Goal: Task Accomplishment & Management: Manage account settings

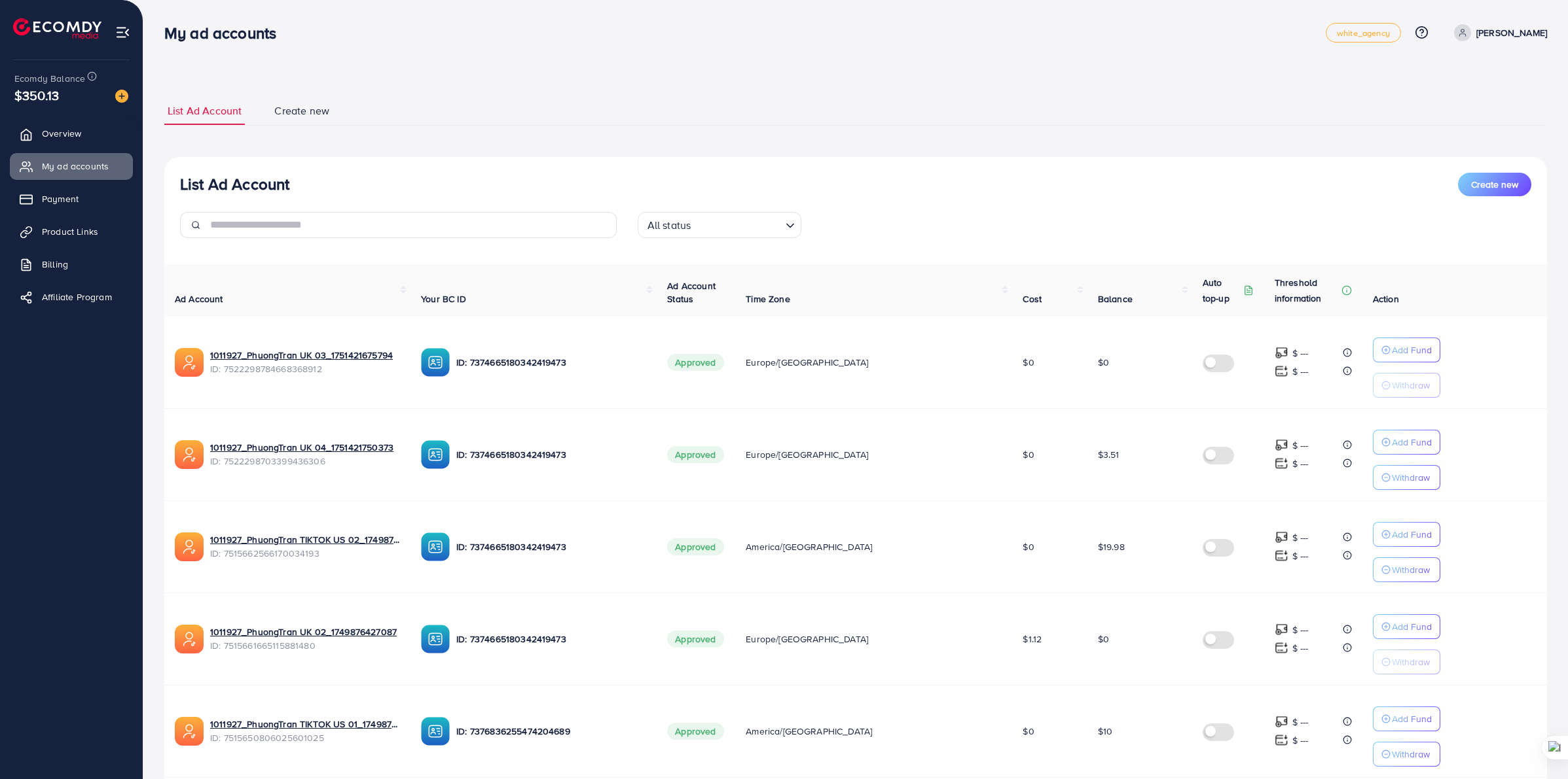
scroll to position [562, 0]
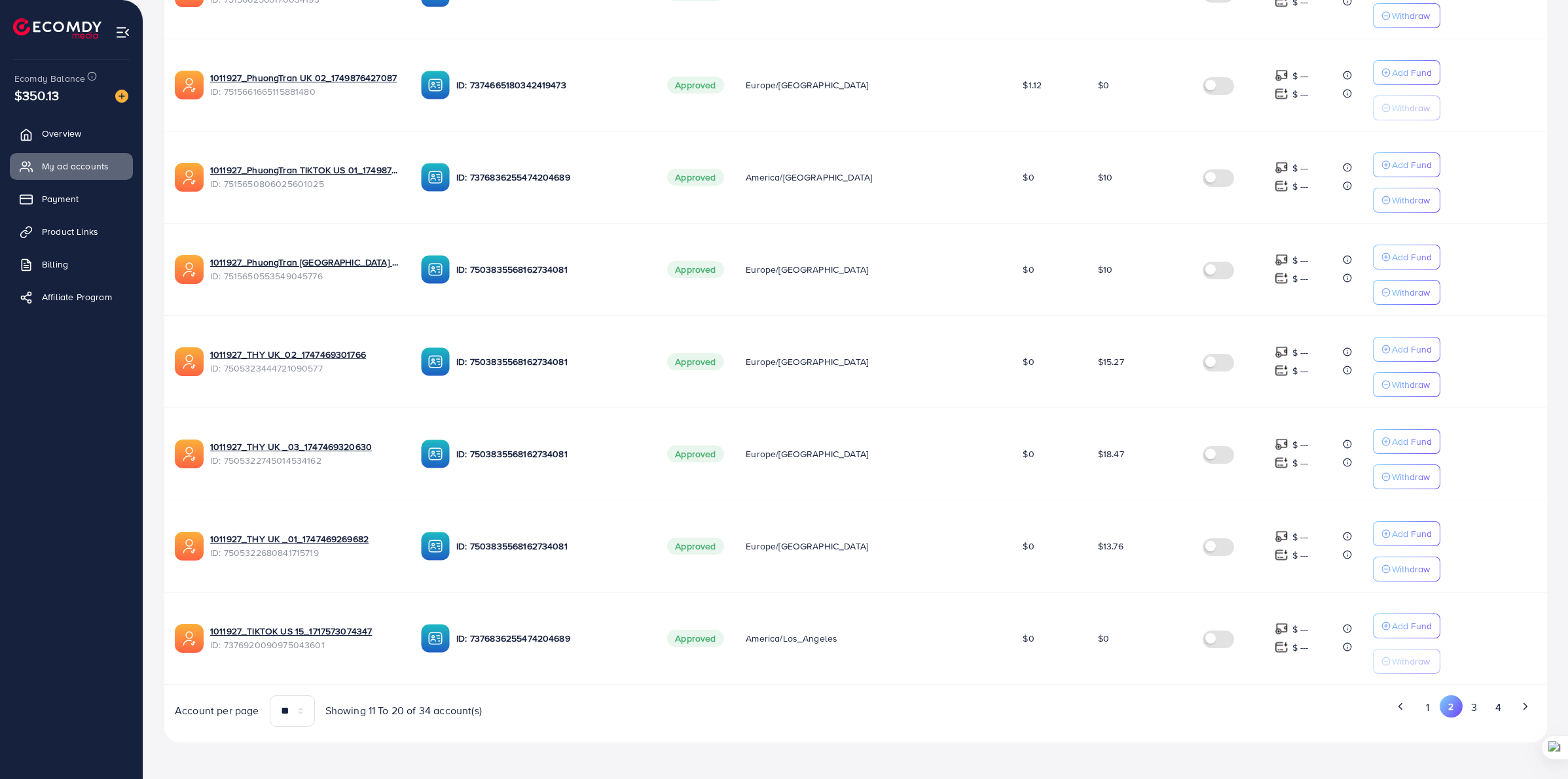
click at [1461, 702] on button "2" at bounding box center [1451, 706] width 23 height 22
click at [1467, 708] on button "3" at bounding box center [1474, 708] width 24 height 25
click at [1452, 710] on button "2" at bounding box center [1451, 708] width 24 height 25
click at [1402, 625] on p "Add Fund" at bounding box center [1412, 626] width 40 height 16
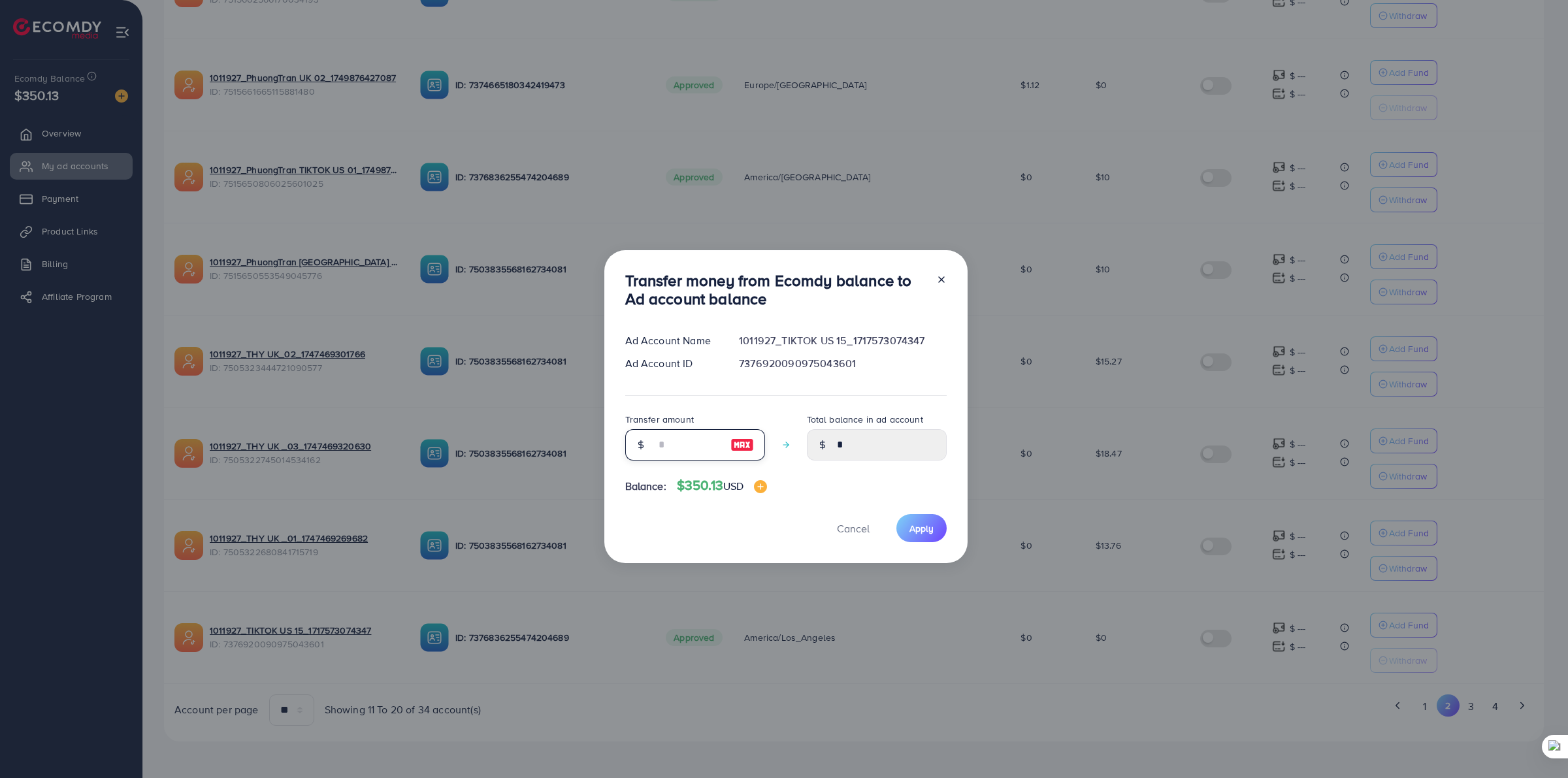
click at [694, 453] on input "number" at bounding box center [688, 445] width 66 height 31
type input "*"
type input "****"
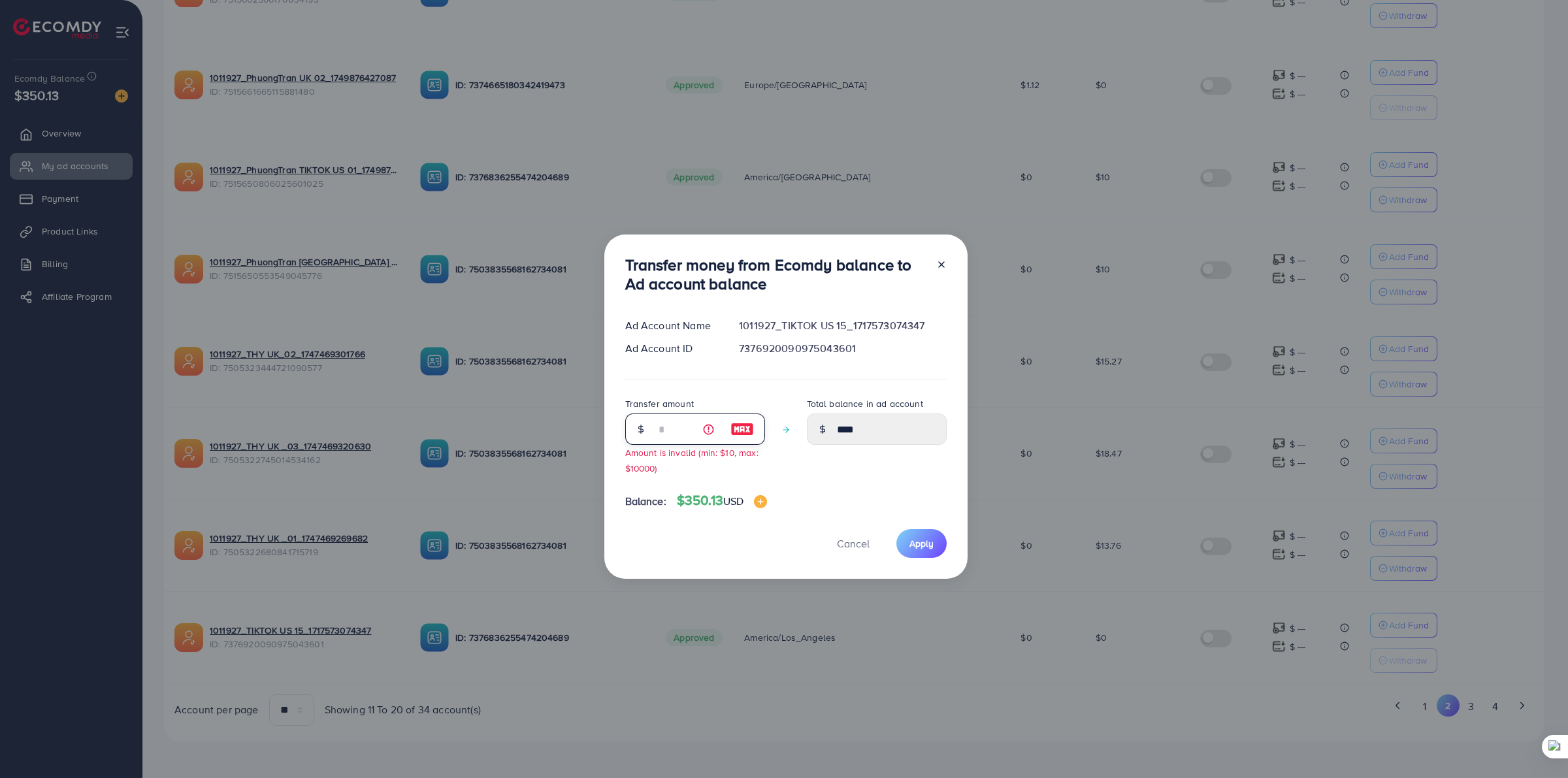
type input "**"
type input "*****"
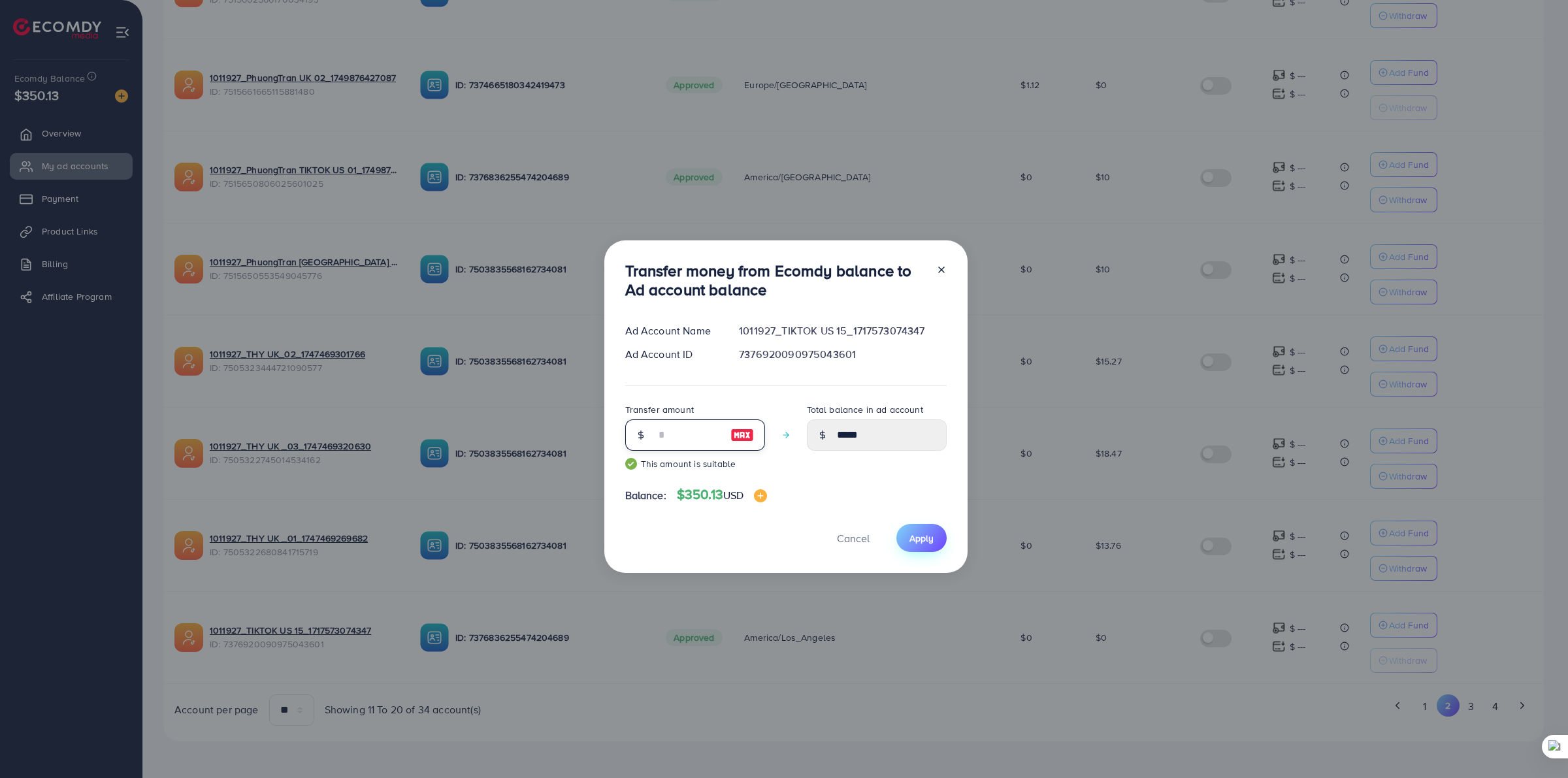
type input "**"
click at [927, 539] on span "Apply" at bounding box center [922, 539] width 25 height 13
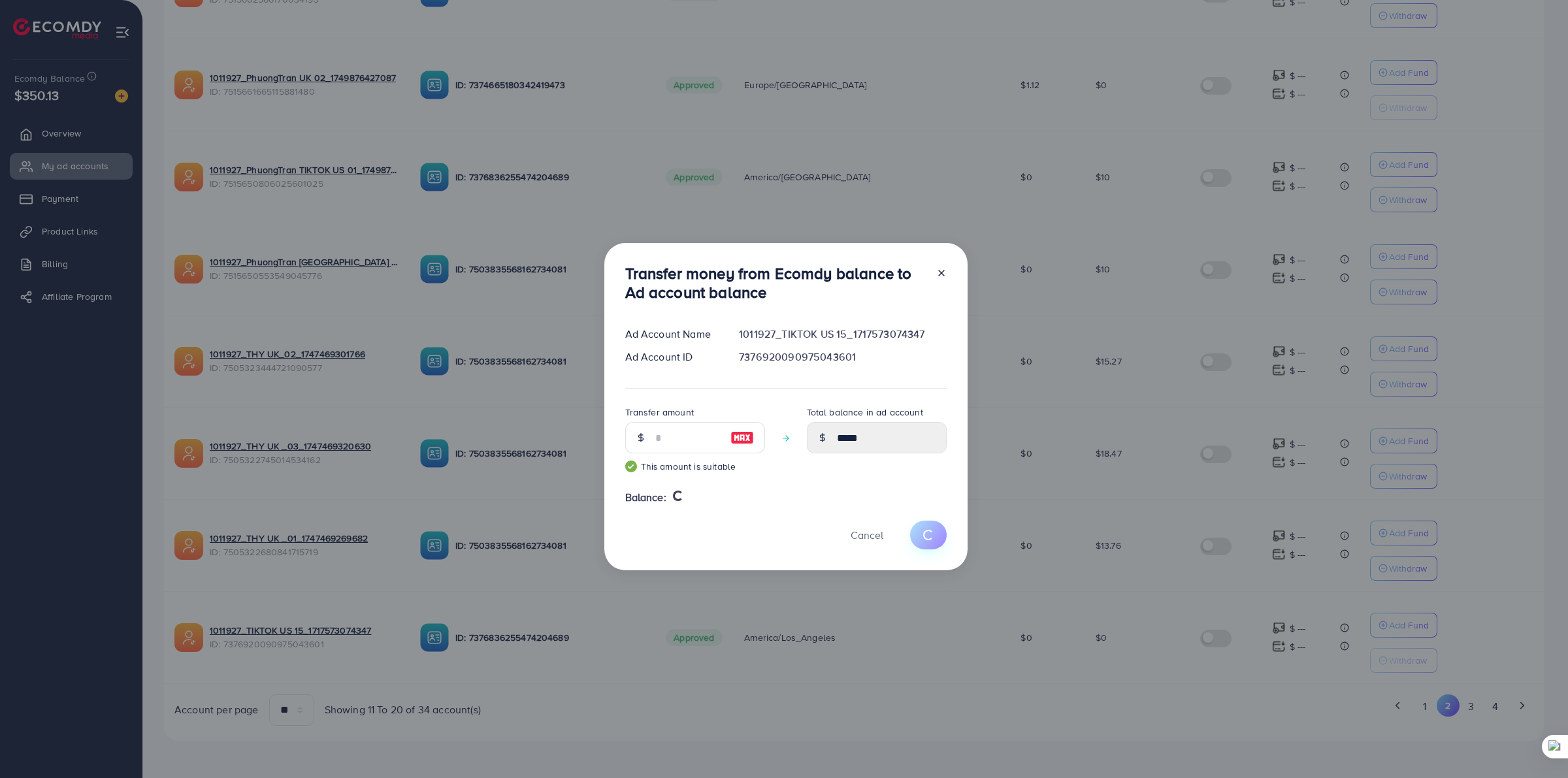
type input "*"
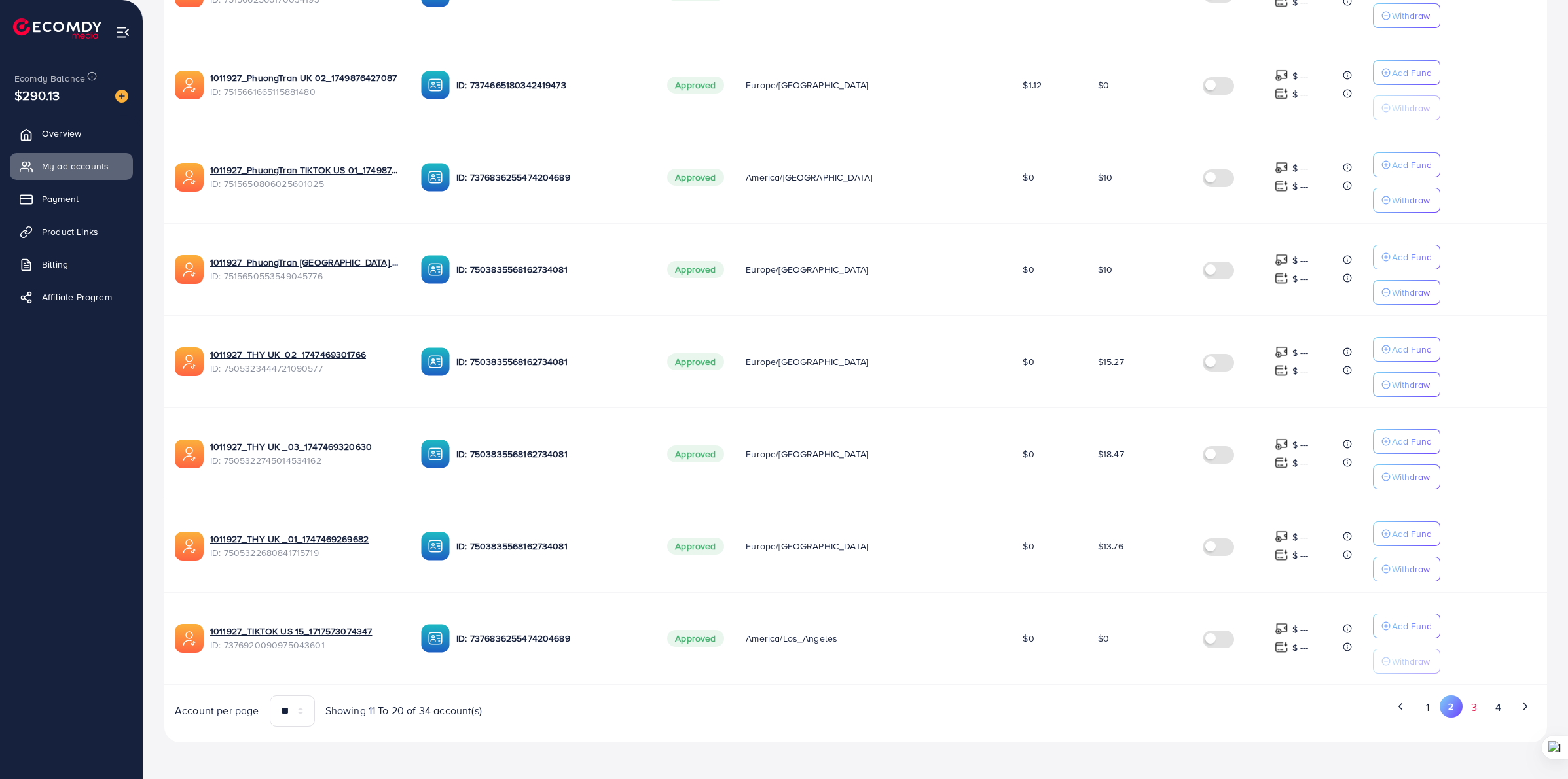
click at [1474, 705] on button "3" at bounding box center [1474, 708] width 24 height 25
click at [1447, 710] on button "2" at bounding box center [1451, 708] width 24 height 25
click at [1468, 710] on button "3" at bounding box center [1474, 708] width 24 height 25
click at [1448, 714] on button "2" at bounding box center [1451, 708] width 24 height 25
click at [1472, 705] on button "3" at bounding box center [1474, 708] width 24 height 25
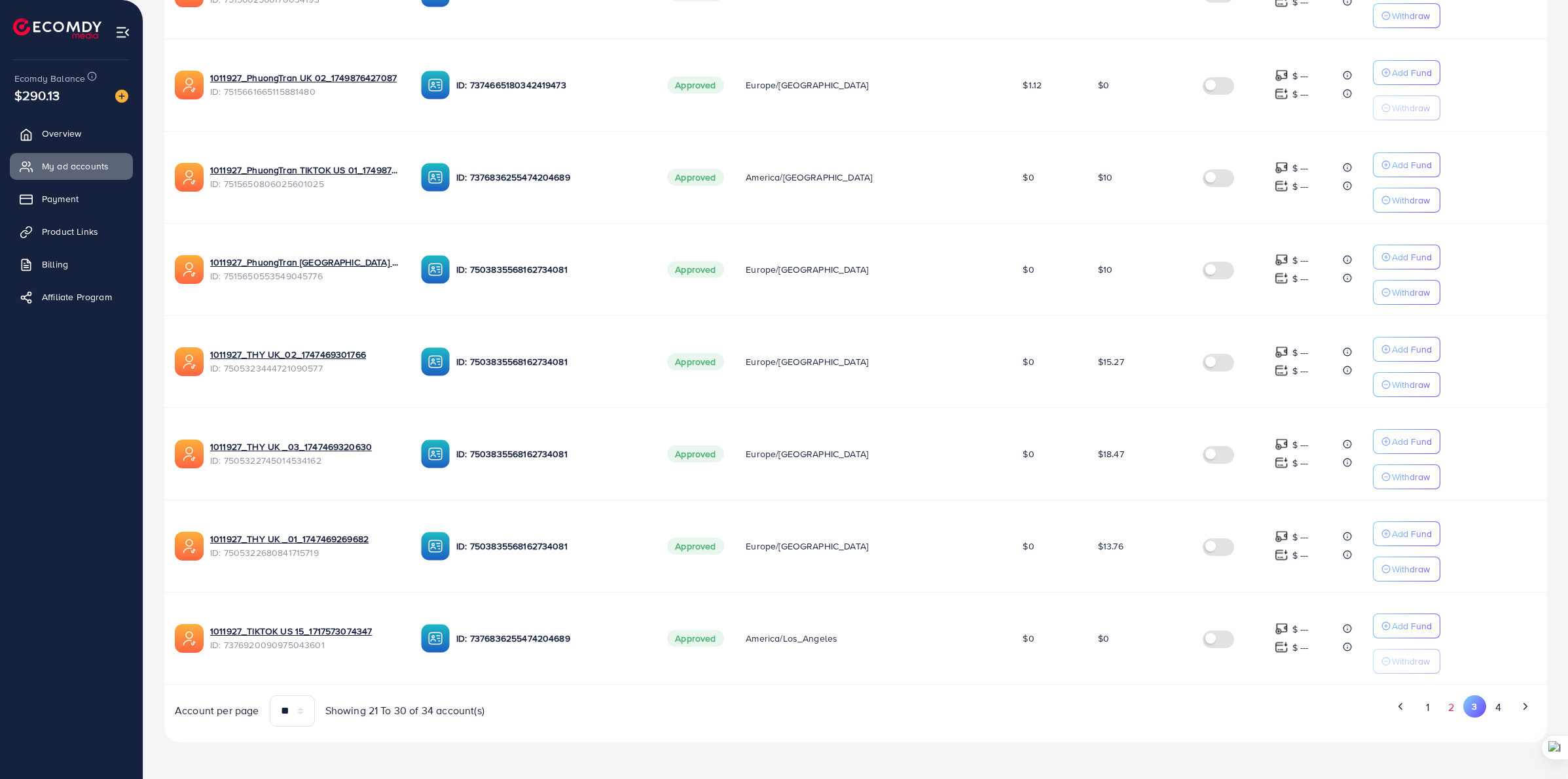
click at [1442, 710] on button "2" at bounding box center [1451, 708] width 24 height 25
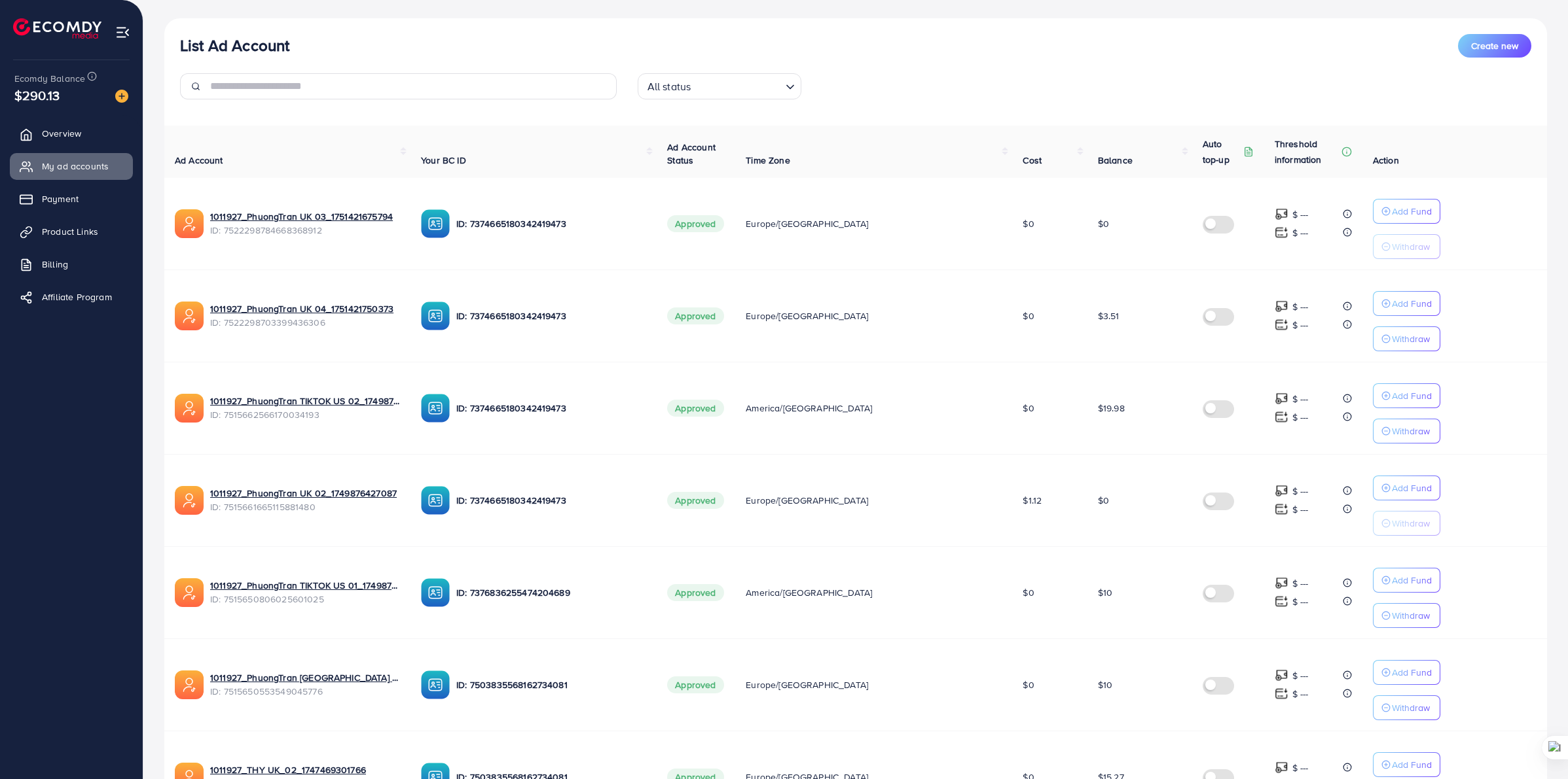
scroll to position [0, 0]
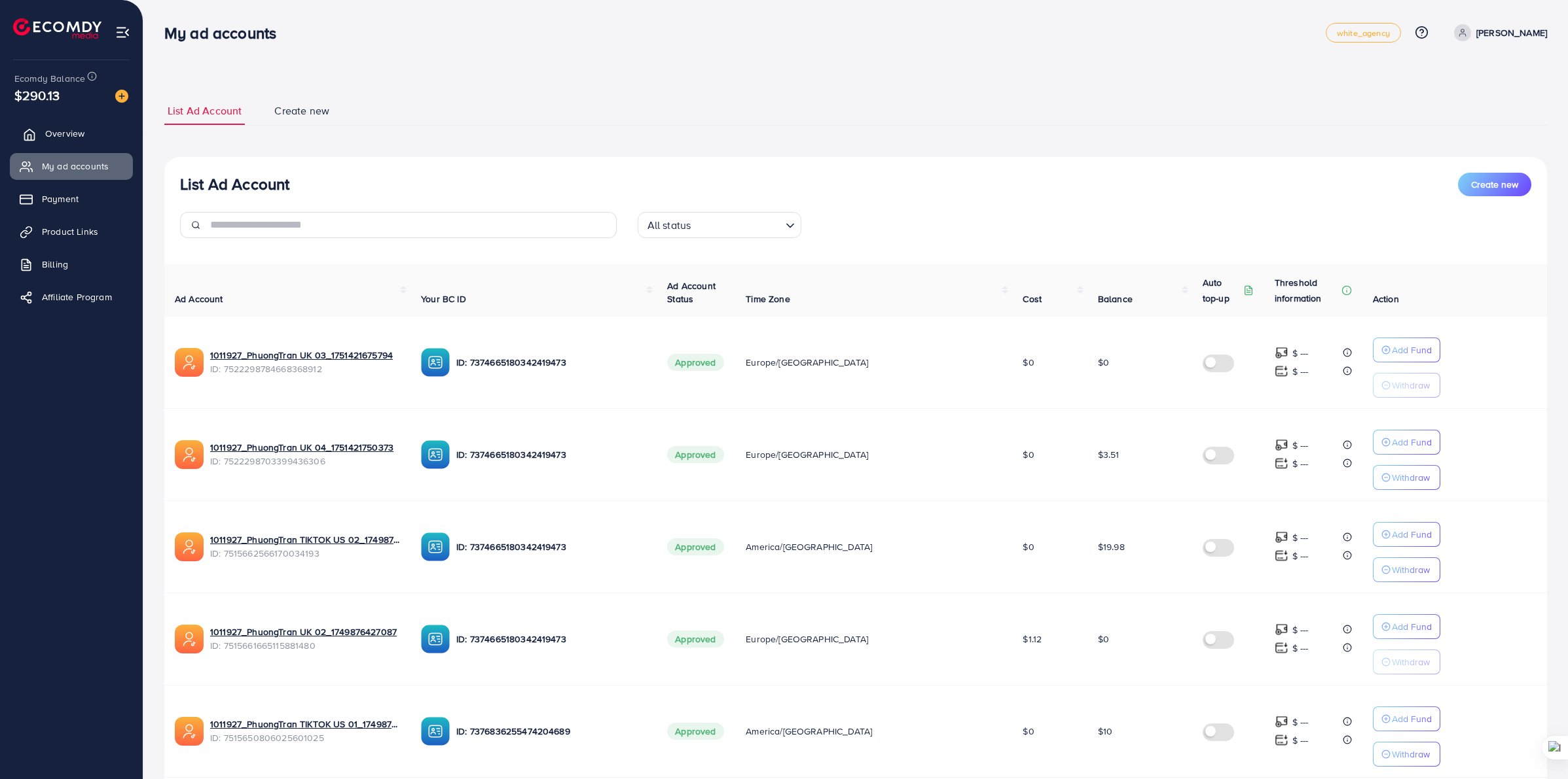
click at [56, 142] on link "Overview" at bounding box center [71, 134] width 123 height 26
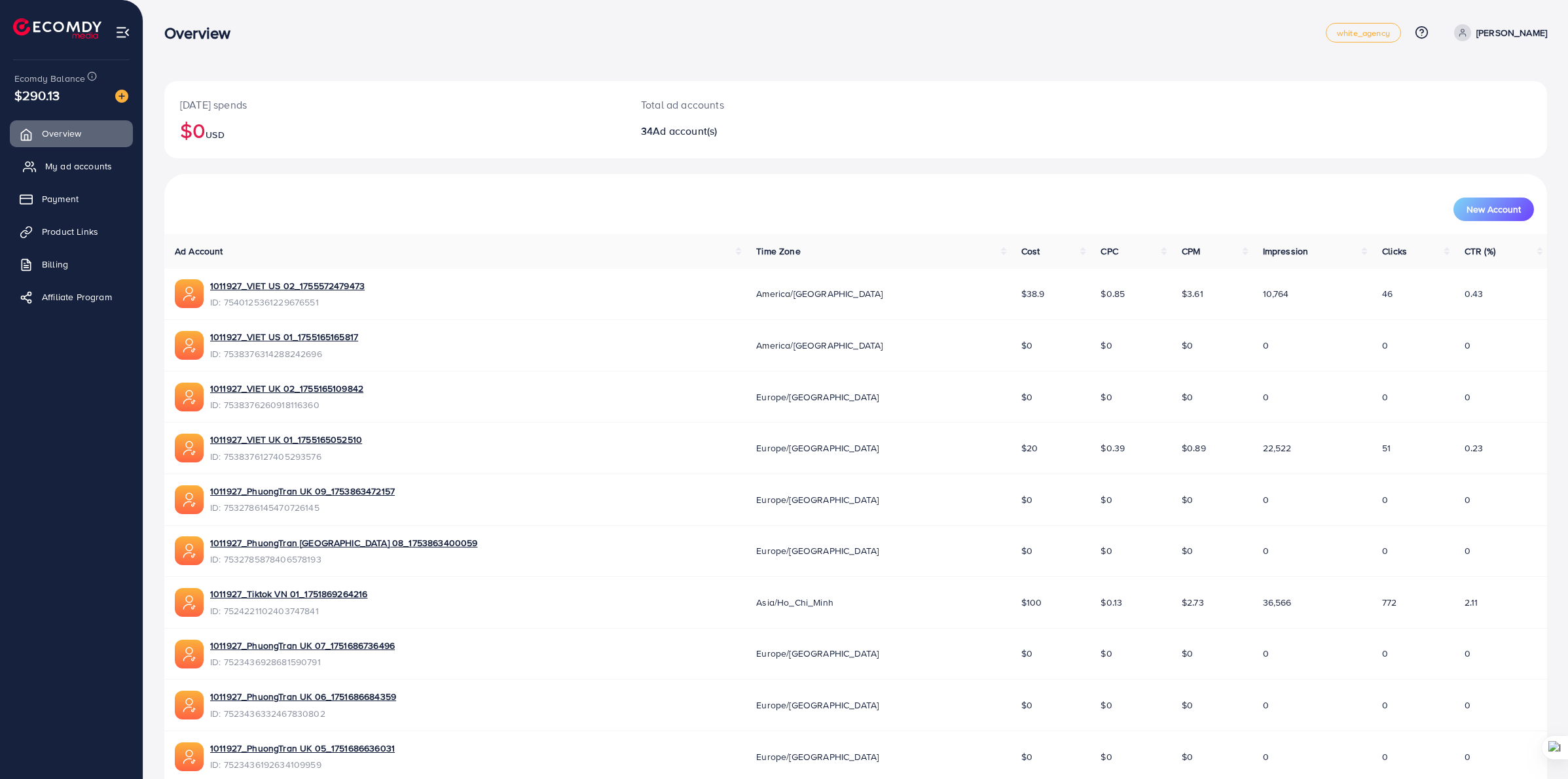
click at [74, 162] on span "My ad accounts" at bounding box center [78, 166] width 66 height 13
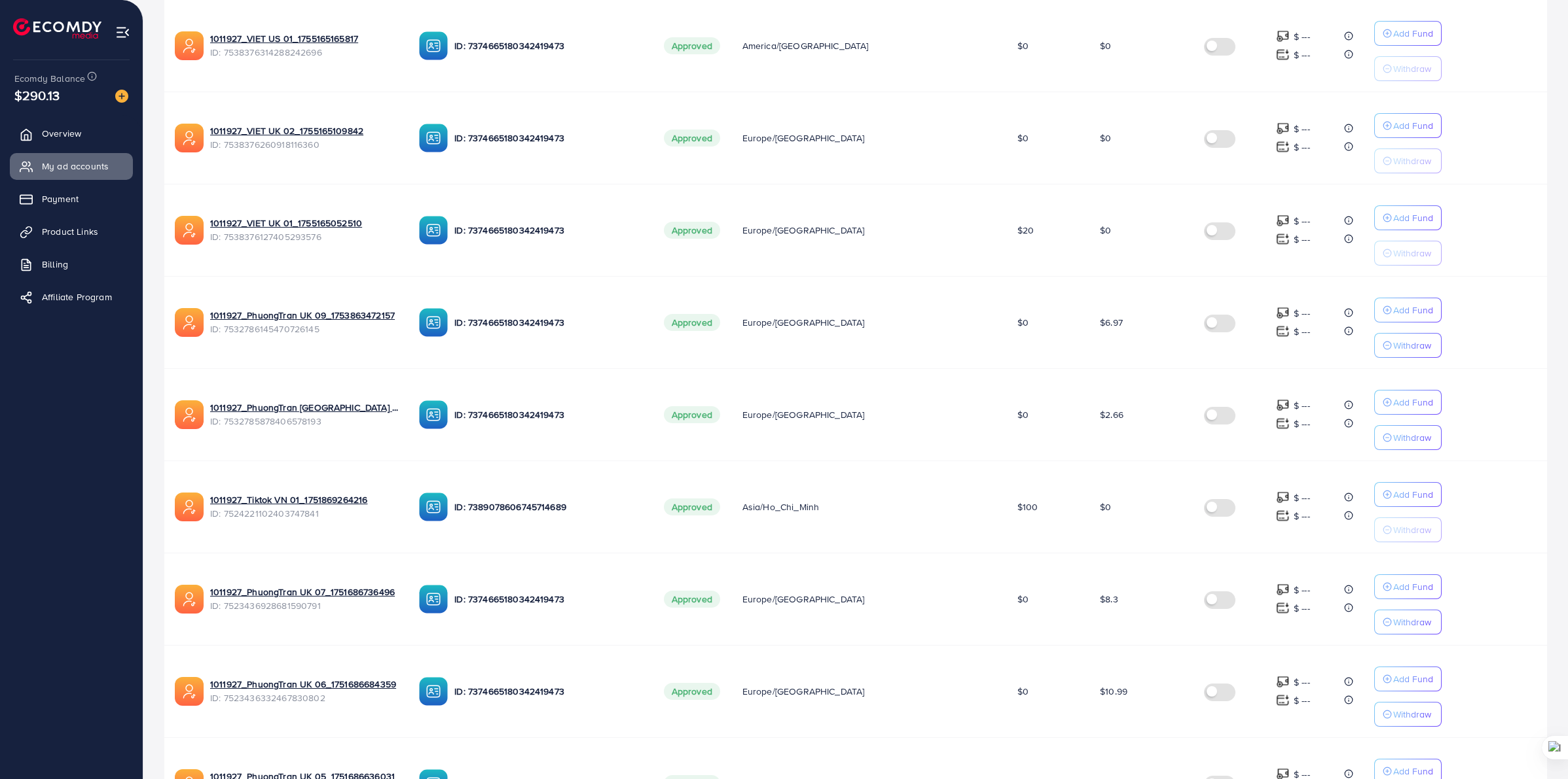
scroll to position [562, 0]
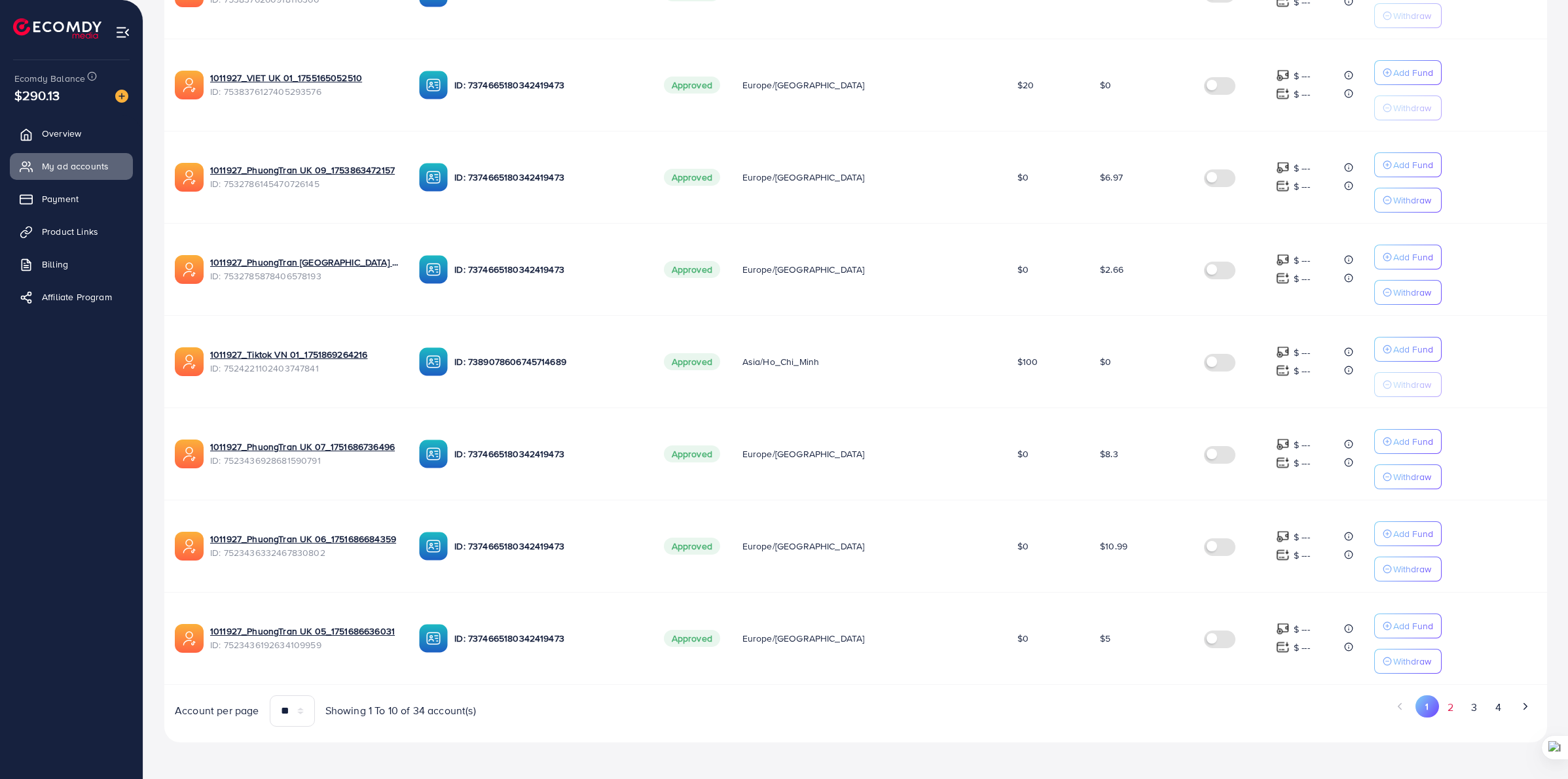
click at [1451, 711] on button "2" at bounding box center [1451, 708] width 24 height 25
click at [1481, 708] on button "3" at bounding box center [1474, 708] width 24 height 25
click at [1459, 704] on button "2" at bounding box center [1451, 708] width 24 height 25
click at [1497, 704] on button "4" at bounding box center [1497, 708] width 24 height 25
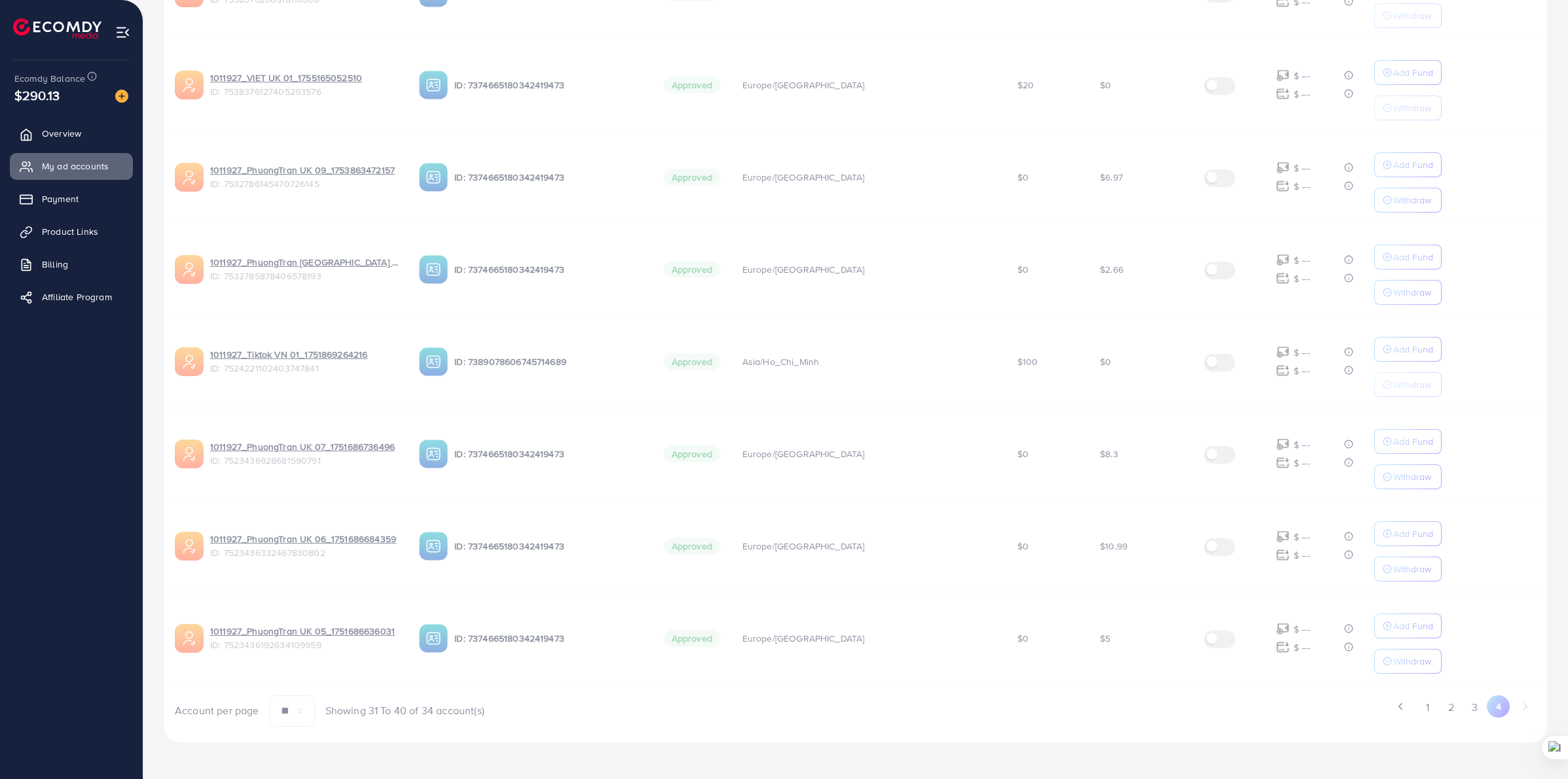
scroll to position [3, 0]
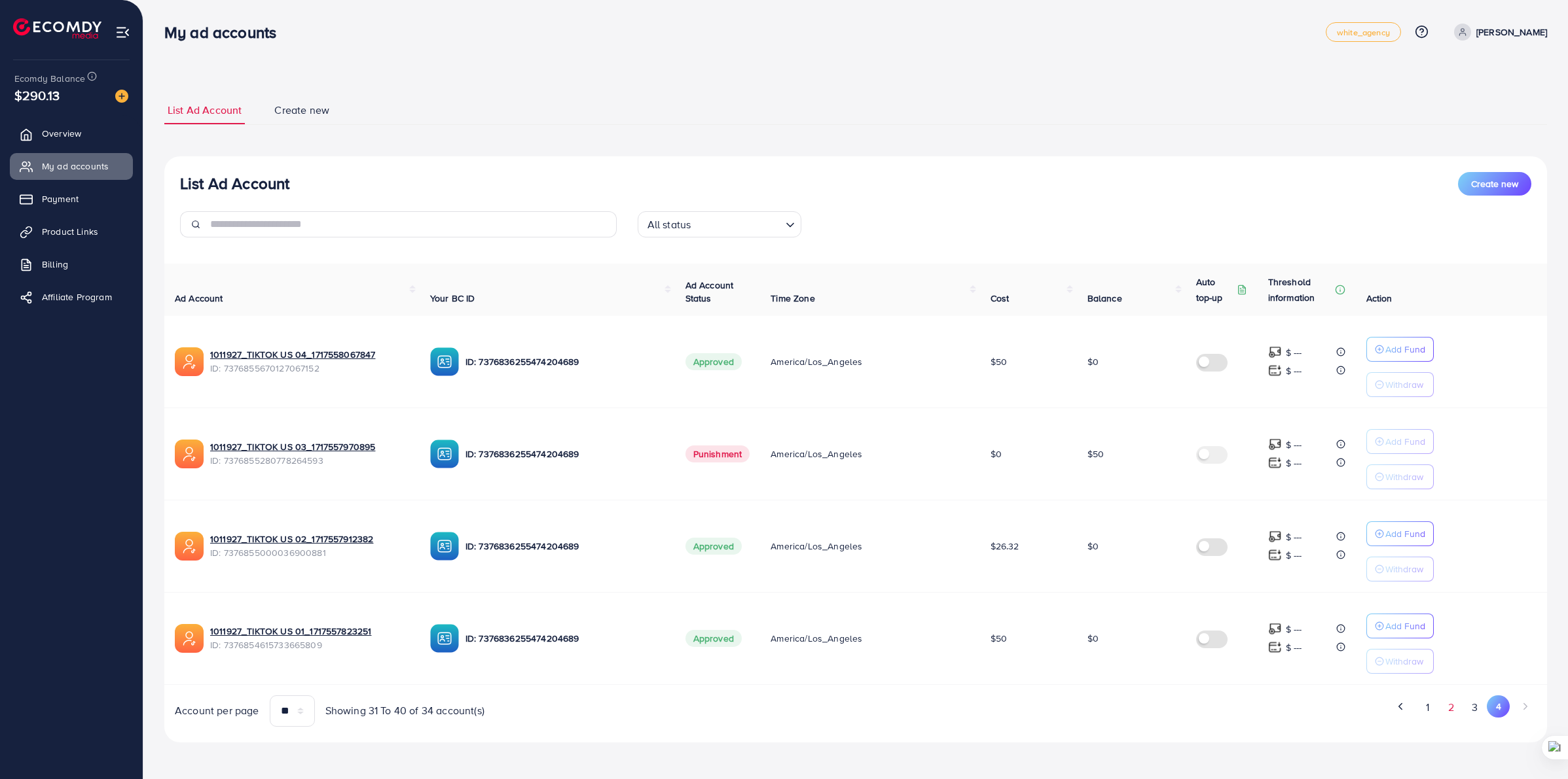
click at [1445, 712] on button "2" at bounding box center [1451, 708] width 24 height 25
click at [1433, 712] on button "1" at bounding box center [1428, 708] width 23 height 25
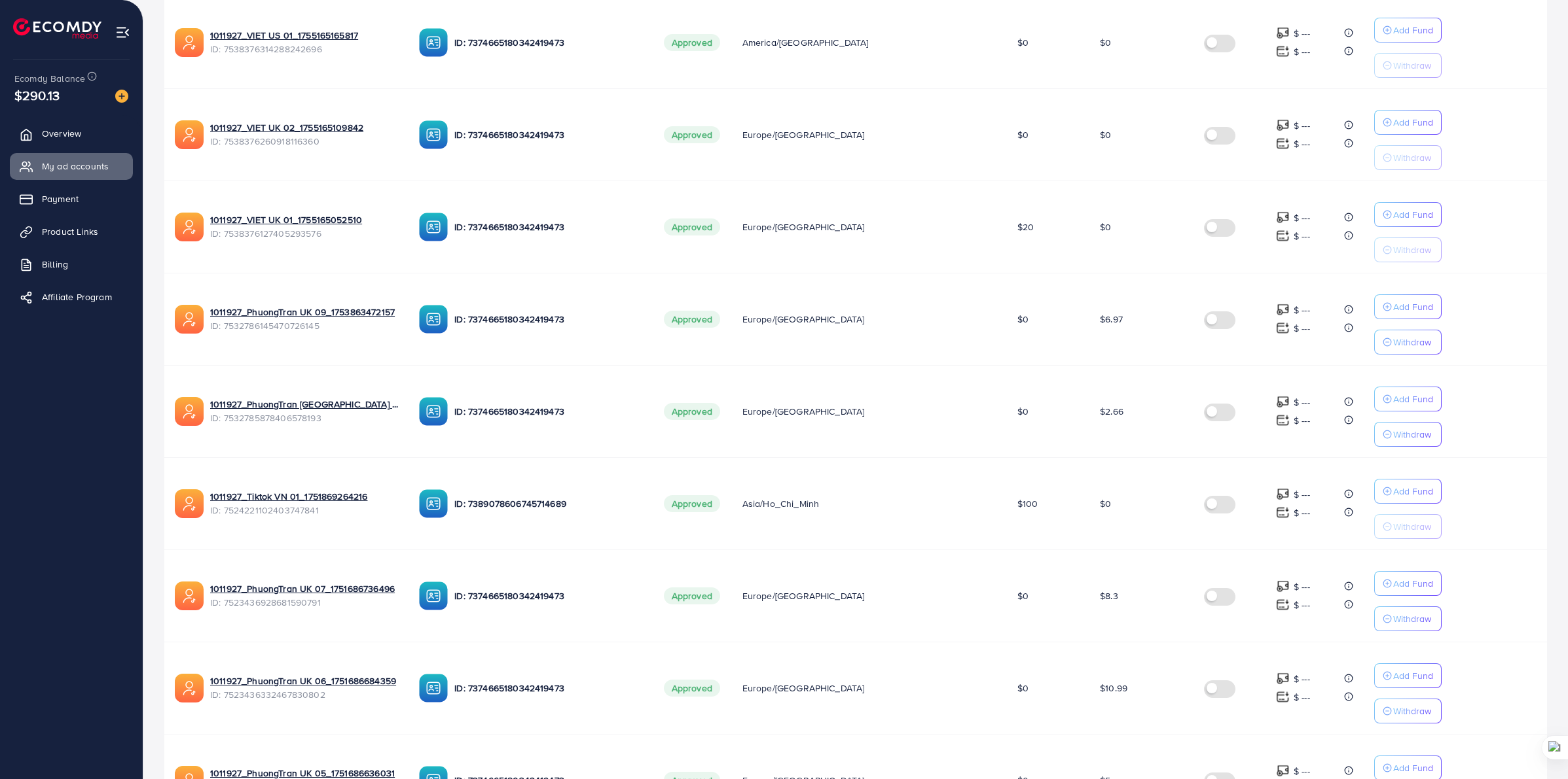
scroll to position [562, 0]
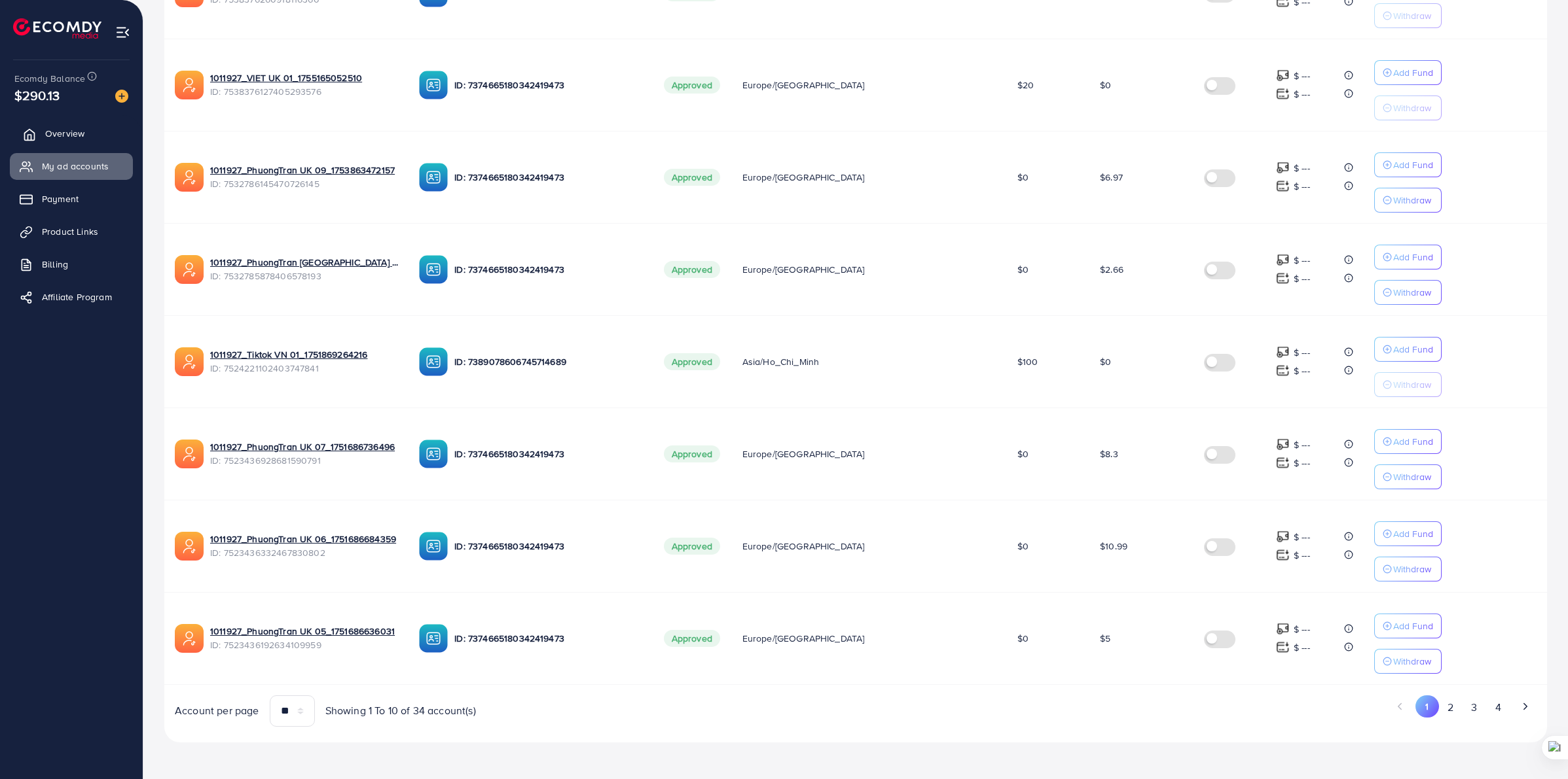
click at [83, 138] on span "Overview" at bounding box center [65, 134] width 39 height 13
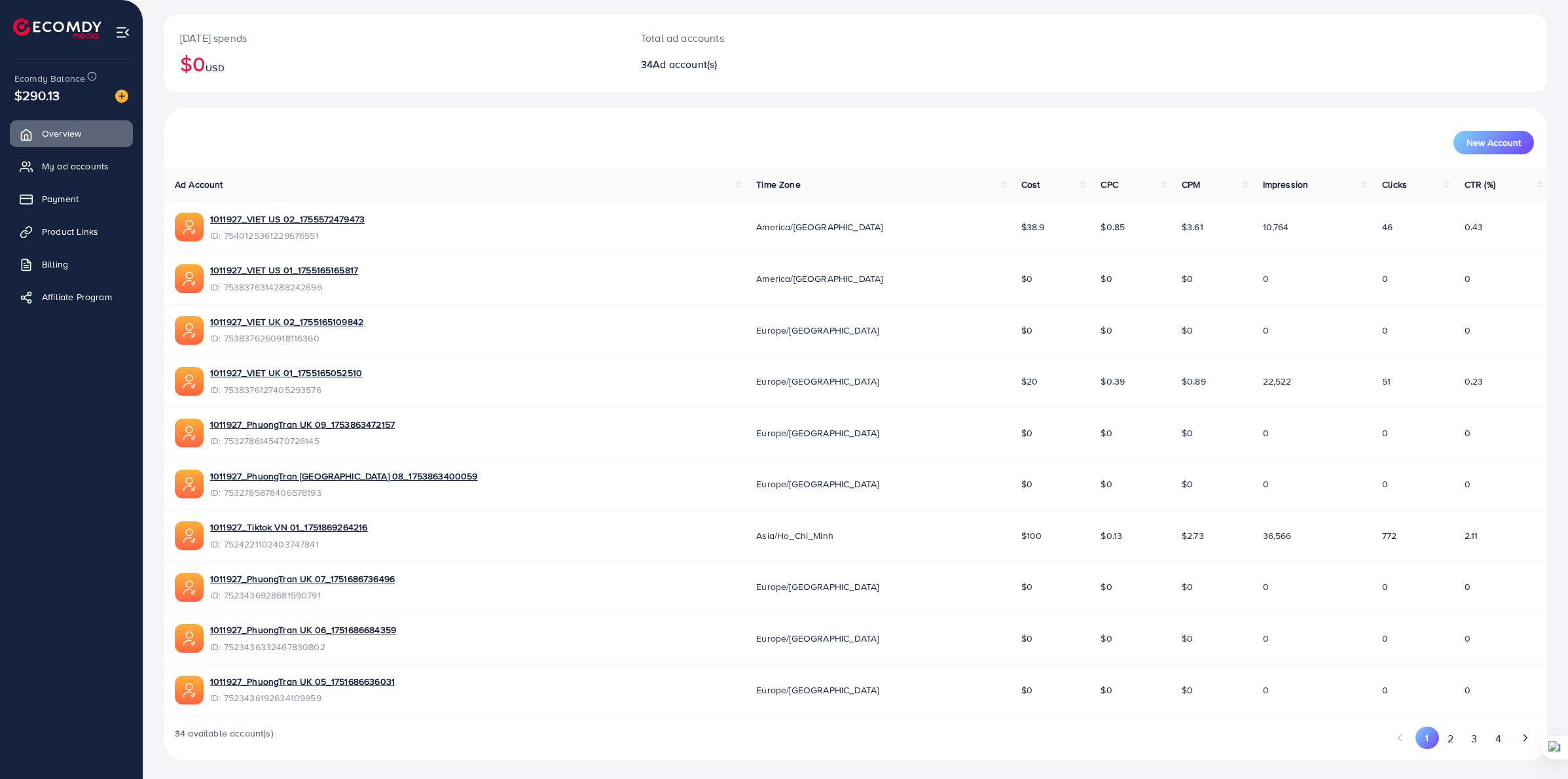
scroll to position [71, 0]
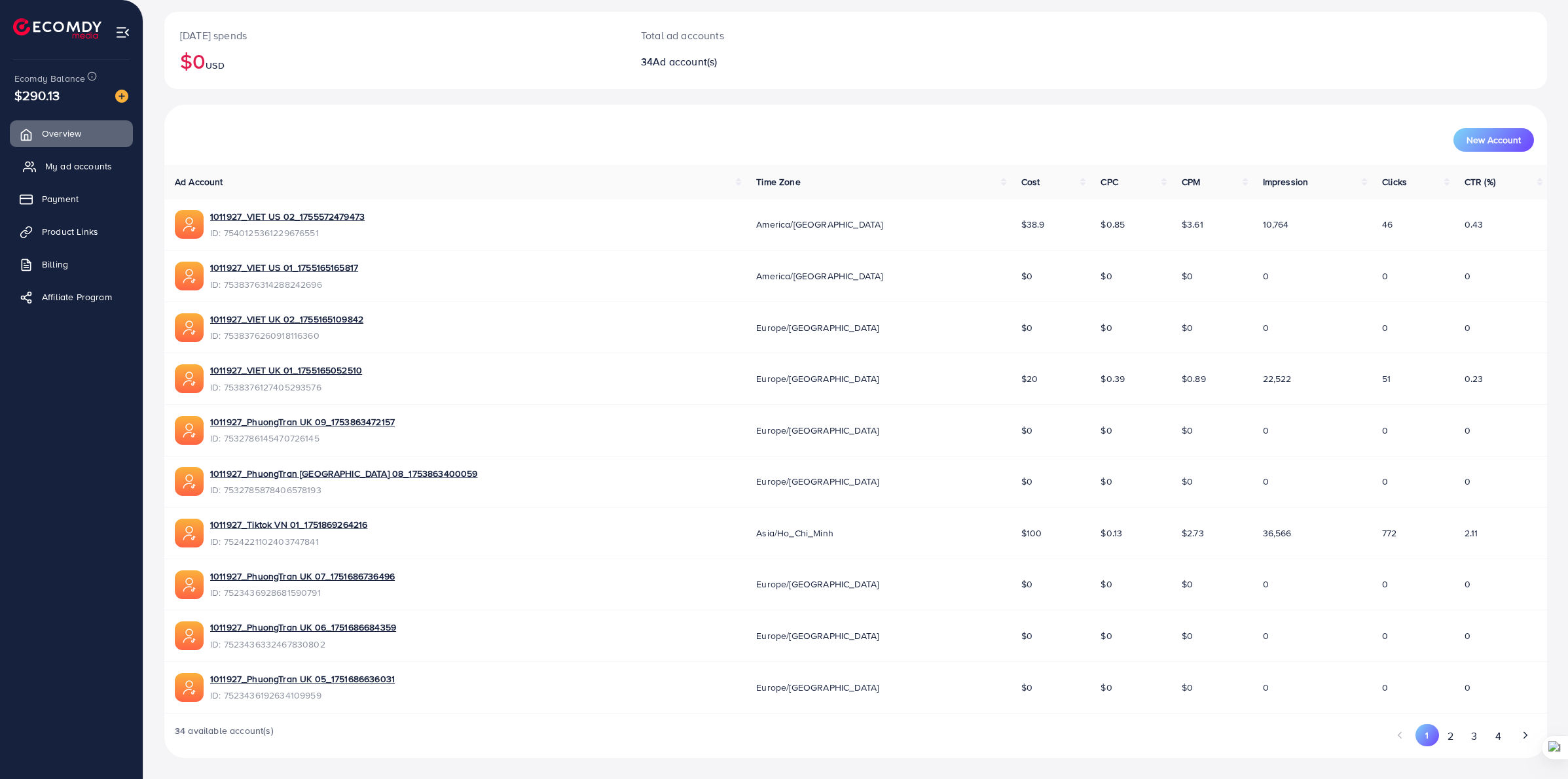
click at [80, 168] on span "My ad accounts" at bounding box center [78, 166] width 66 height 13
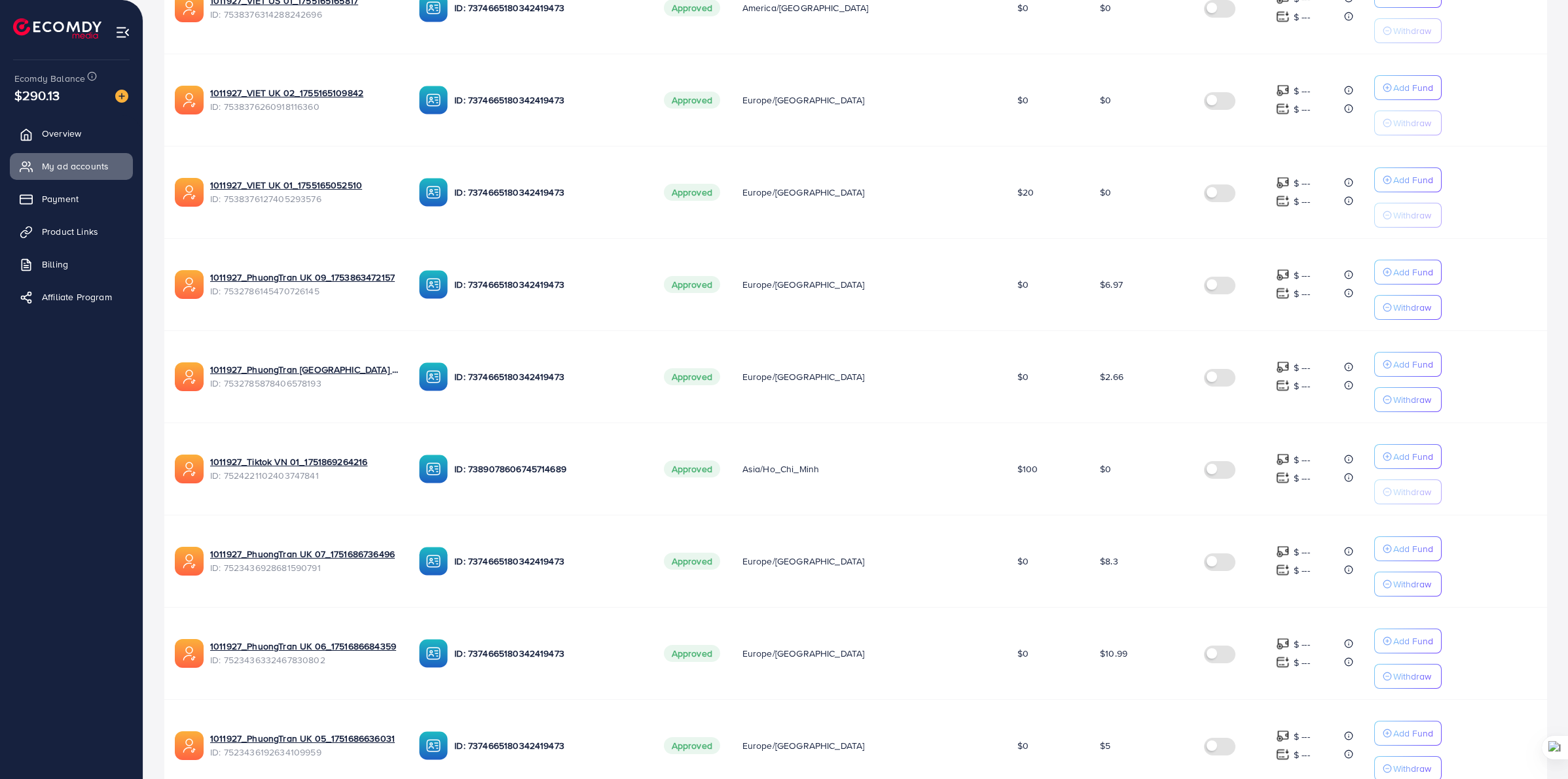
scroll to position [562, 0]
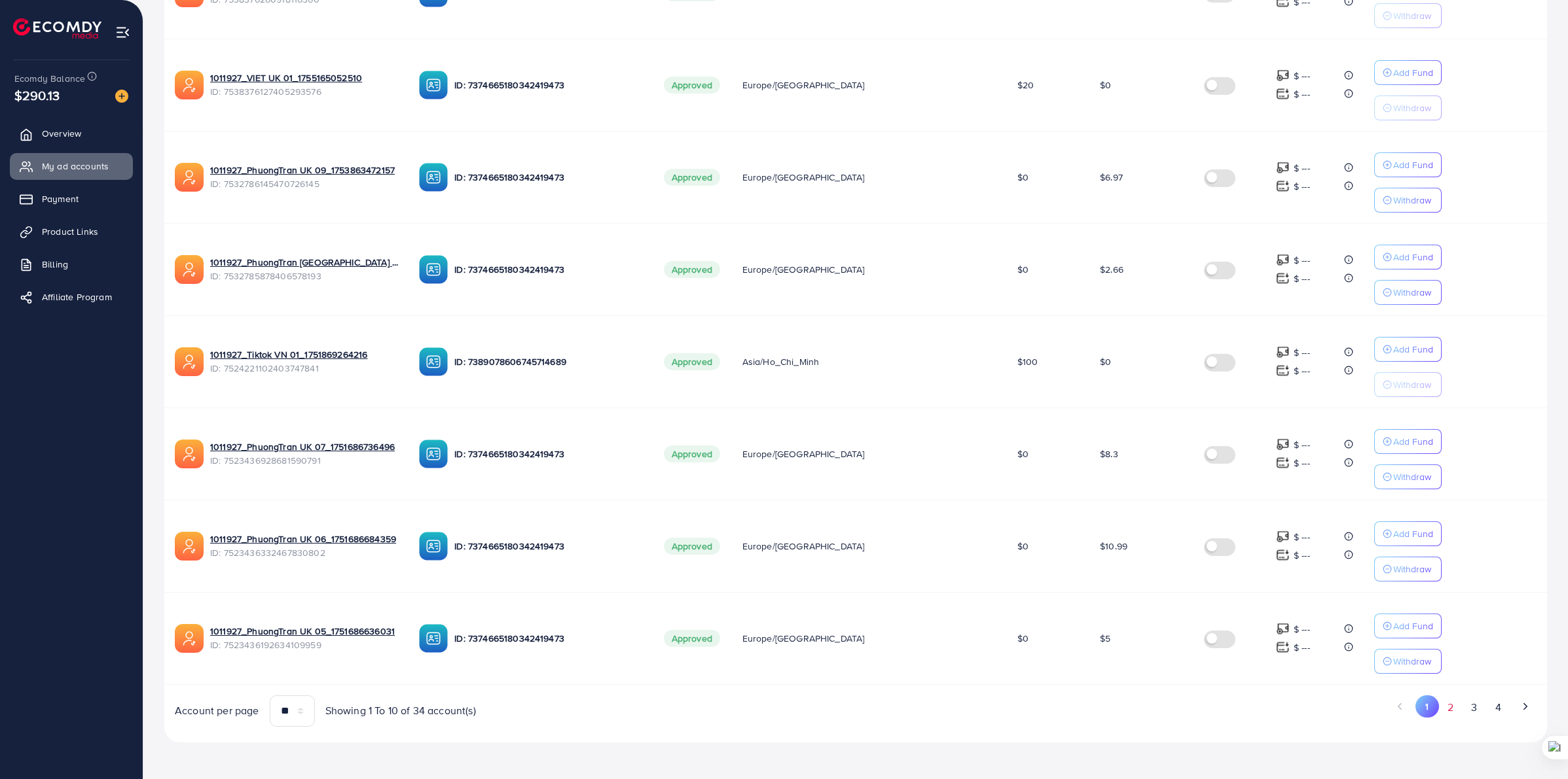
click at [1447, 705] on button "2" at bounding box center [1451, 708] width 24 height 25
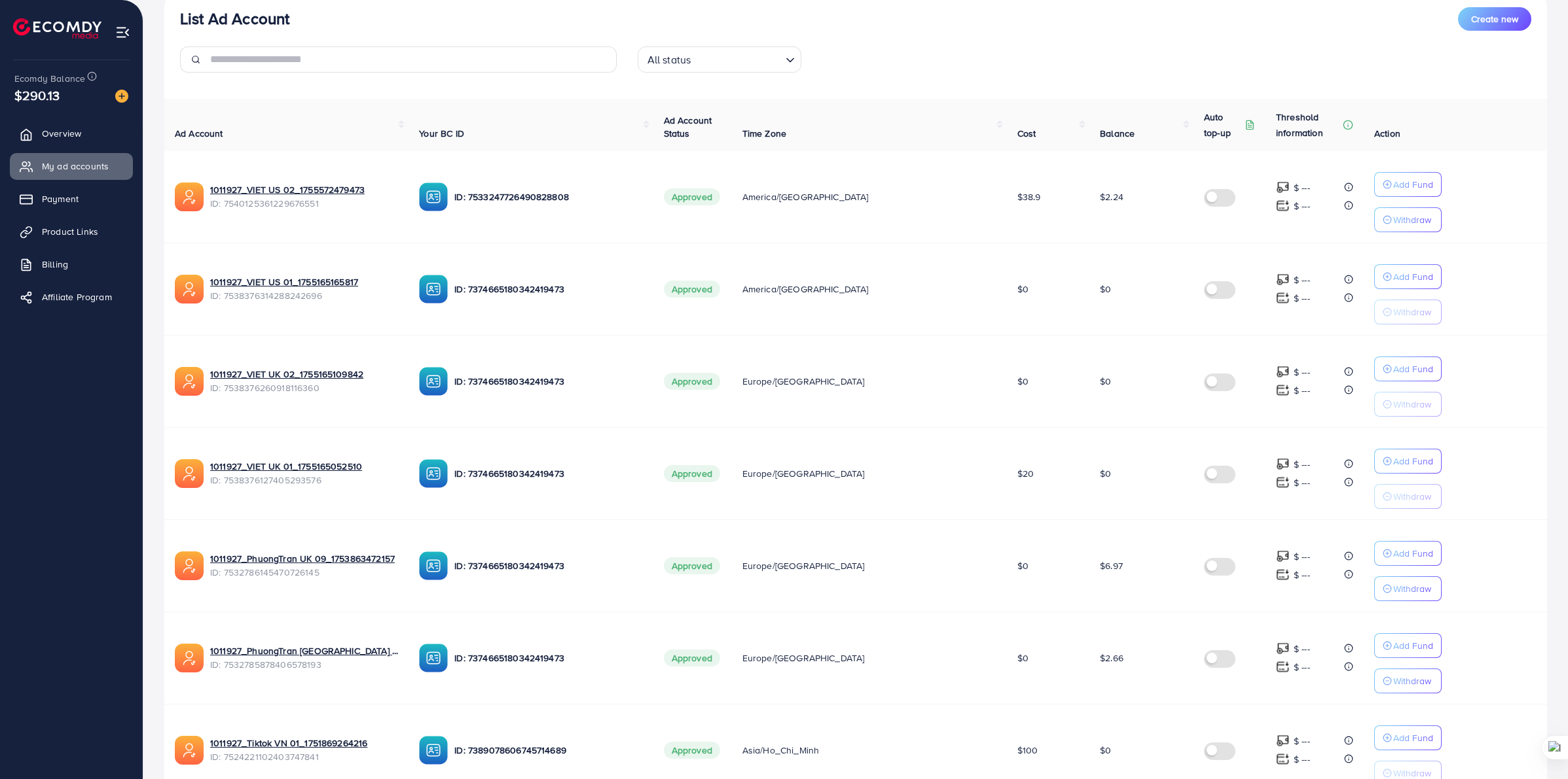
scroll to position [153, 0]
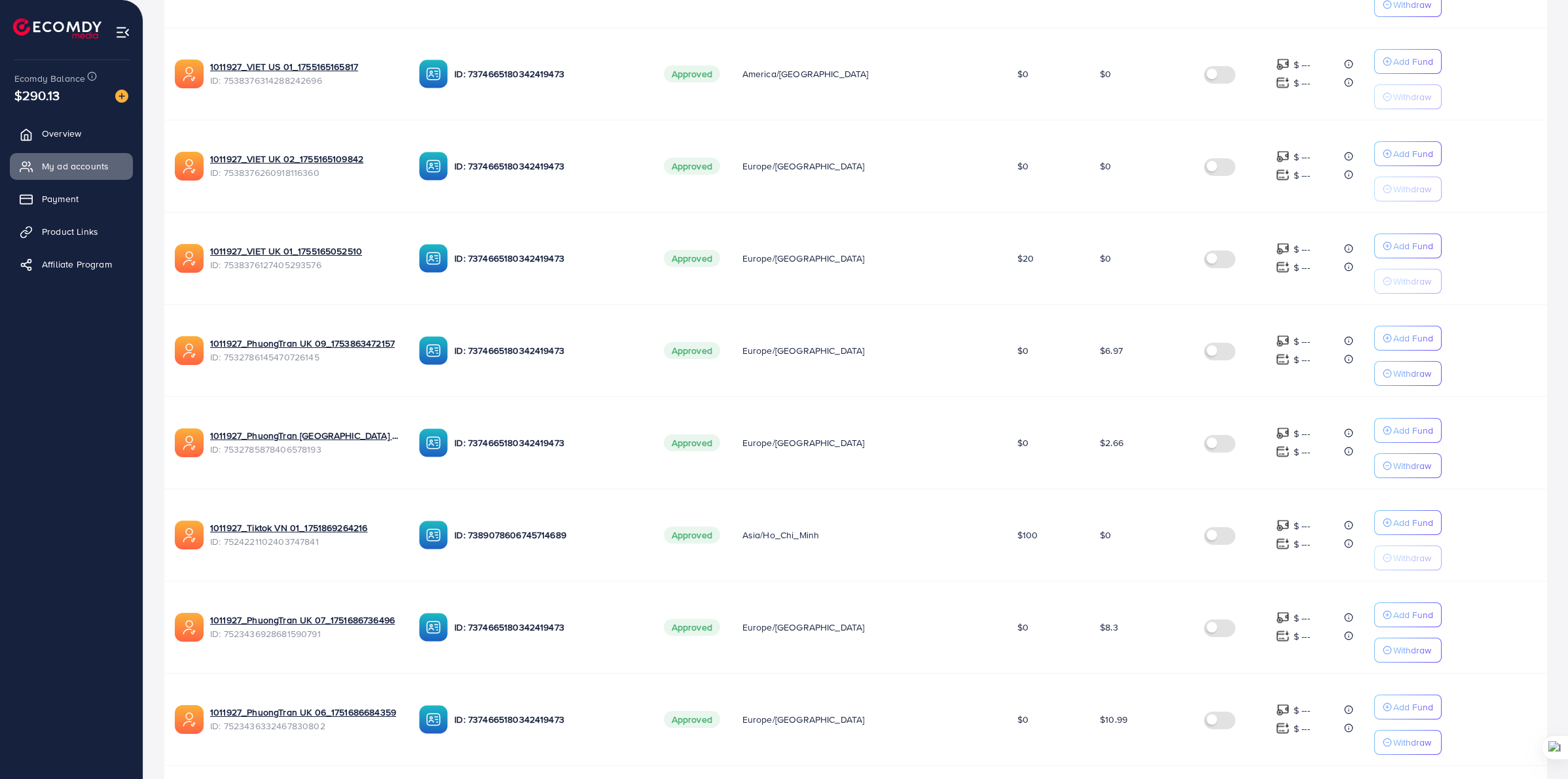
scroll to position [562, 0]
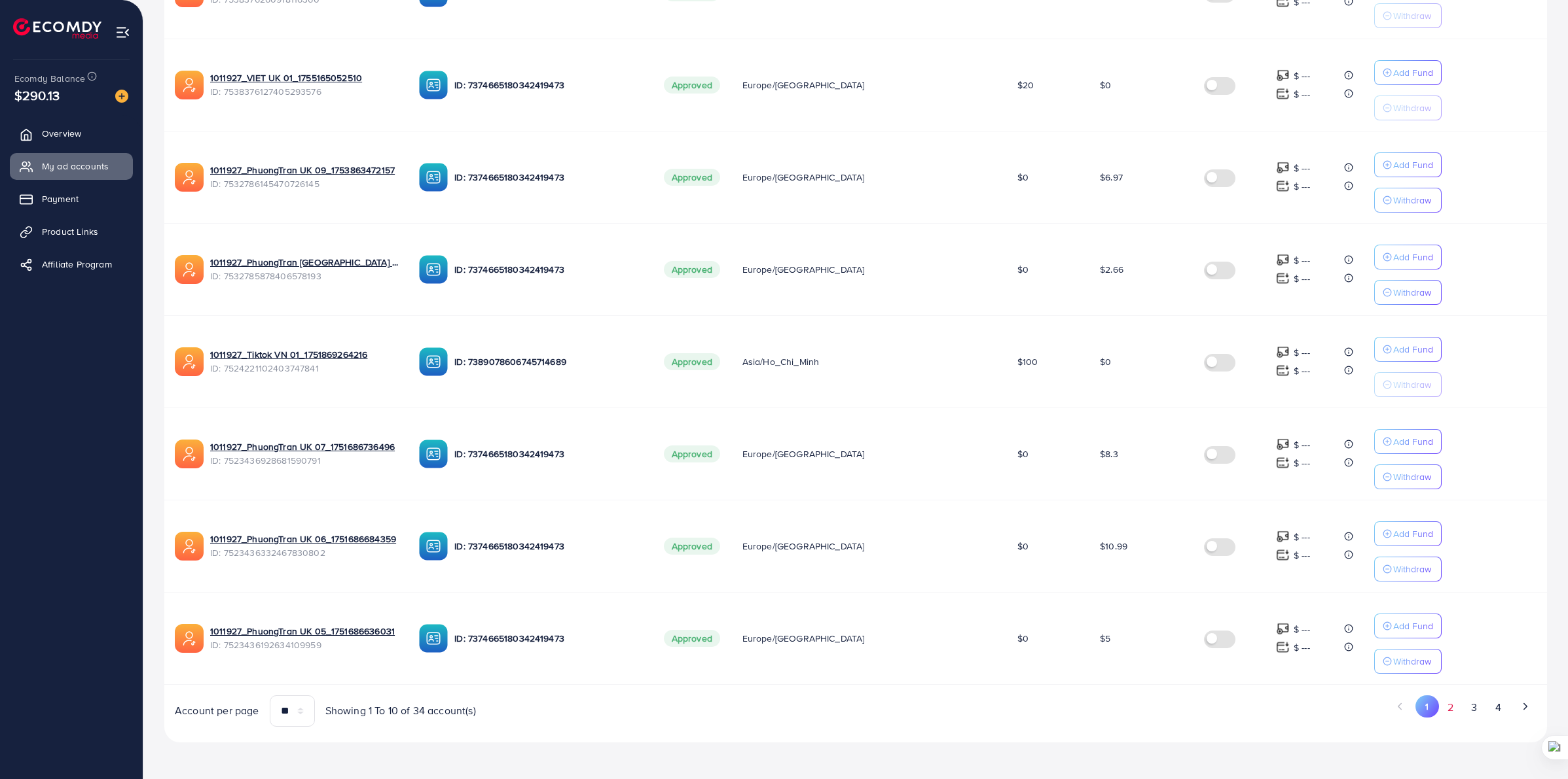
click at [1458, 708] on button "2" at bounding box center [1451, 708] width 24 height 25
click at [1435, 711] on button "1" at bounding box center [1428, 708] width 23 height 25
click at [1447, 711] on button "2" at bounding box center [1451, 708] width 24 height 25
click at [1481, 711] on button "3" at bounding box center [1474, 708] width 24 height 25
click at [1448, 711] on button "2" at bounding box center [1451, 708] width 24 height 25
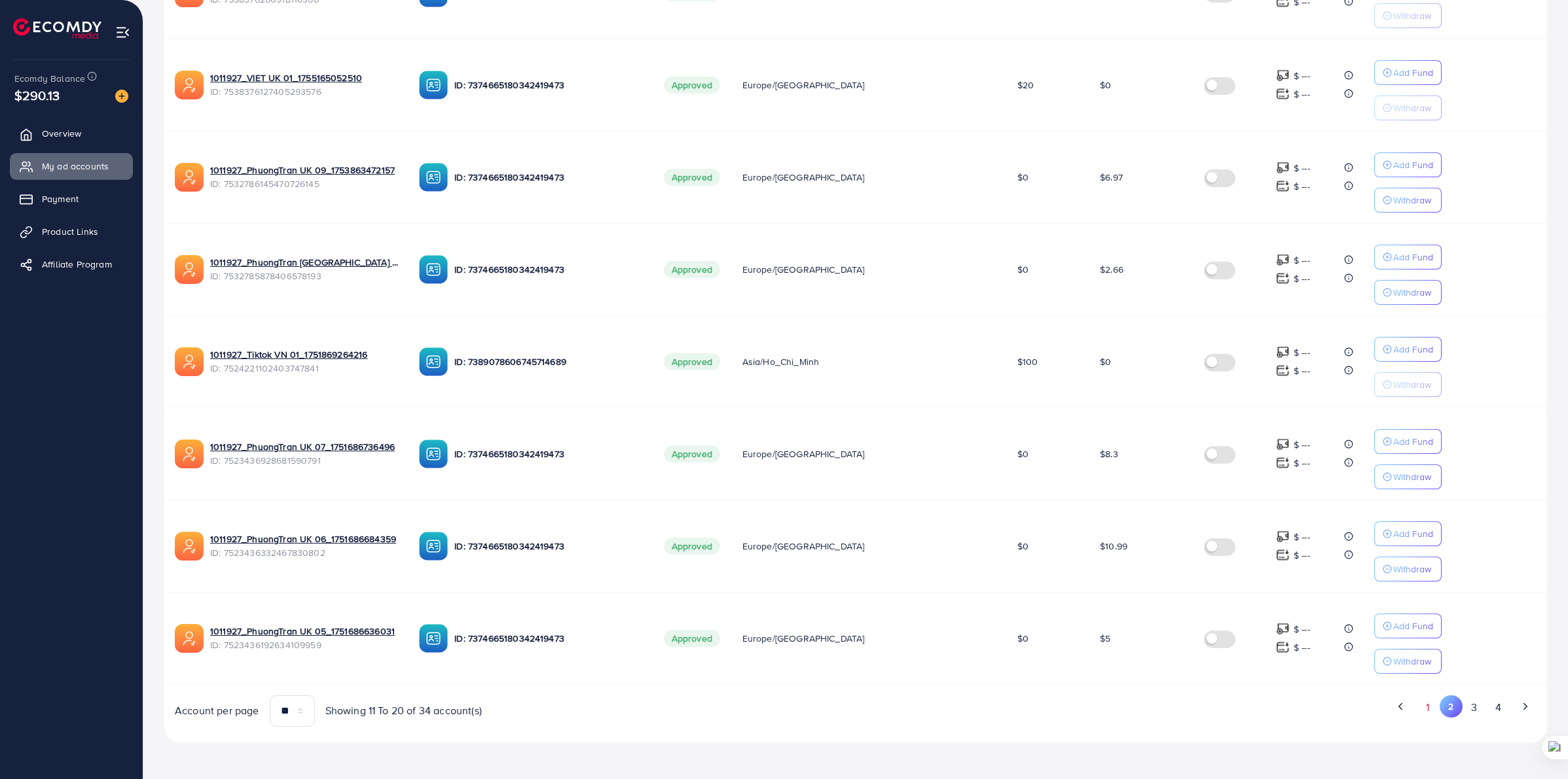
click at [1431, 711] on button "1" at bounding box center [1428, 708] width 23 height 25
click at [1454, 711] on button "2" at bounding box center [1451, 708] width 24 height 25
click at [1438, 710] on button "1" at bounding box center [1428, 708] width 23 height 25
click at [1467, 710] on button "3" at bounding box center [1474, 708] width 24 height 25
click at [1440, 714] on button "2" at bounding box center [1451, 708] width 24 height 25
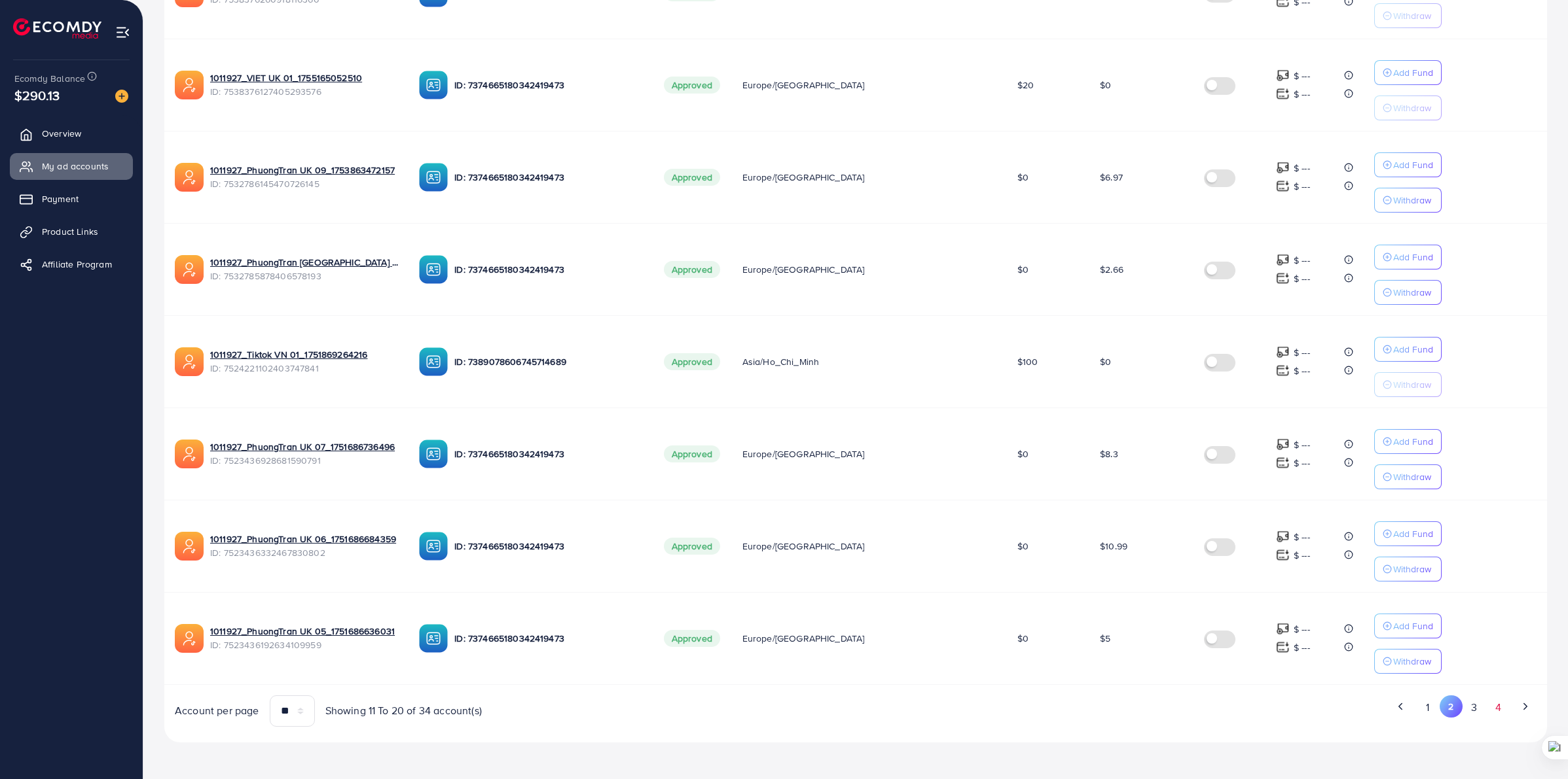
click at [1498, 708] on button "4" at bounding box center [1497, 708] width 24 height 25
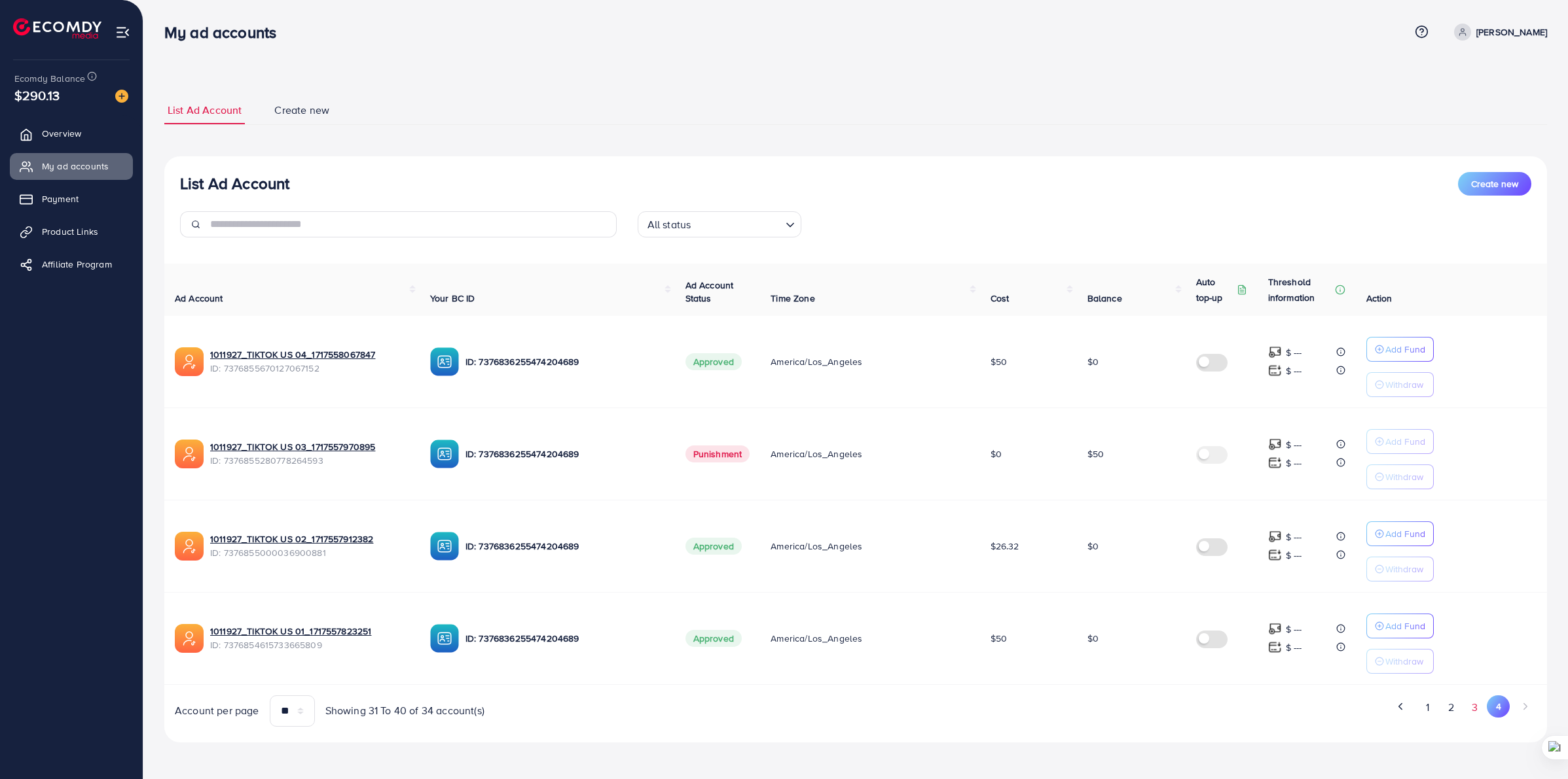
scroll to position [3, 0]
click at [1478, 710] on button "3" at bounding box center [1475, 708] width 24 height 25
click at [1452, 713] on button "2" at bounding box center [1451, 708] width 24 height 25
click at [1434, 712] on button "1" at bounding box center [1428, 708] width 23 height 25
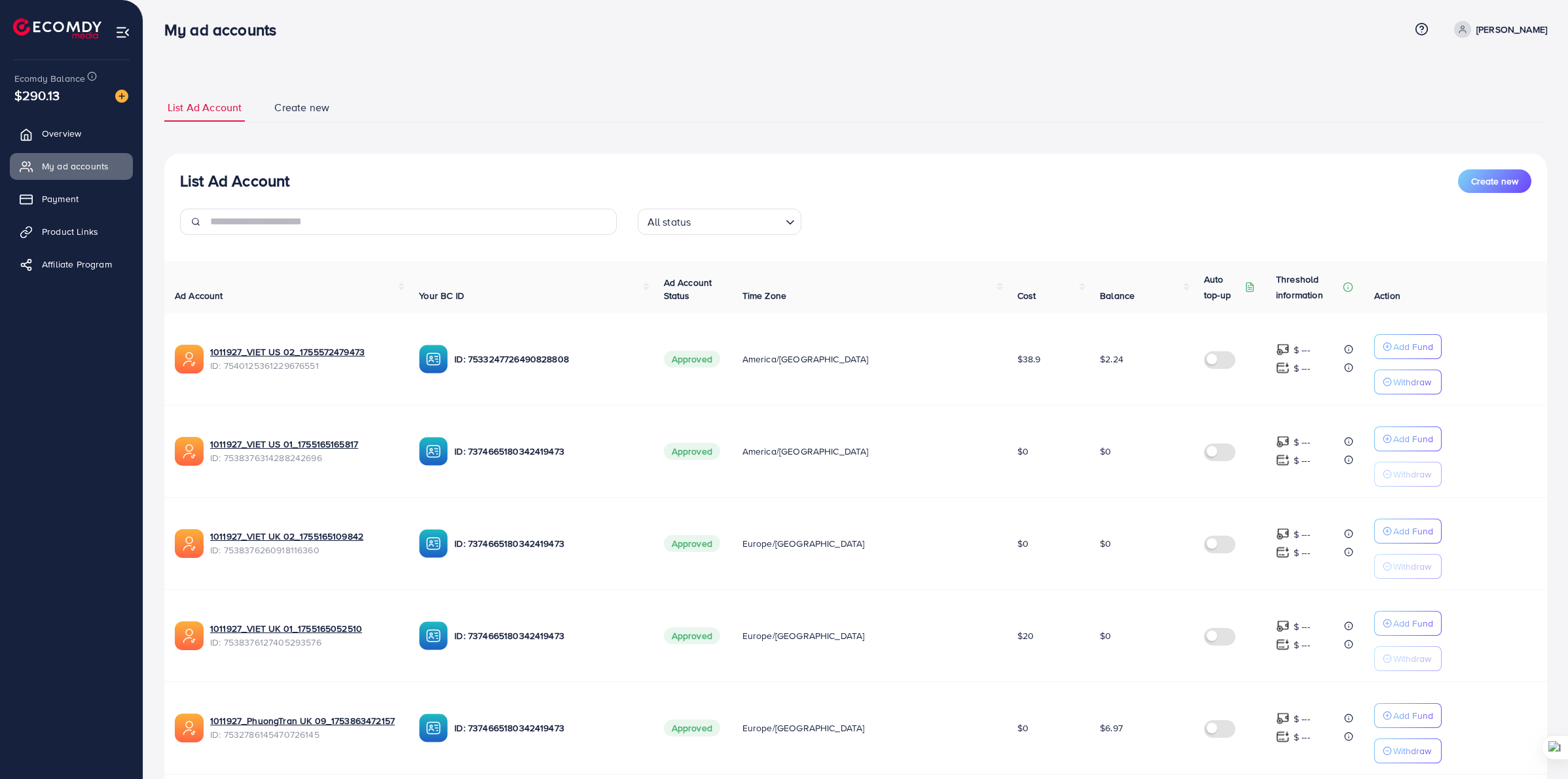
click at [80, 247] on ul "Overview My ad accounts Payment Product Links Affiliate Program" at bounding box center [71, 203] width 143 height 176
click at [71, 235] on span "Product Links" at bounding box center [73, 232] width 57 height 13
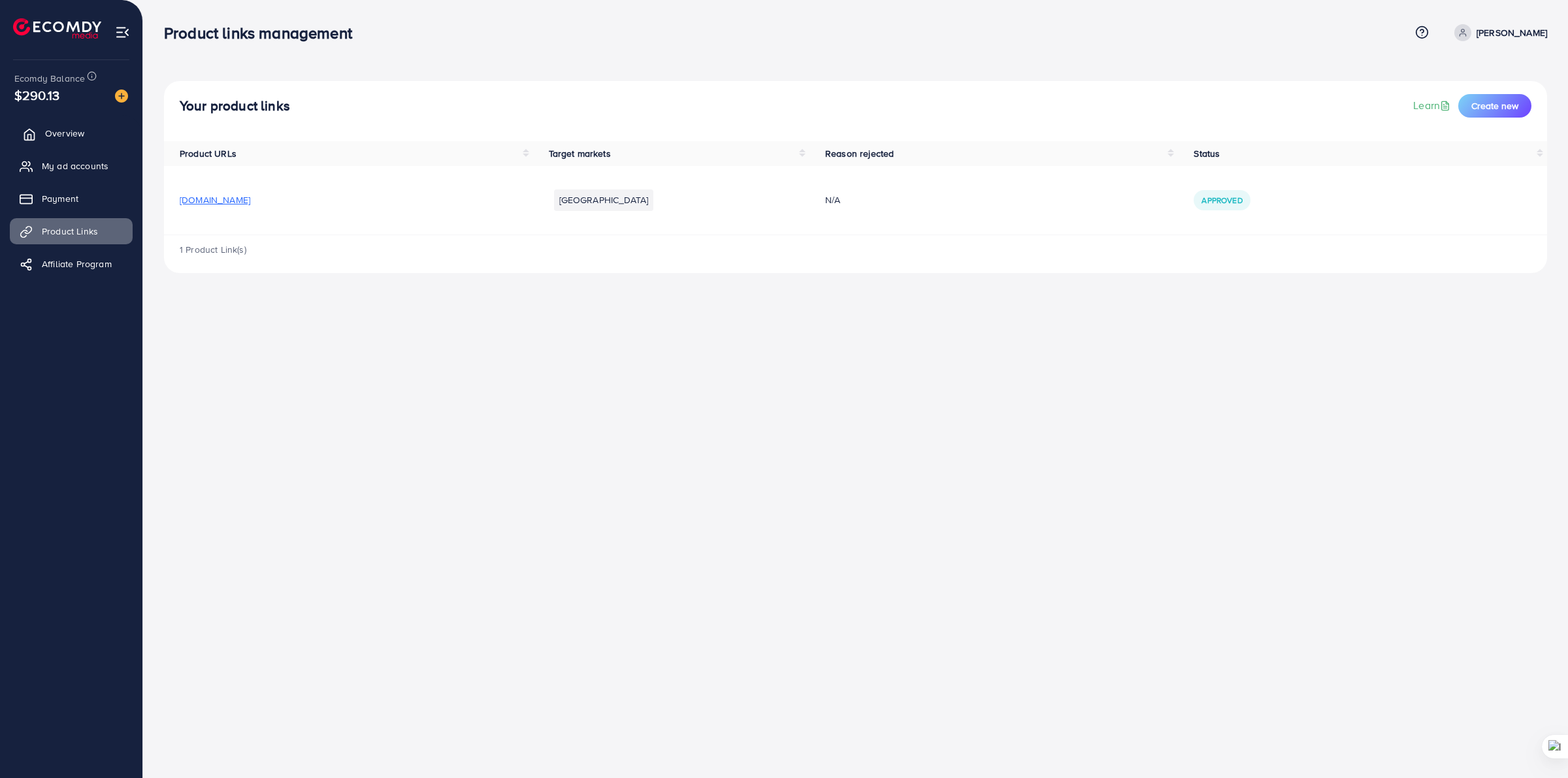
click at [70, 121] on link "Overview" at bounding box center [71, 133] width 123 height 26
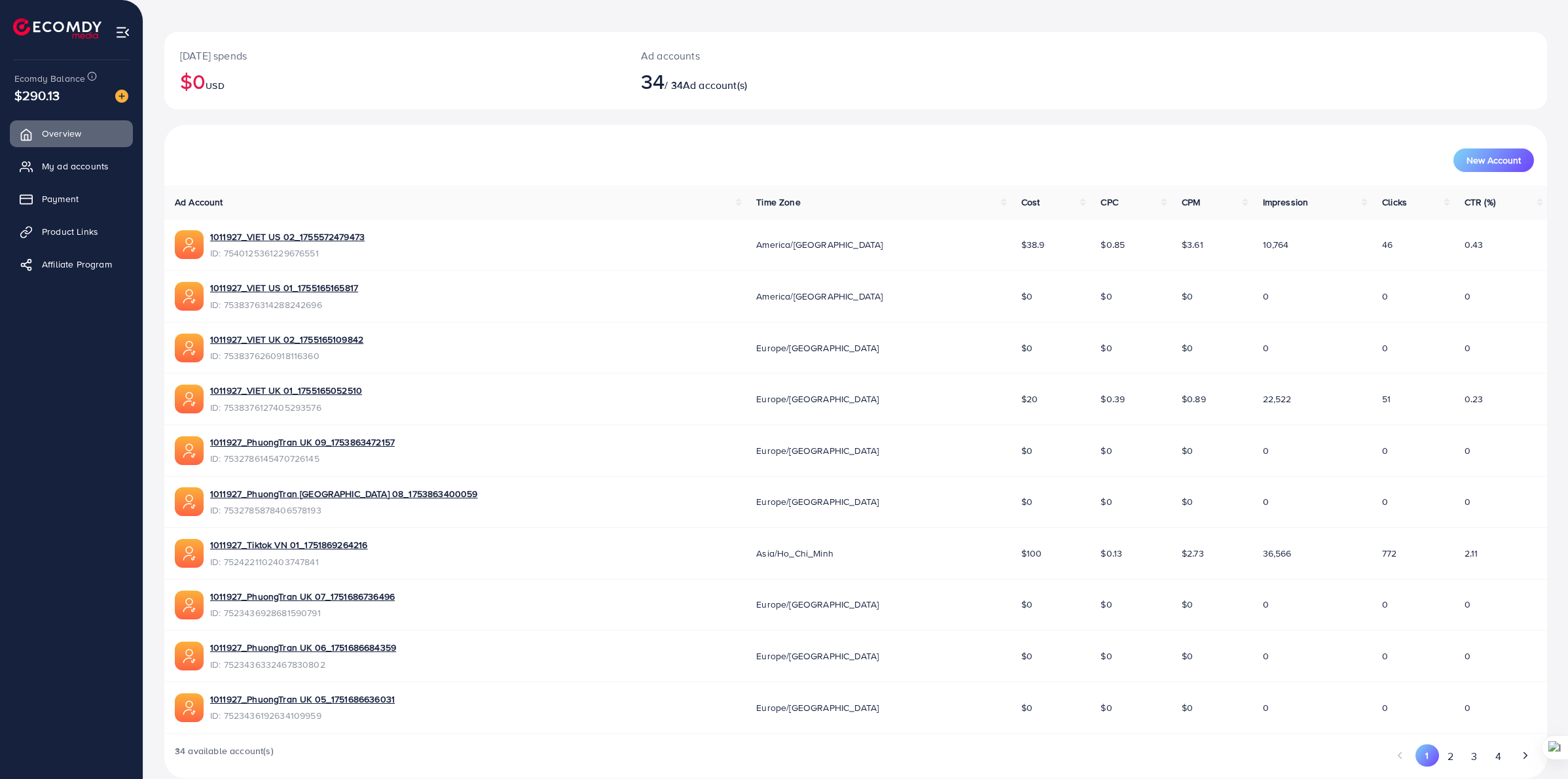
scroll to position [71, 0]
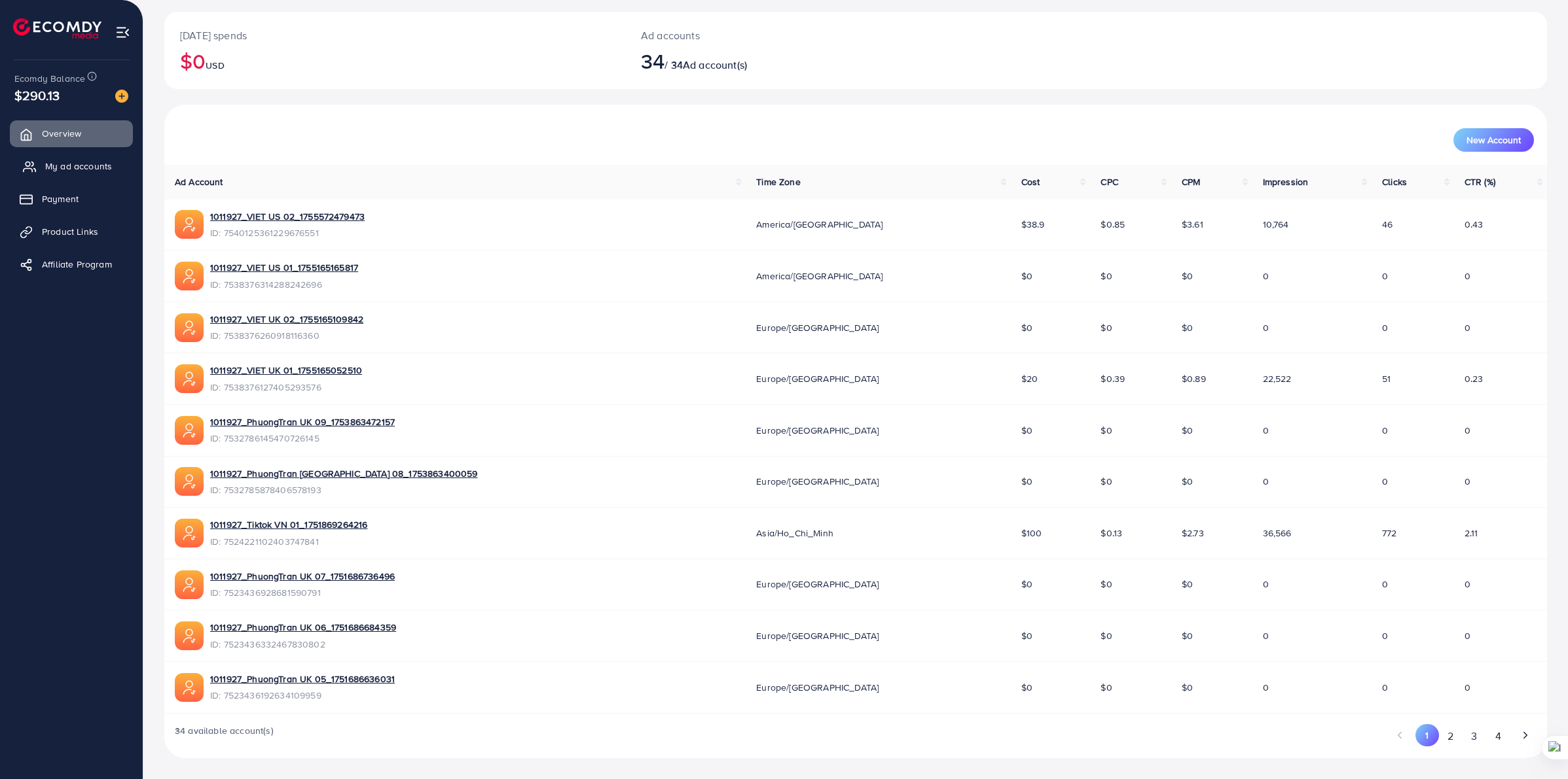
click at [70, 163] on span "My ad accounts" at bounding box center [78, 166] width 66 height 13
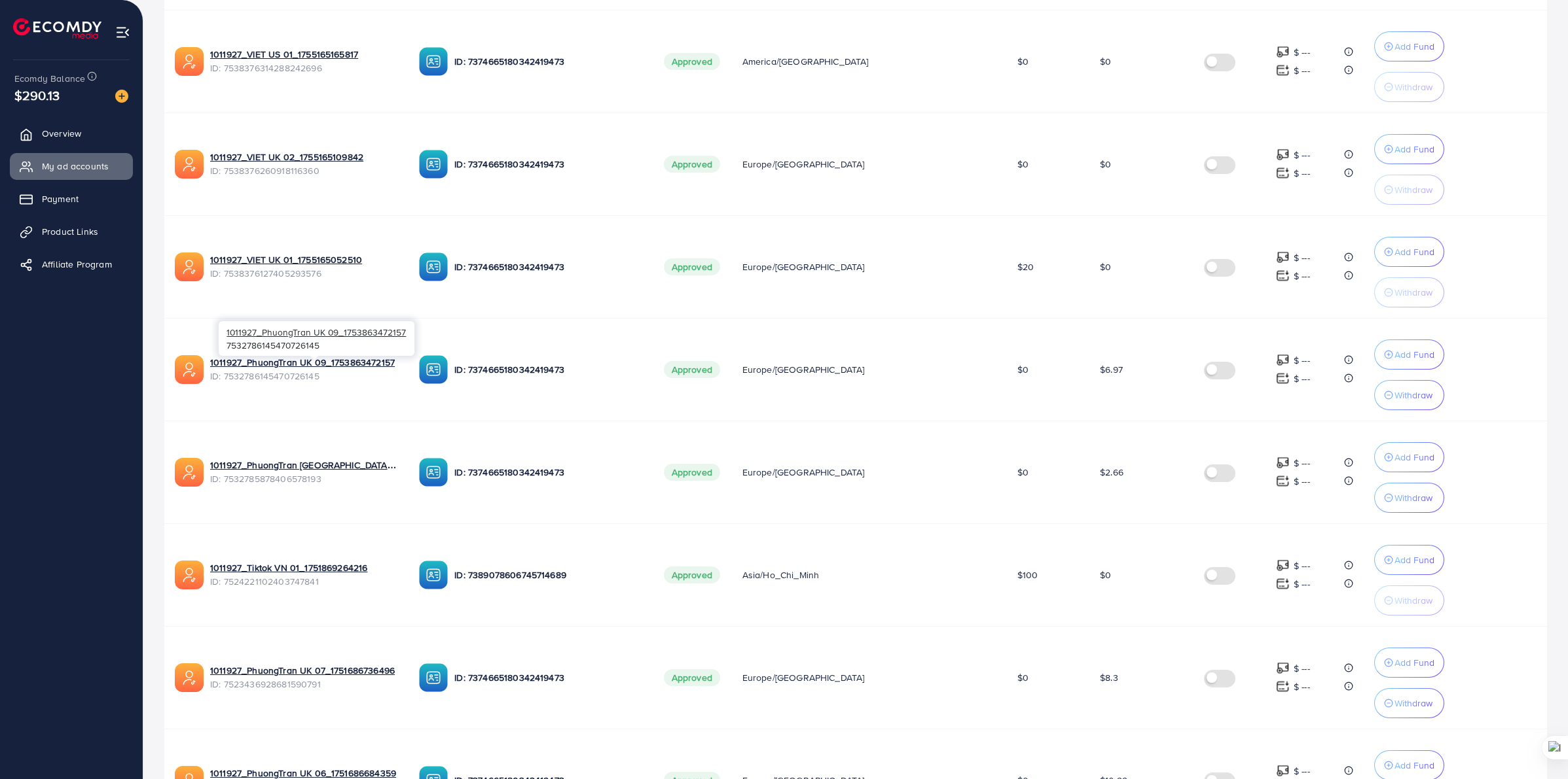
scroll to position [666, 0]
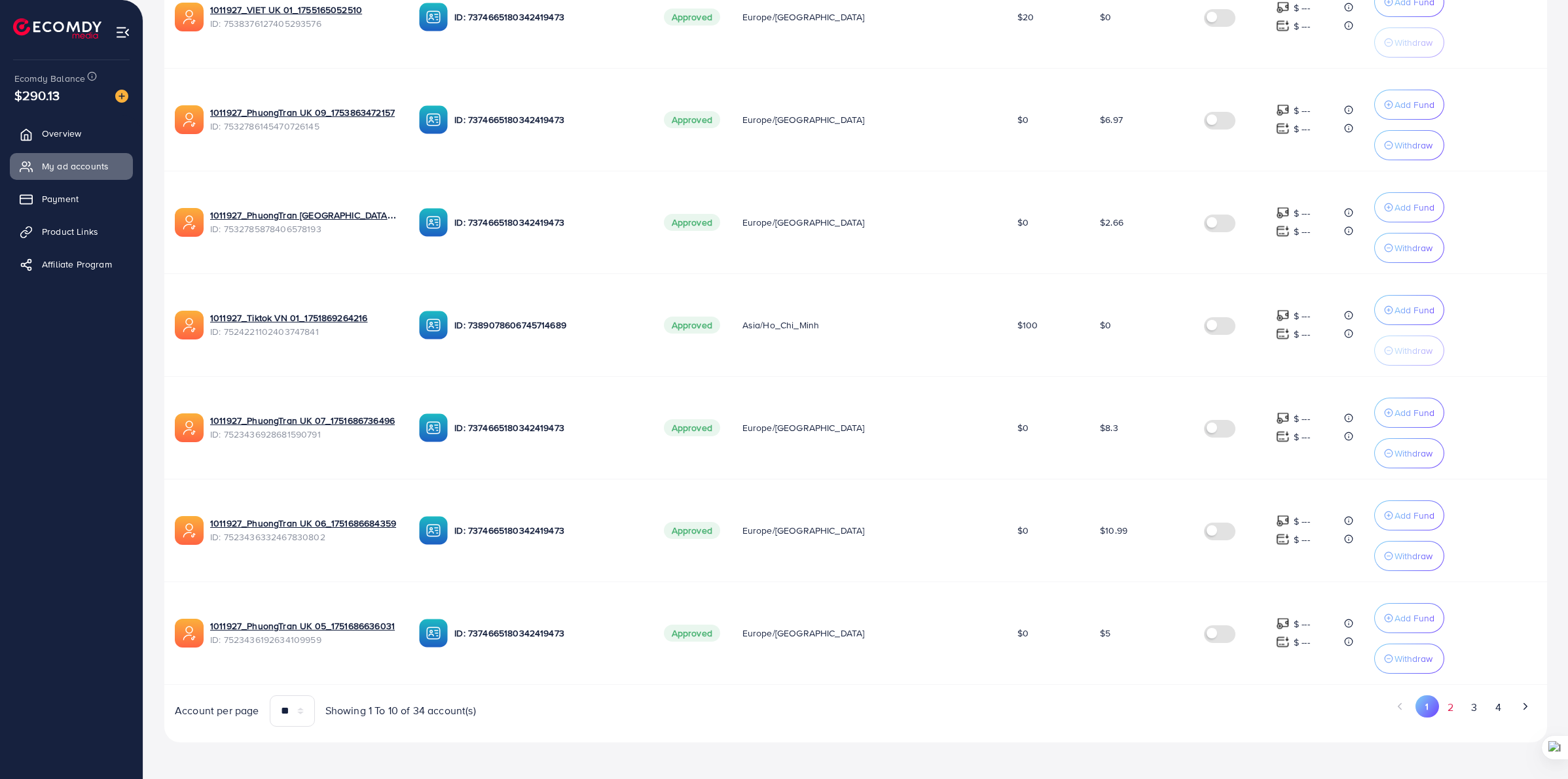
click at [1442, 704] on button "2" at bounding box center [1451, 708] width 24 height 25
click at [1419, 705] on button "1" at bounding box center [1428, 708] width 23 height 25
click at [1461, 705] on button "2" at bounding box center [1451, 708] width 24 height 25
click at [1471, 708] on button "3" at bounding box center [1474, 708] width 24 height 25
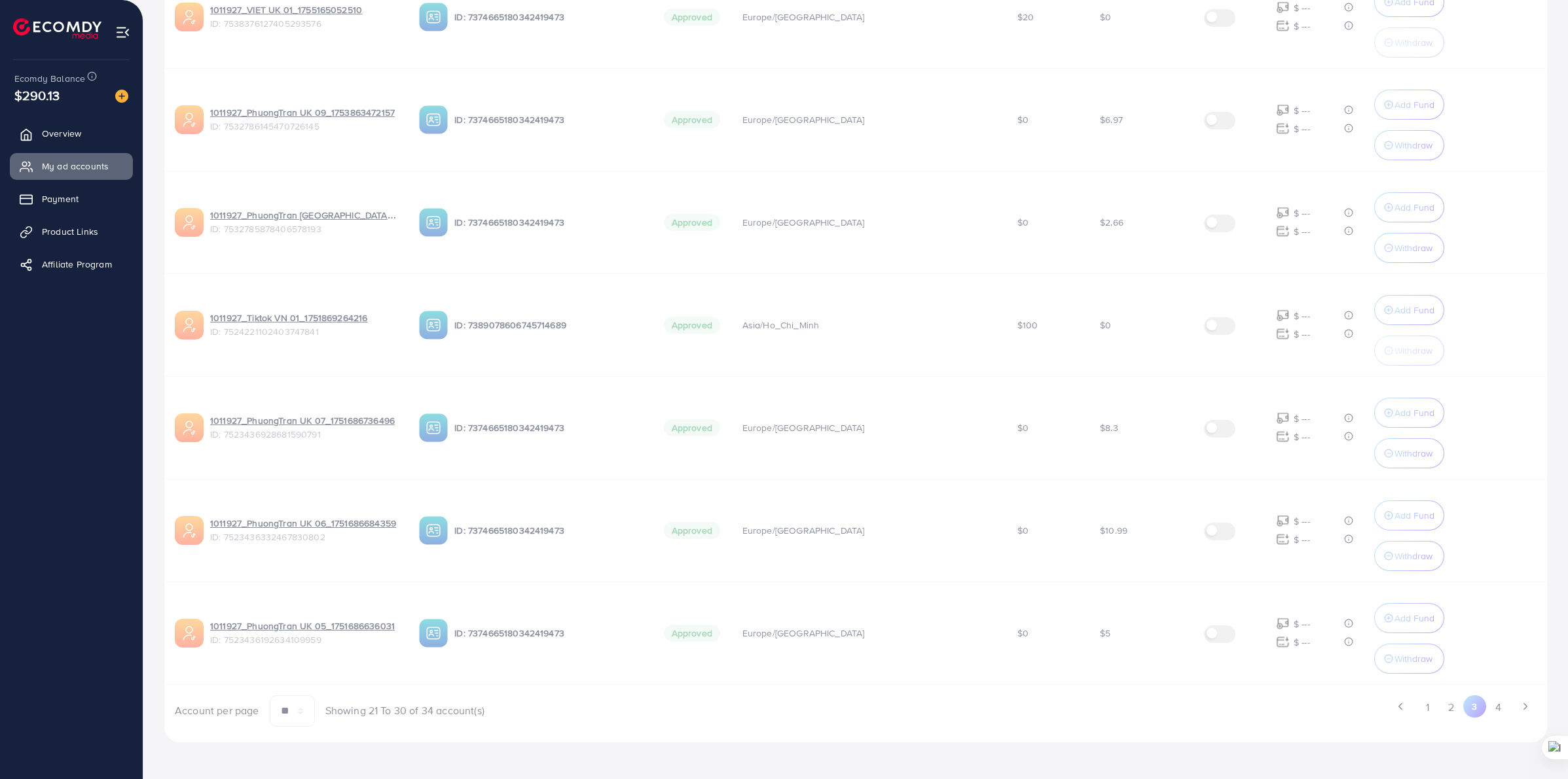
click at [1471, 708] on button "3" at bounding box center [1475, 706] width 23 height 22
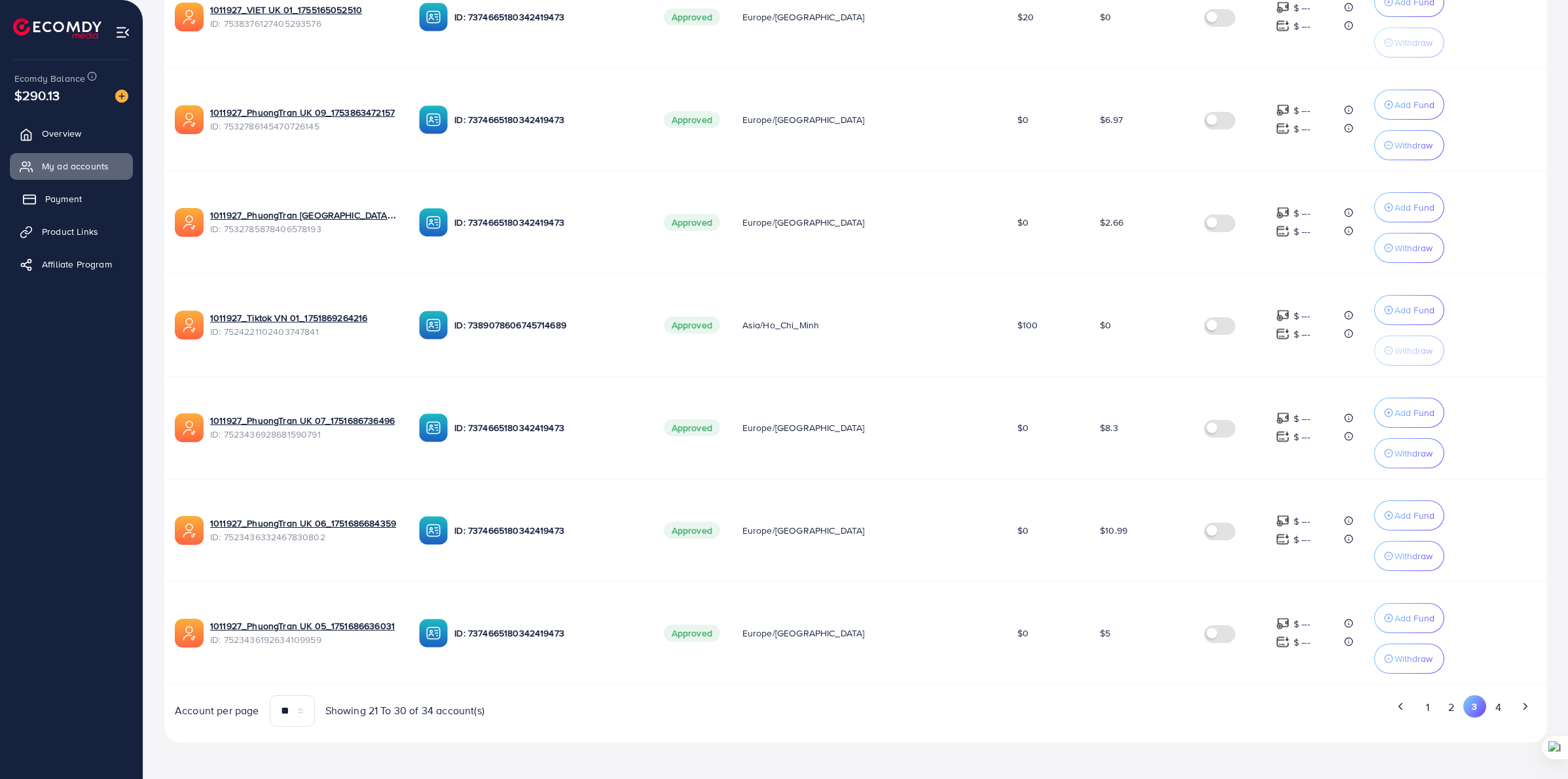
click at [60, 194] on span "Payment" at bounding box center [63, 199] width 37 height 13
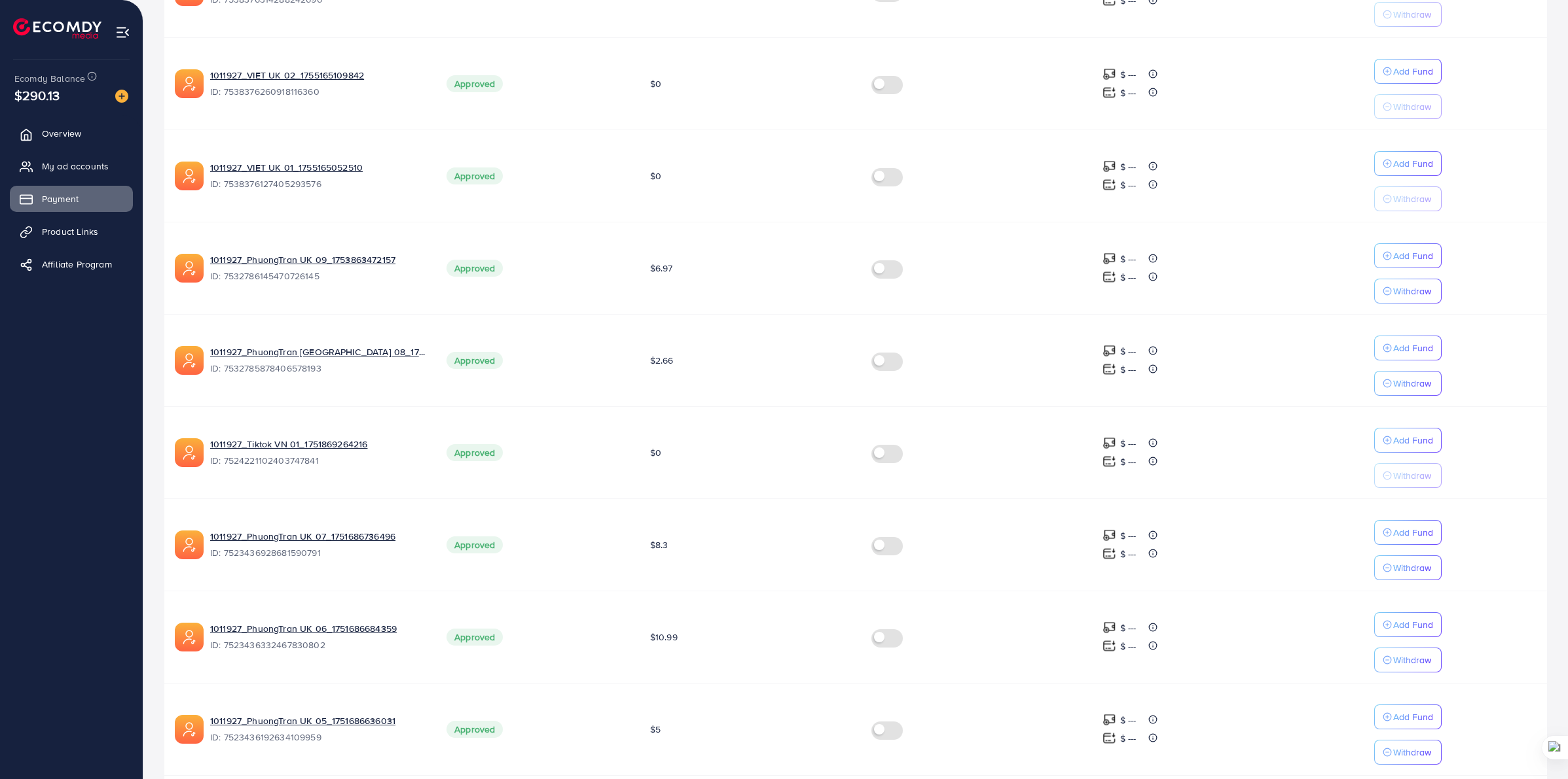
scroll to position [563, 0]
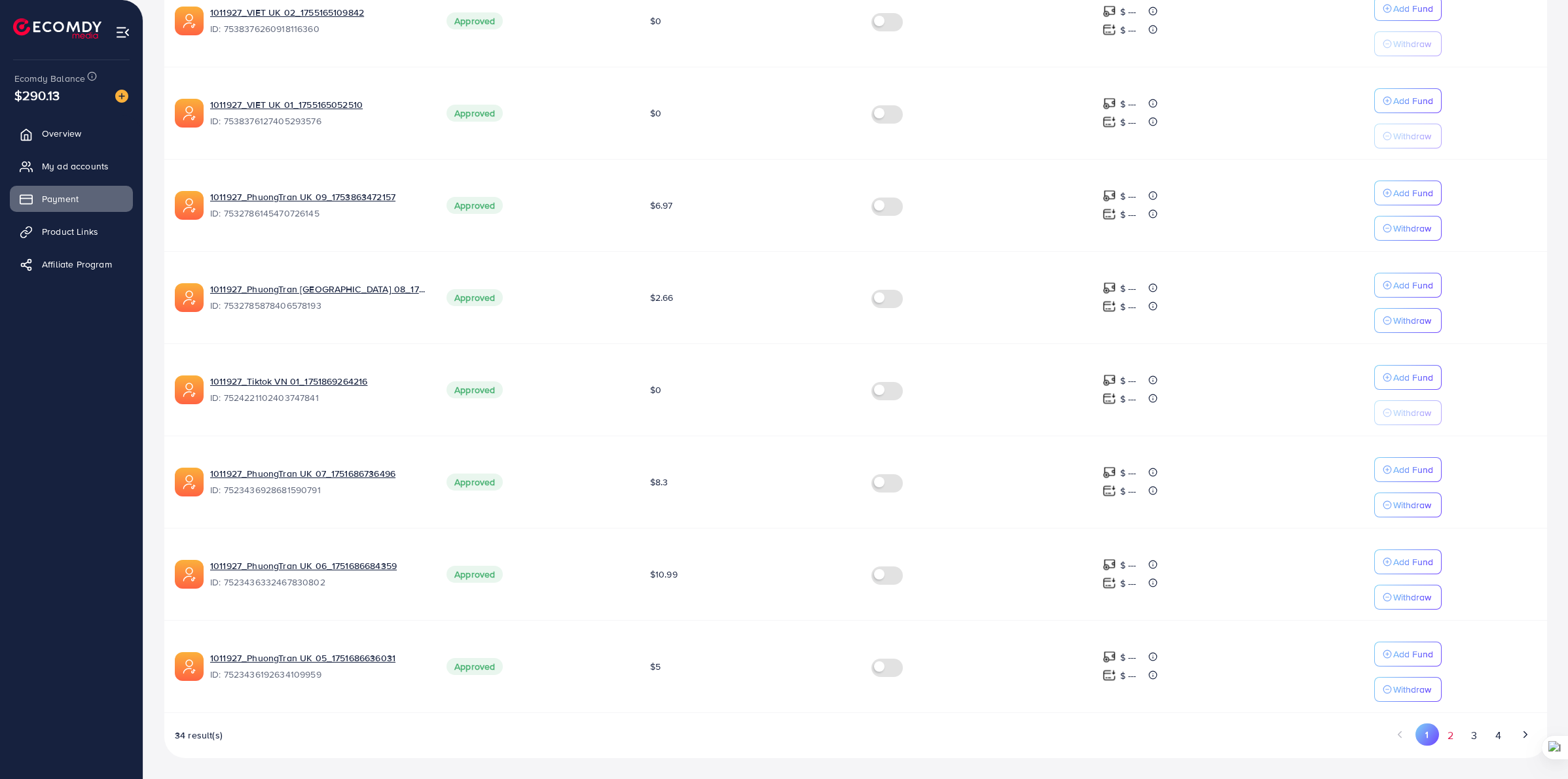
click at [1445, 738] on button "2" at bounding box center [1451, 736] width 24 height 25
click at [1480, 740] on button "3" at bounding box center [1474, 736] width 24 height 25
click at [1496, 734] on button "4" at bounding box center [1497, 736] width 24 height 25
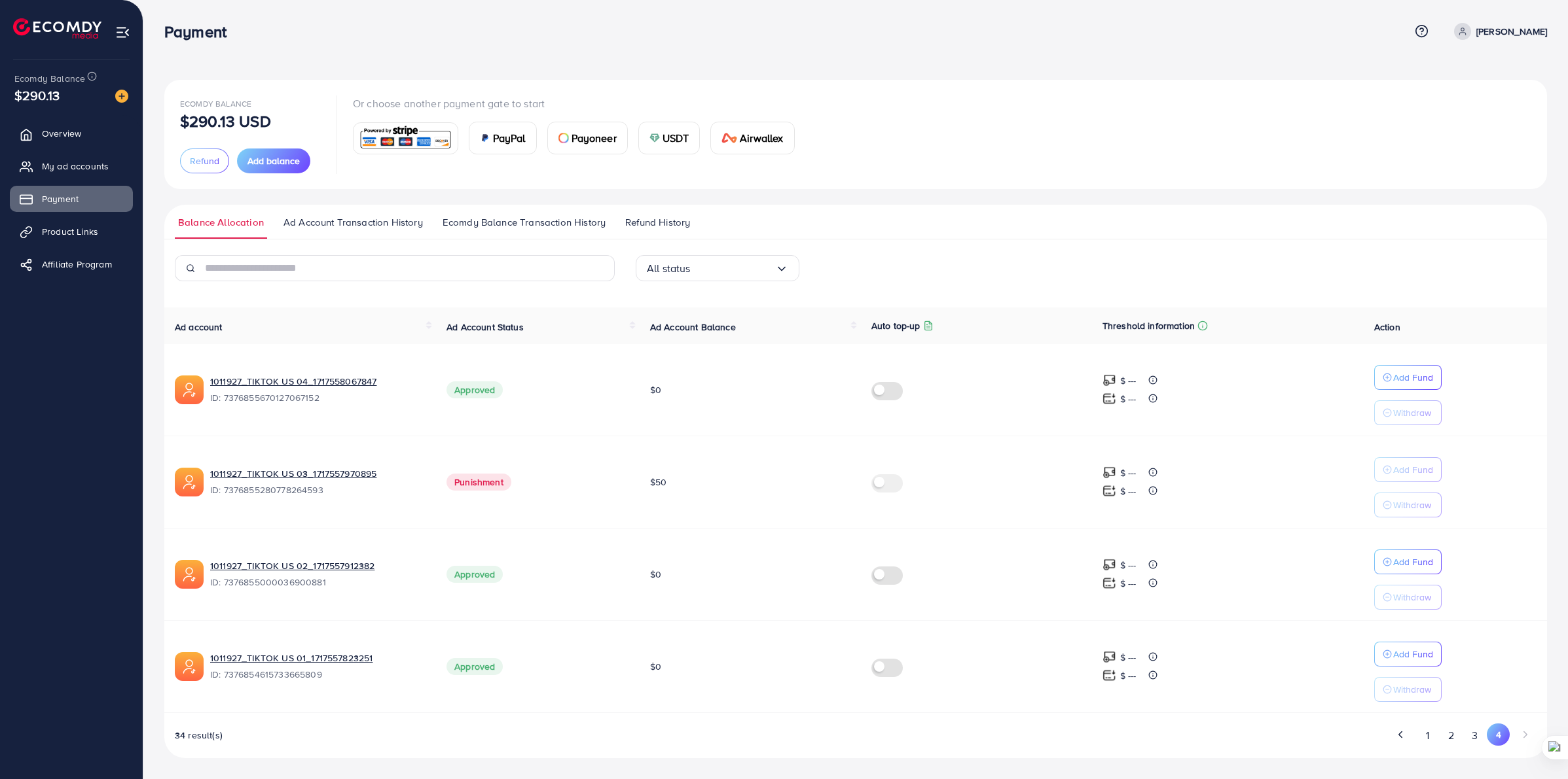
scroll to position [4, 0]
click at [1425, 737] on button "1" at bounding box center [1428, 736] width 23 height 25
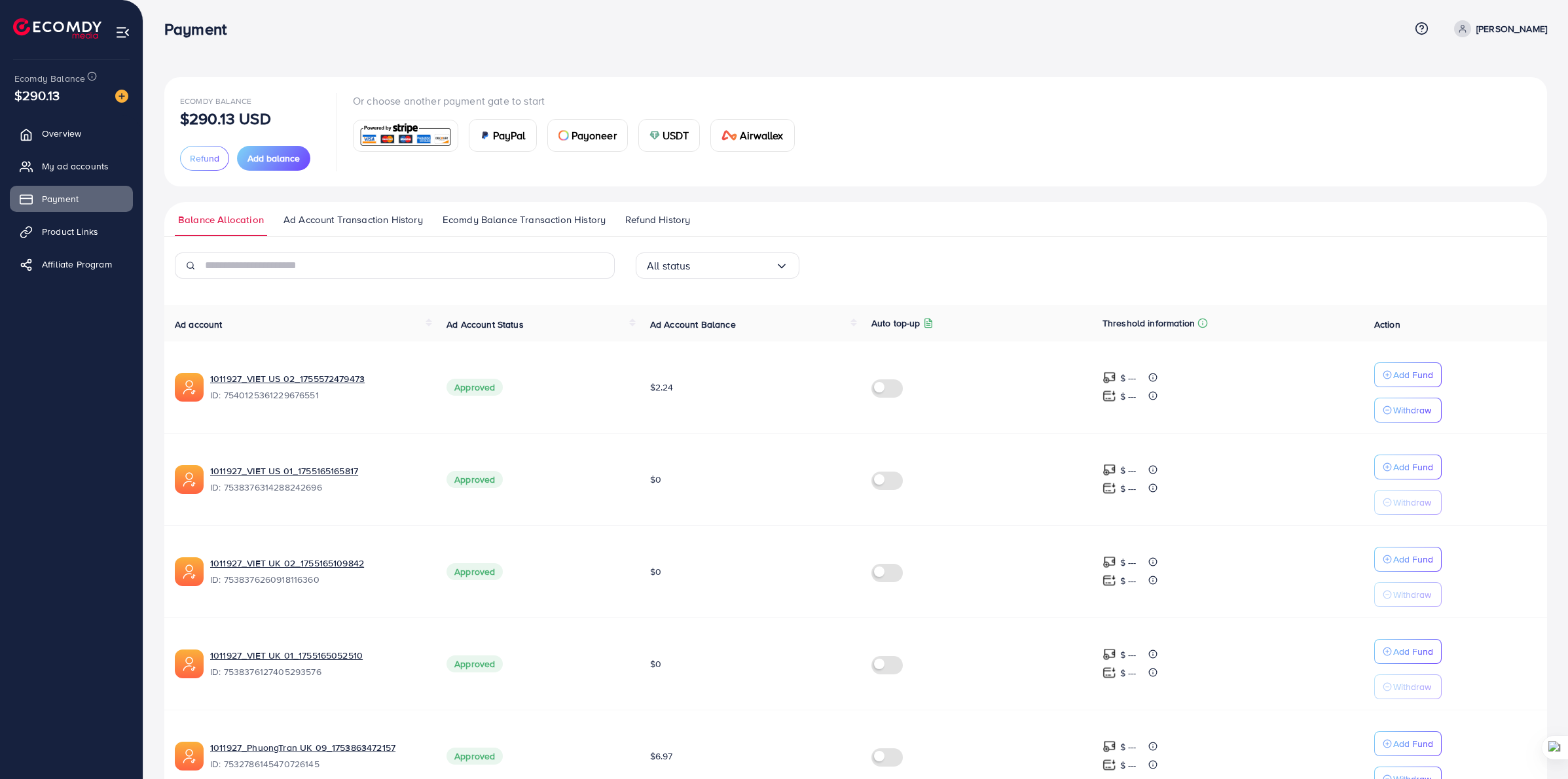
click at [1452, 738] on div "Add Fund Withdraw" at bounding box center [1456, 761] width 162 height 60
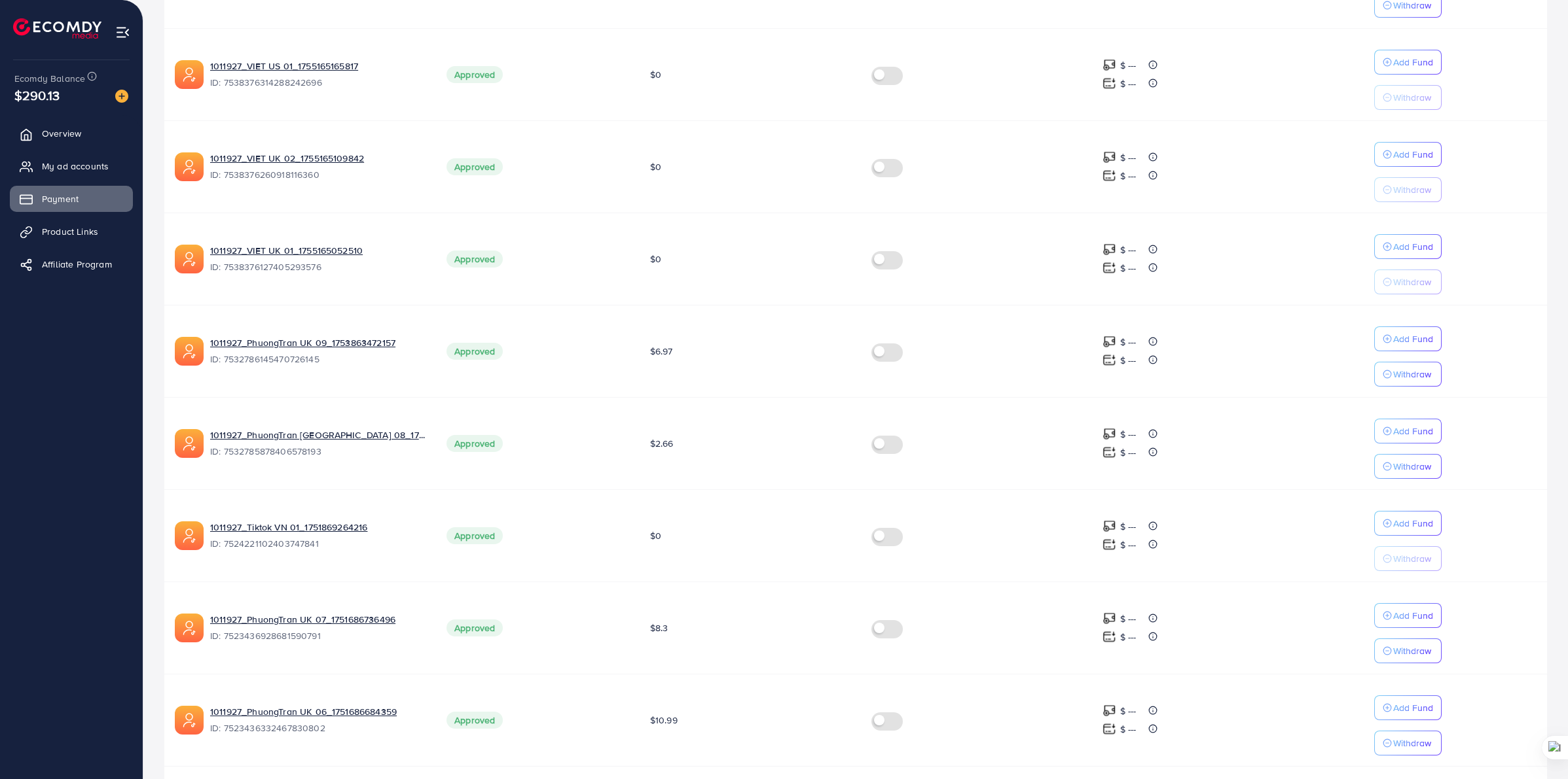
scroll to position [563, 0]
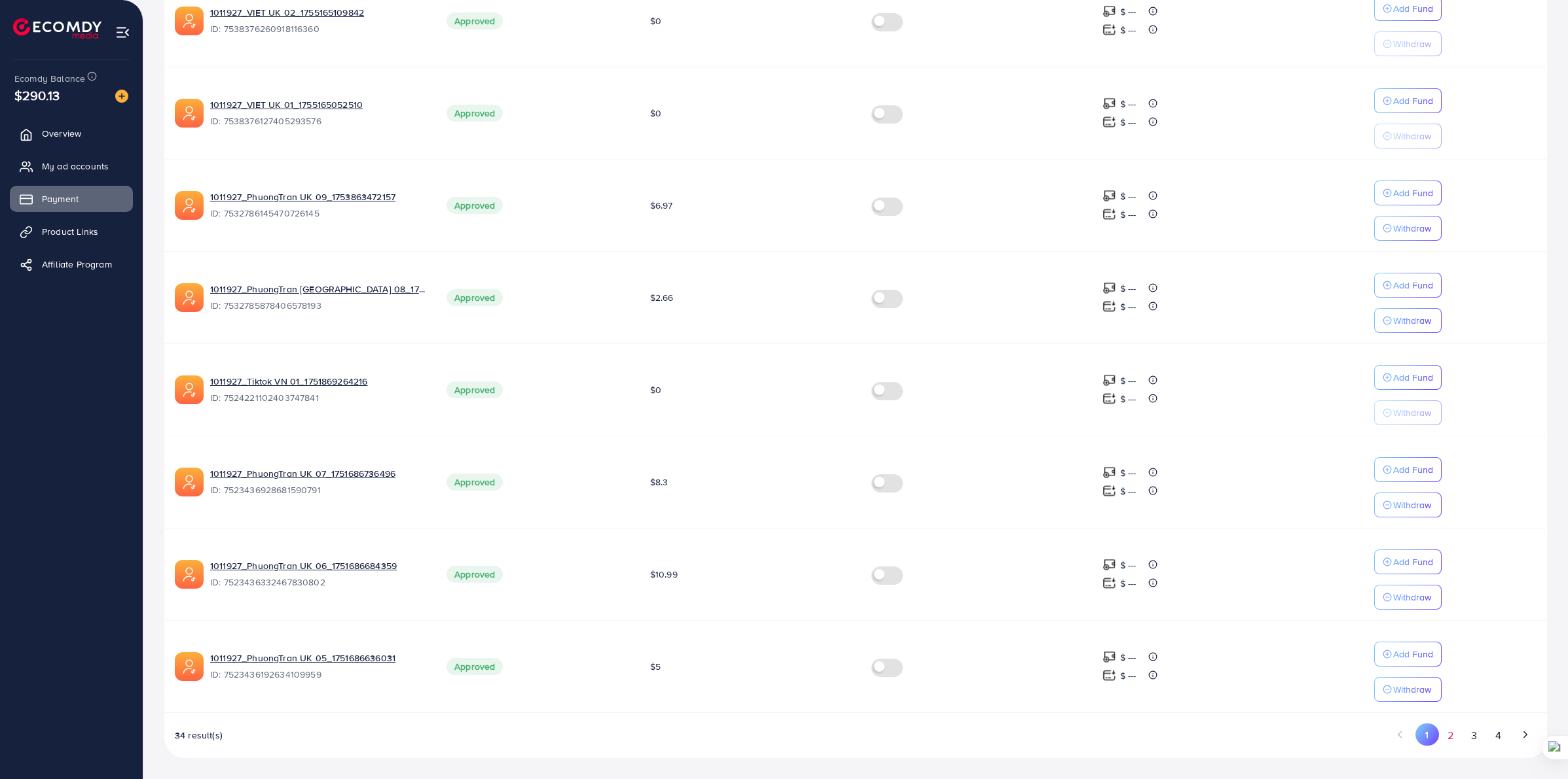
click at [1458, 734] on button "2" at bounding box center [1451, 736] width 24 height 25
click at [1434, 737] on button "1" at bounding box center [1428, 736] width 23 height 25
click at [1456, 736] on button "2" at bounding box center [1451, 736] width 24 height 25
click at [1416, 740] on li "1" at bounding box center [1428, 736] width 23 height 25
click at [1423, 740] on button "1" at bounding box center [1428, 736] width 23 height 25
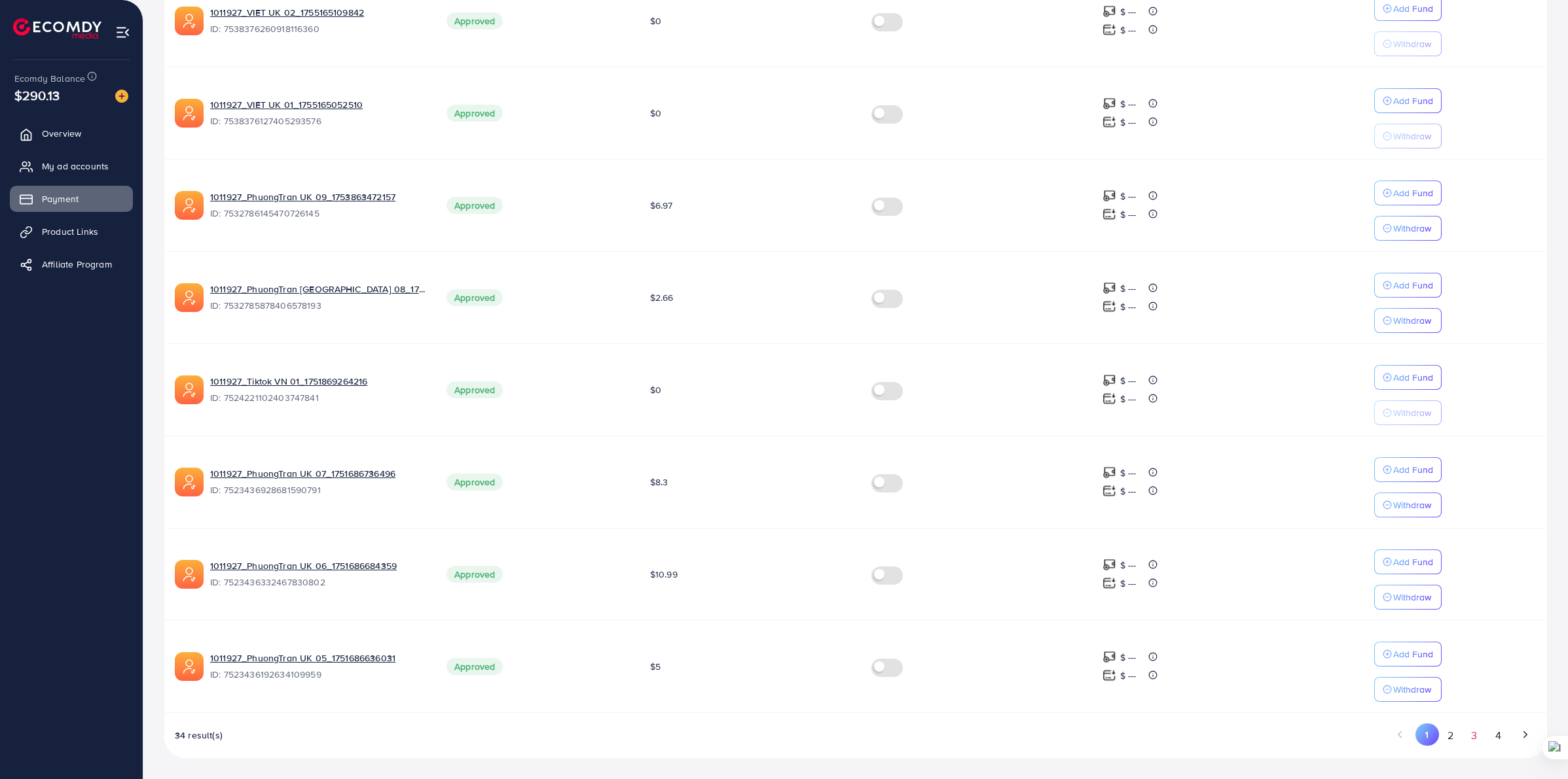
click at [1465, 740] on button "3" at bounding box center [1474, 736] width 24 height 25
click at [1479, 737] on button "3" at bounding box center [1475, 735] width 23 height 22
click at [1497, 737] on button "4" at bounding box center [1497, 736] width 24 height 25
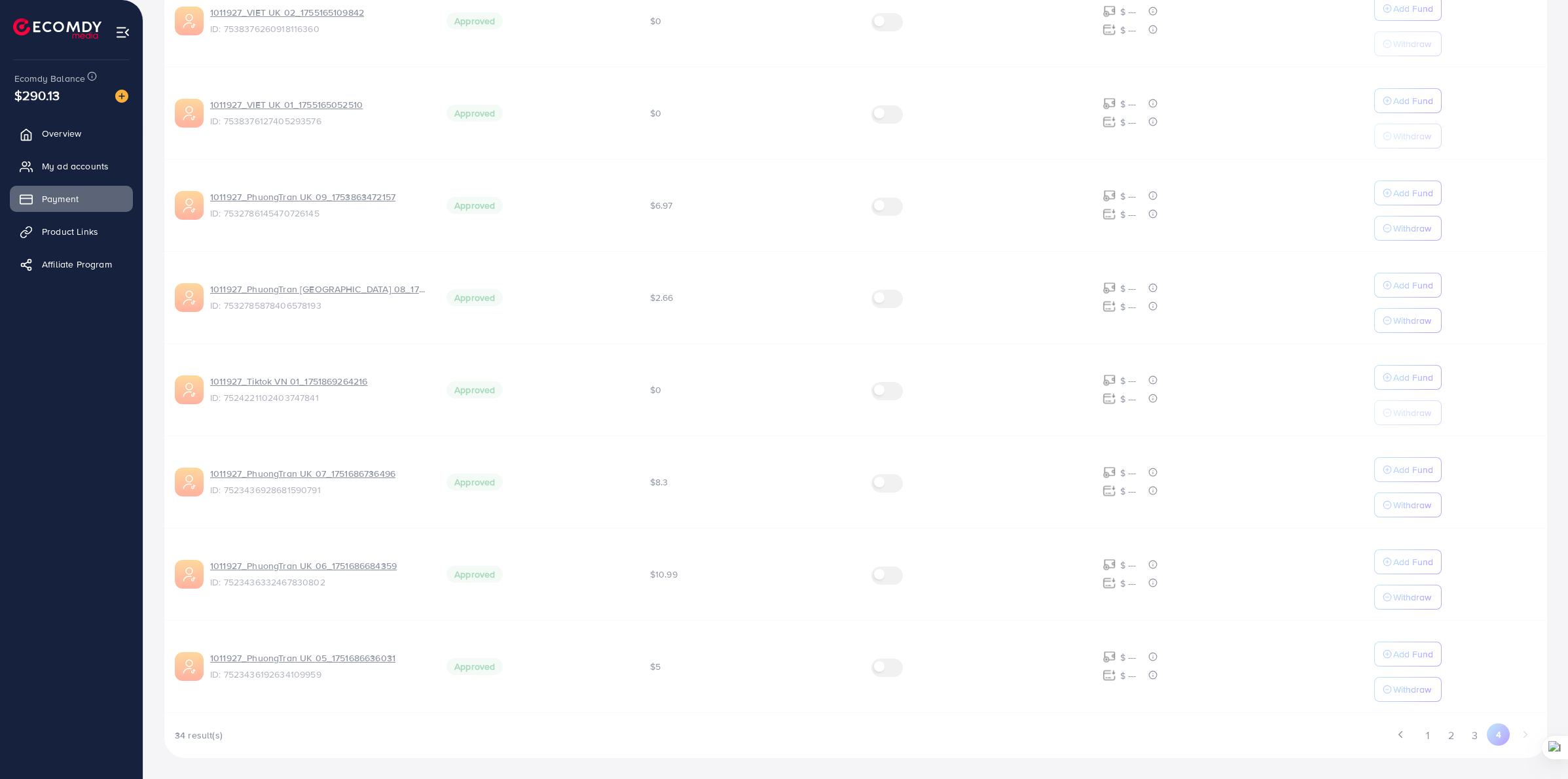
scroll to position [4, 0]
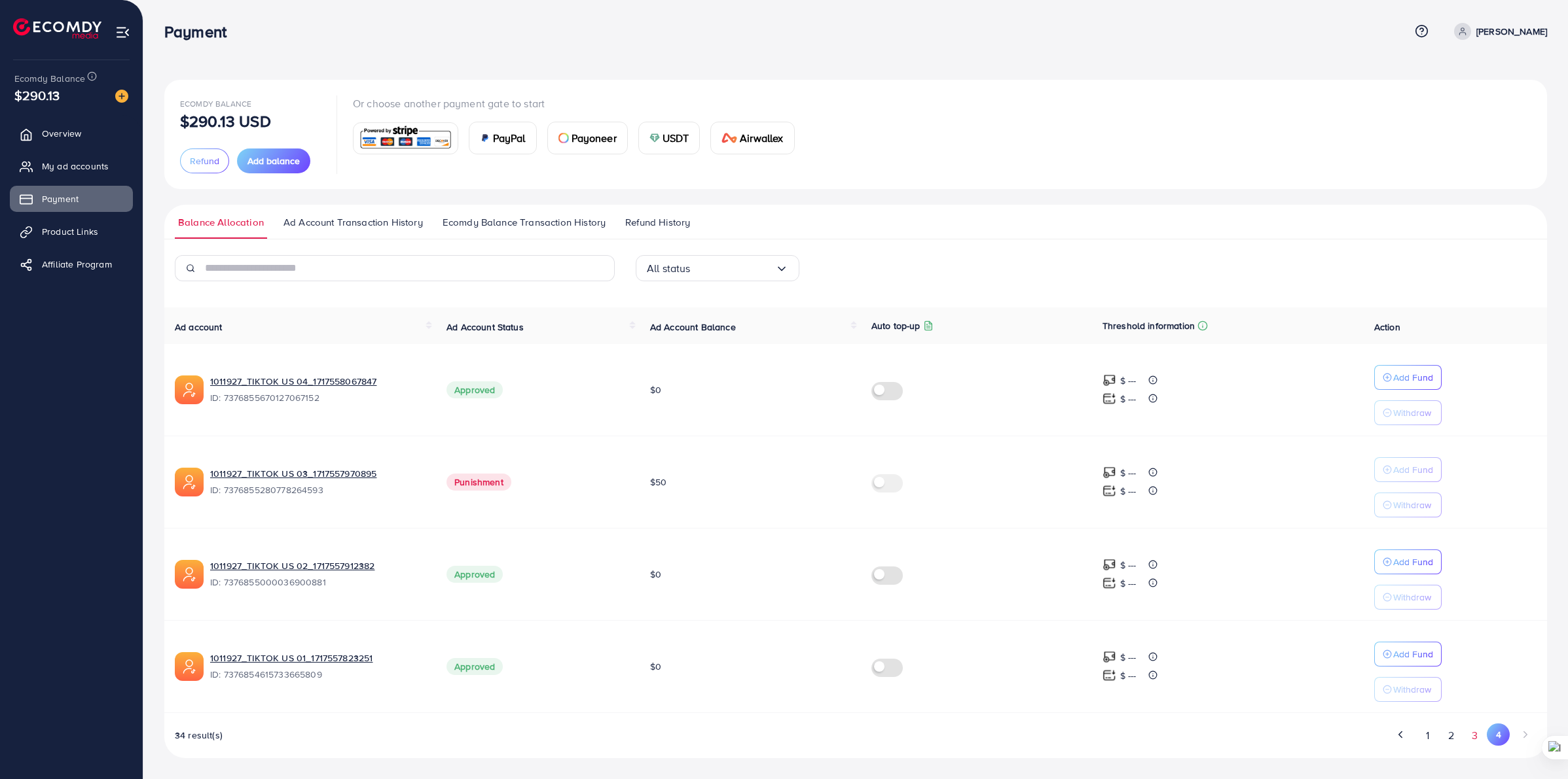
click at [1476, 737] on button "3" at bounding box center [1475, 736] width 24 height 25
click at [1449, 741] on button "2" at bounding box center [1451, 736] width 24 height 25
click at [1428, 738] on button "1" at bounding box center [1428, 736] width 23 height 25
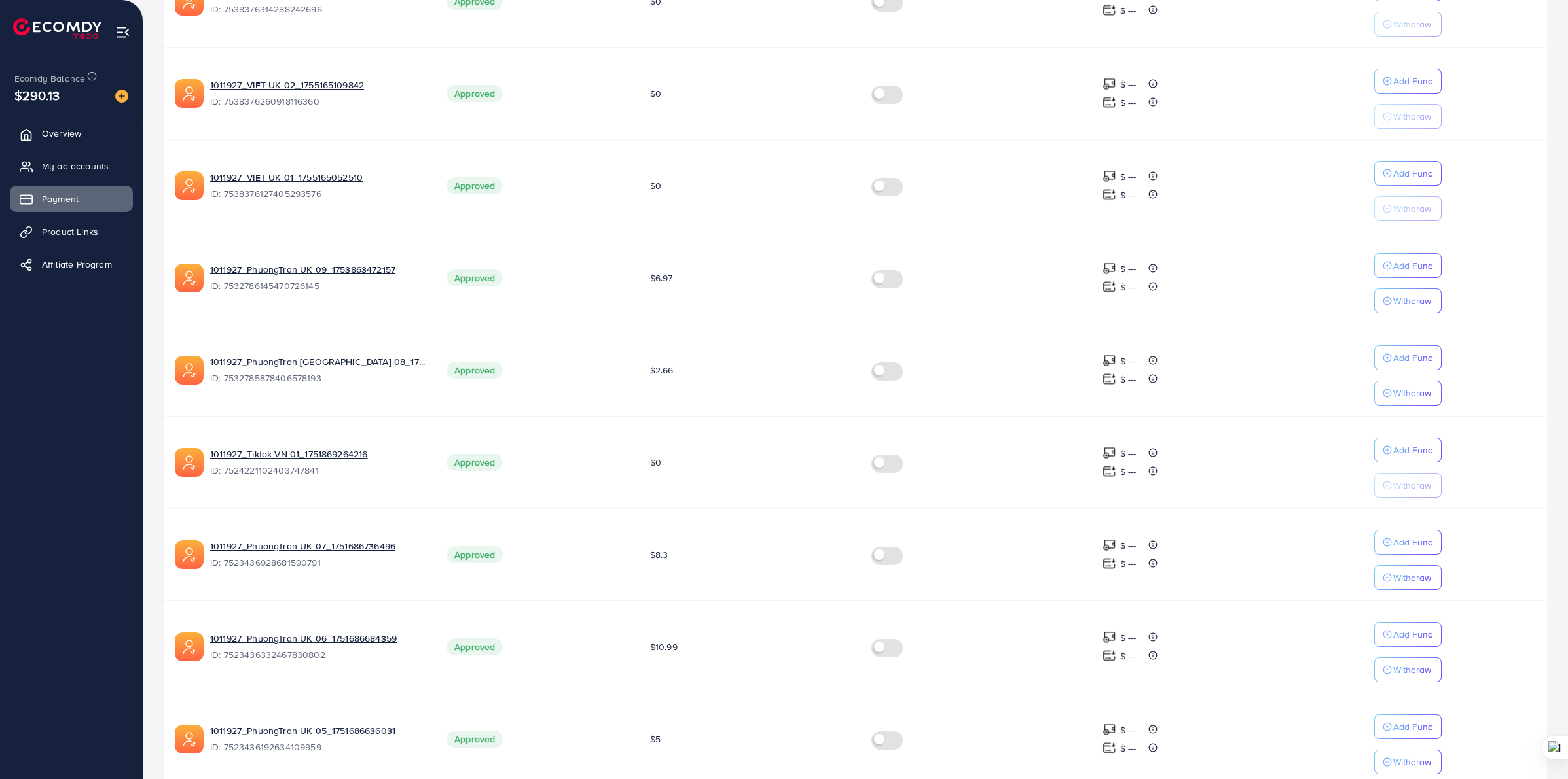
scroll to position [563, 0]
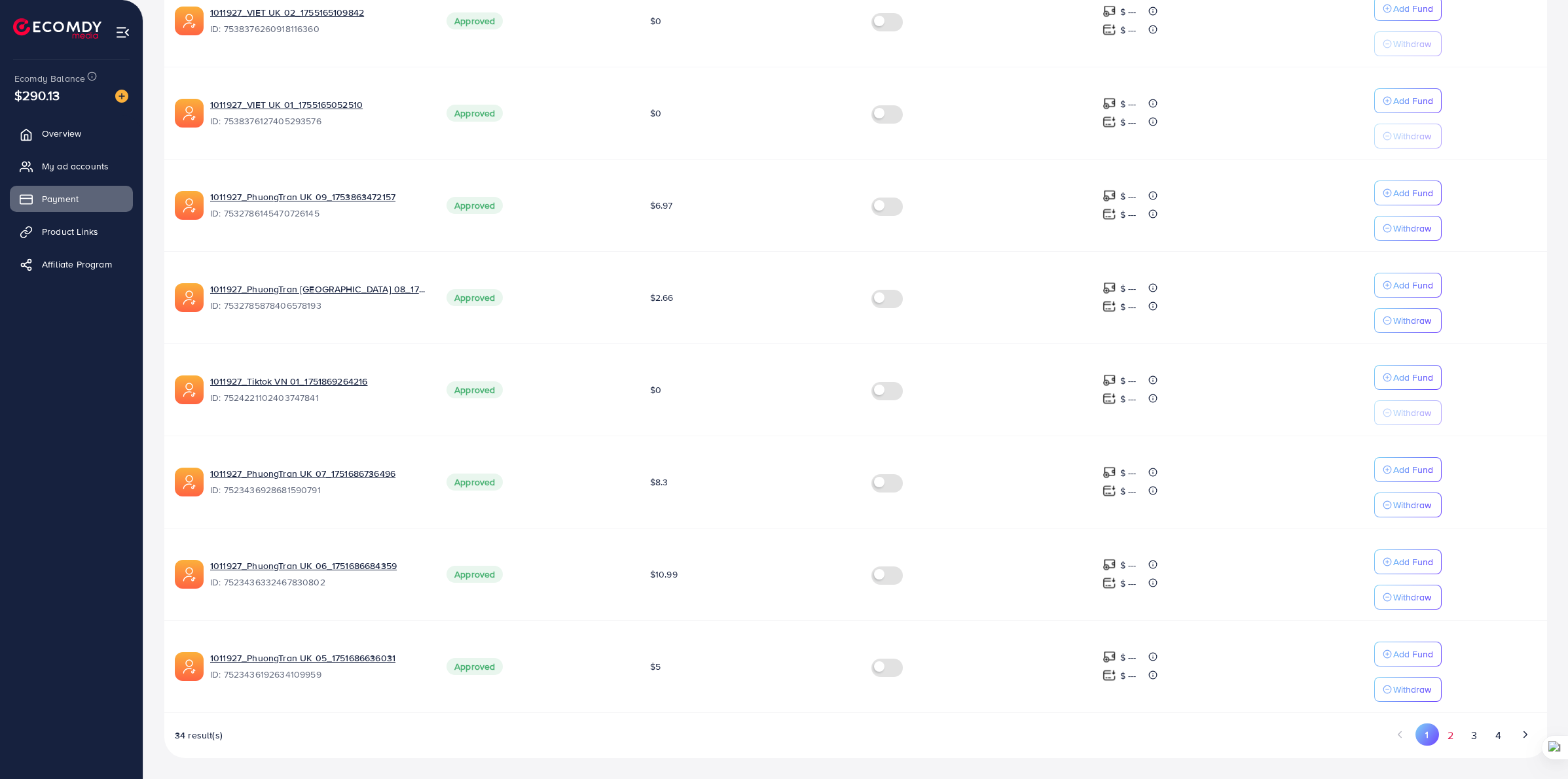
click at [1451, 740] on button "2" at bounding box center [1451, 736] width 24 height 25
click at [208, 734] on span "34 result(s)" at bounding box center [199, 736] width 48 height 13
click at [1472, 737] on button "3" at bounding box center [1474, 736] width 24 height 25
click at [1499, 736] on button "4" at bounding box center [1497, 736] width 24 height 25
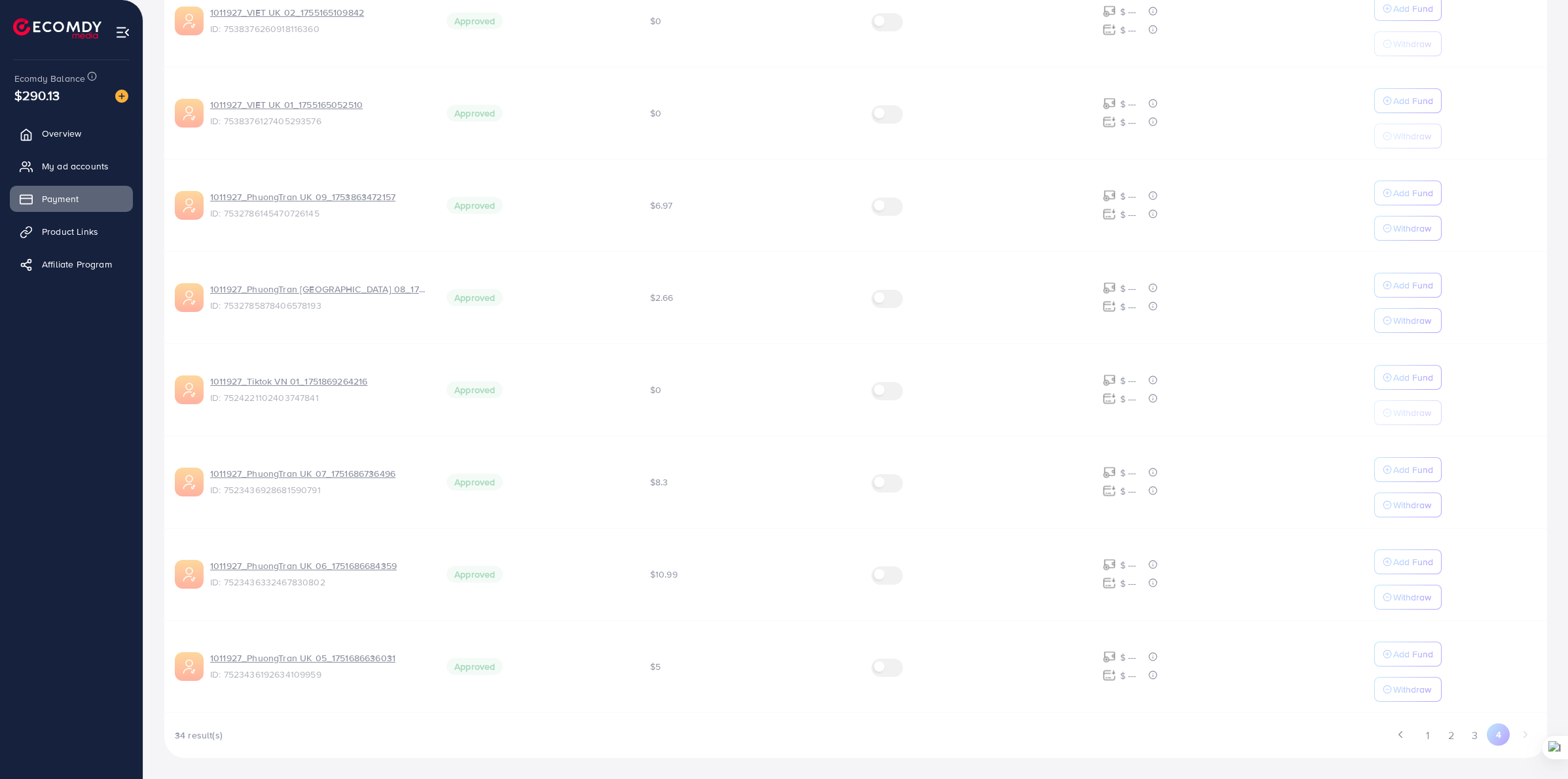
scroll to position [4, 0]
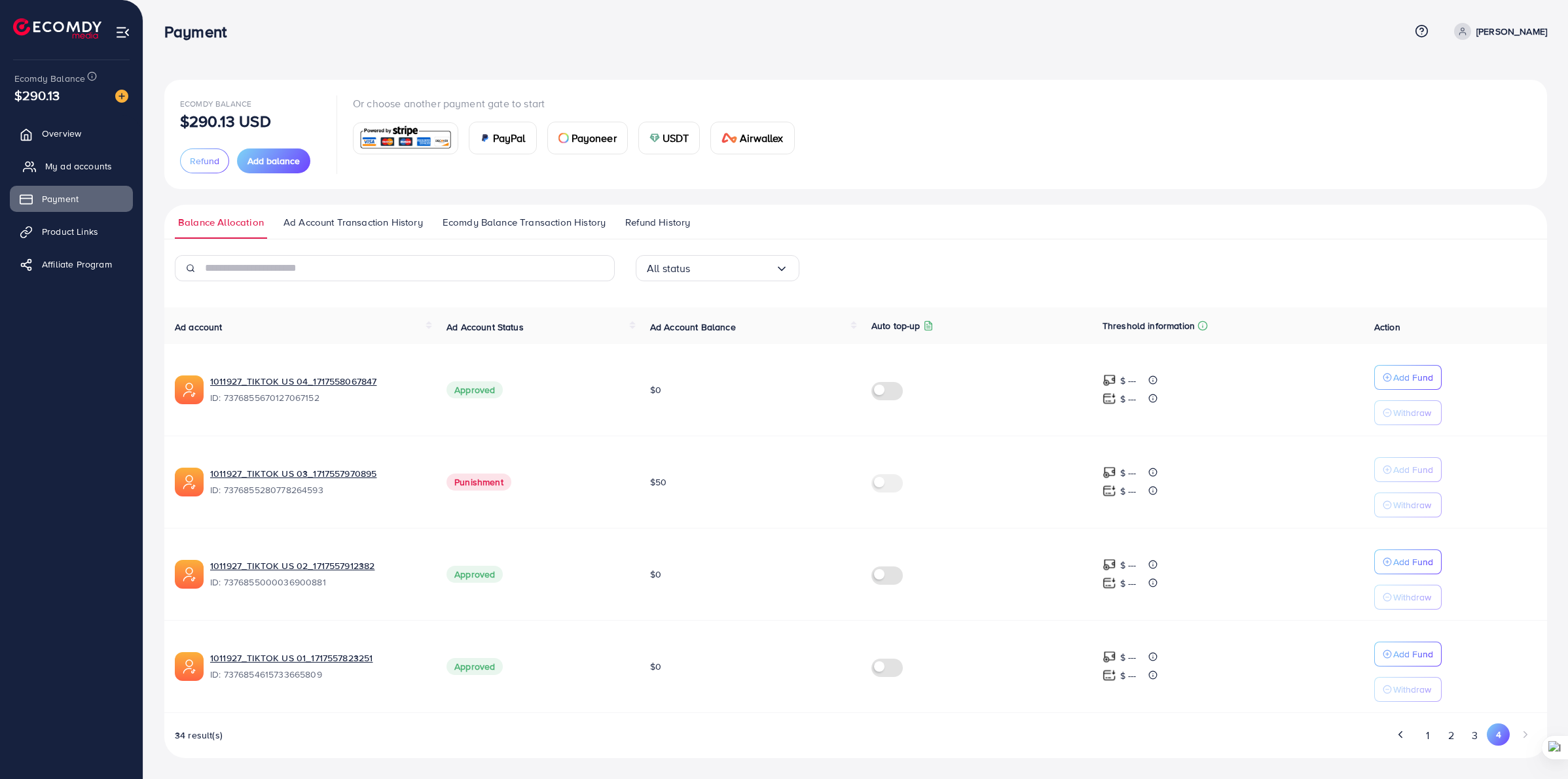
click at [121, 166] on link "My ad accounts" at bounding box center [71, 166] width 123 height 26
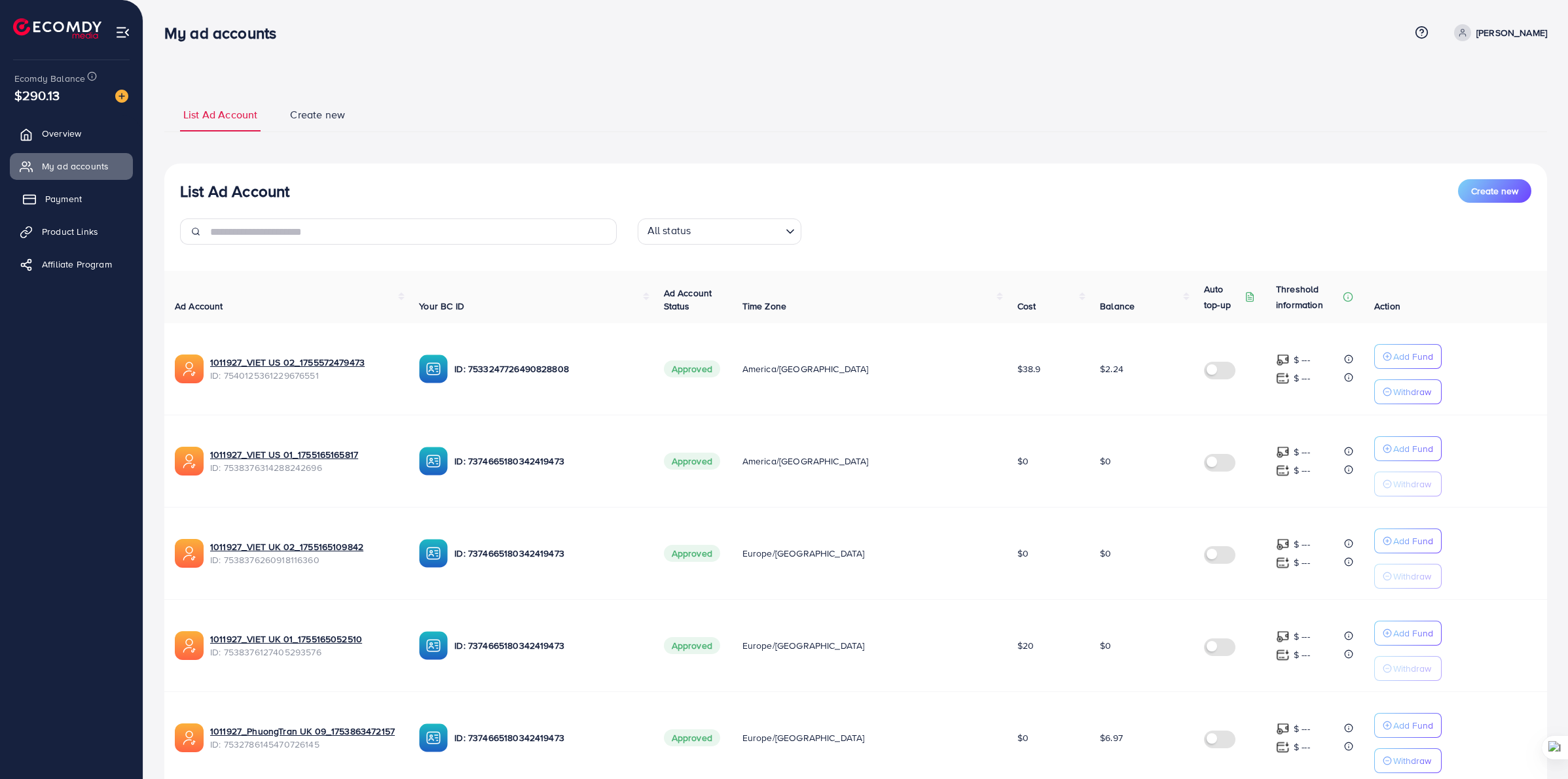
click at [82, 204] on link "Payment" at bounding box center [71, 199] width 123 height 26
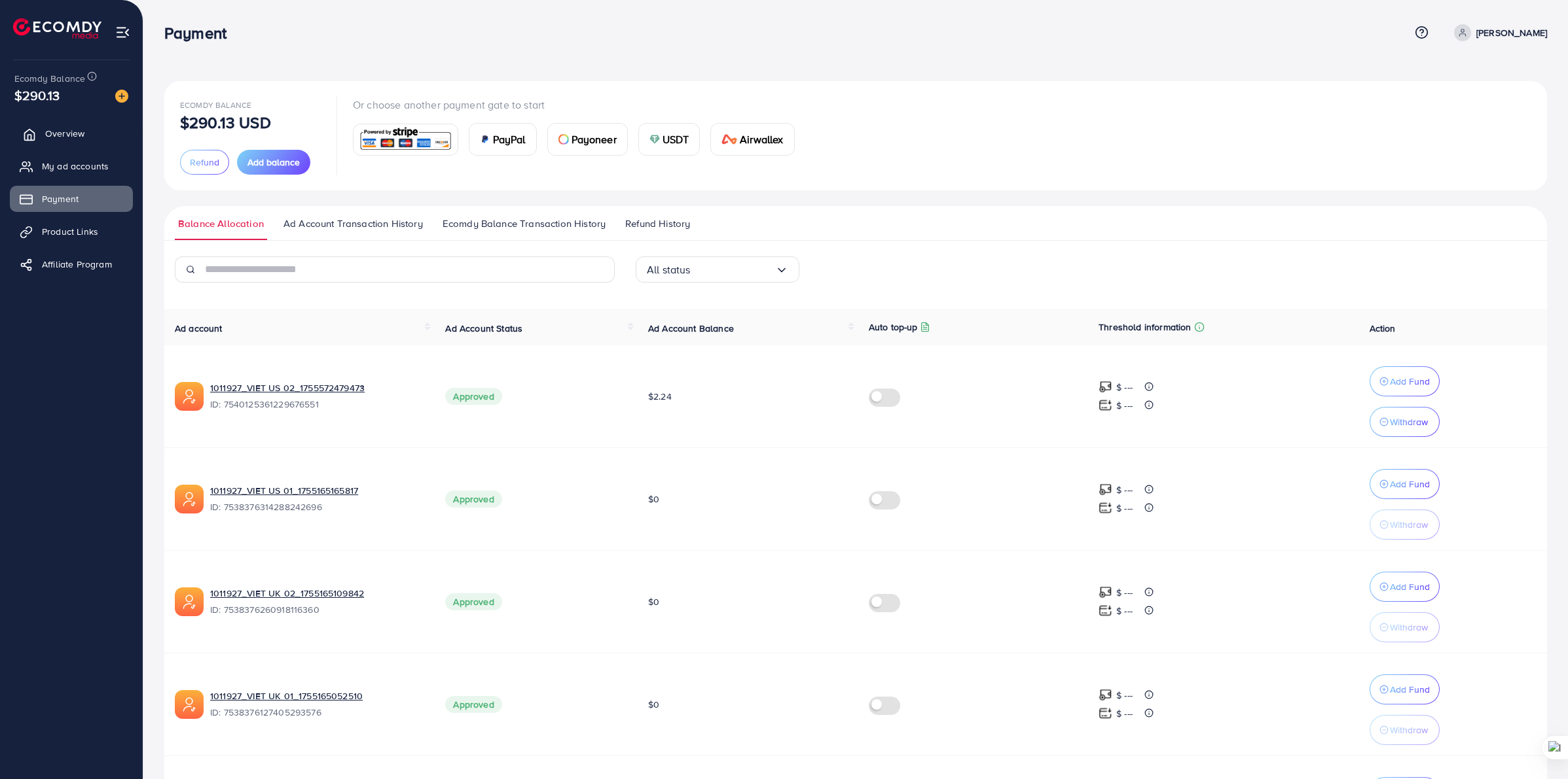
click at [57, 139] on span "Overview" at bounding box center [65, 134] width 39 height 13
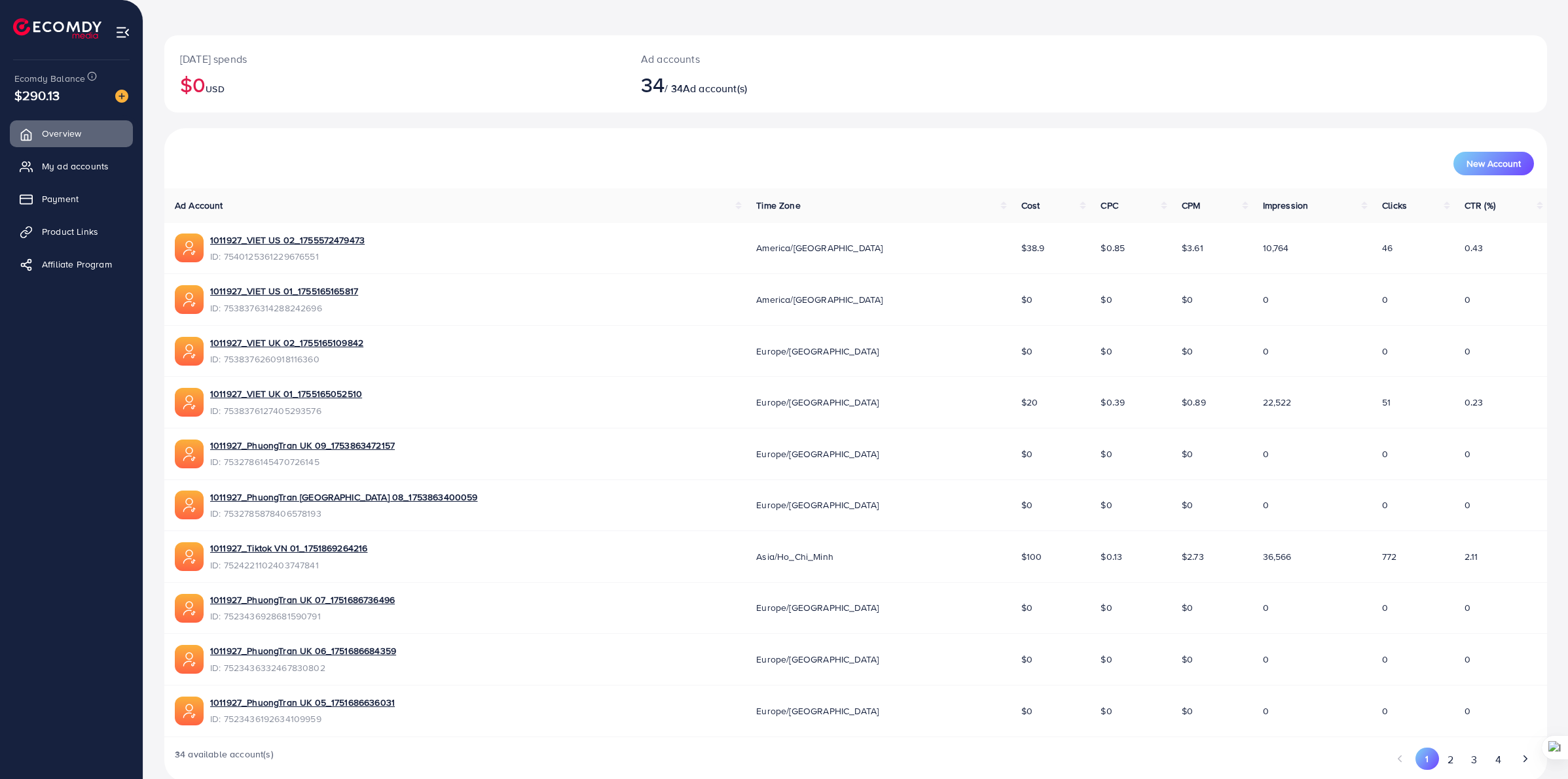
scroll to position [71, 0]
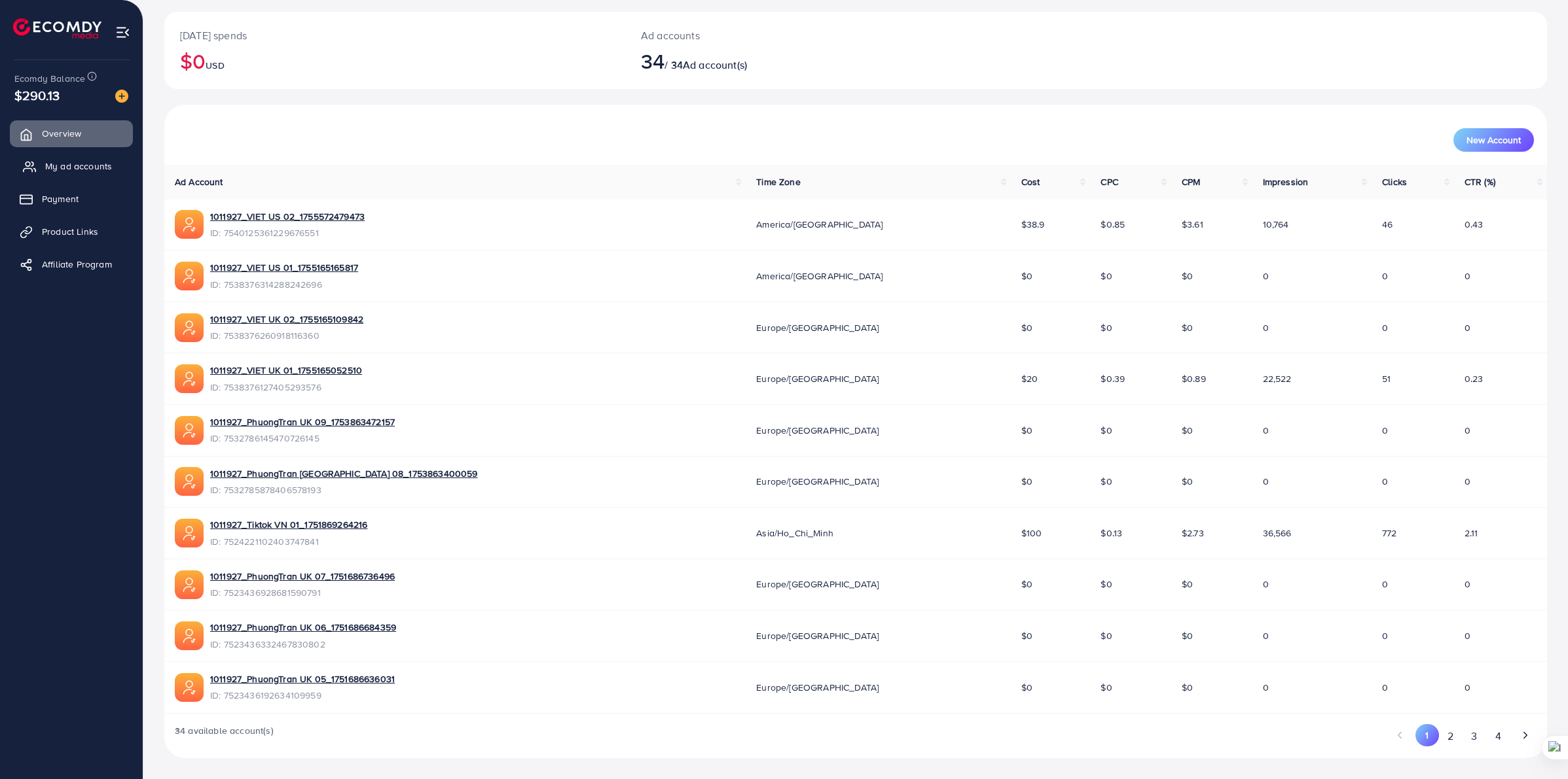
scroll to position [71, 0]
click at [100, 158] on link "My ad accounts" at bounding box center [71, 166] width 123 height 26
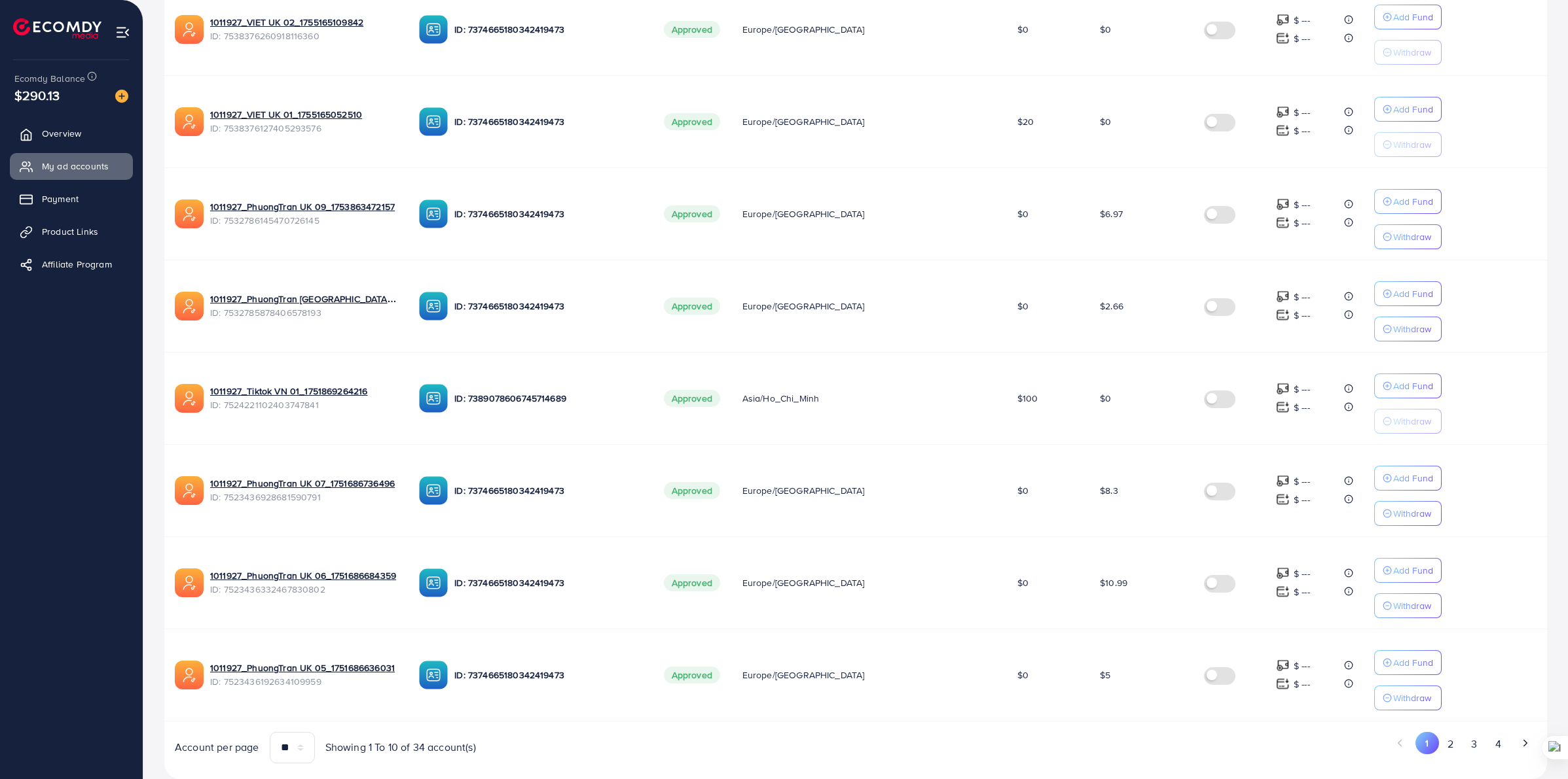
scroll to position [562, 0]
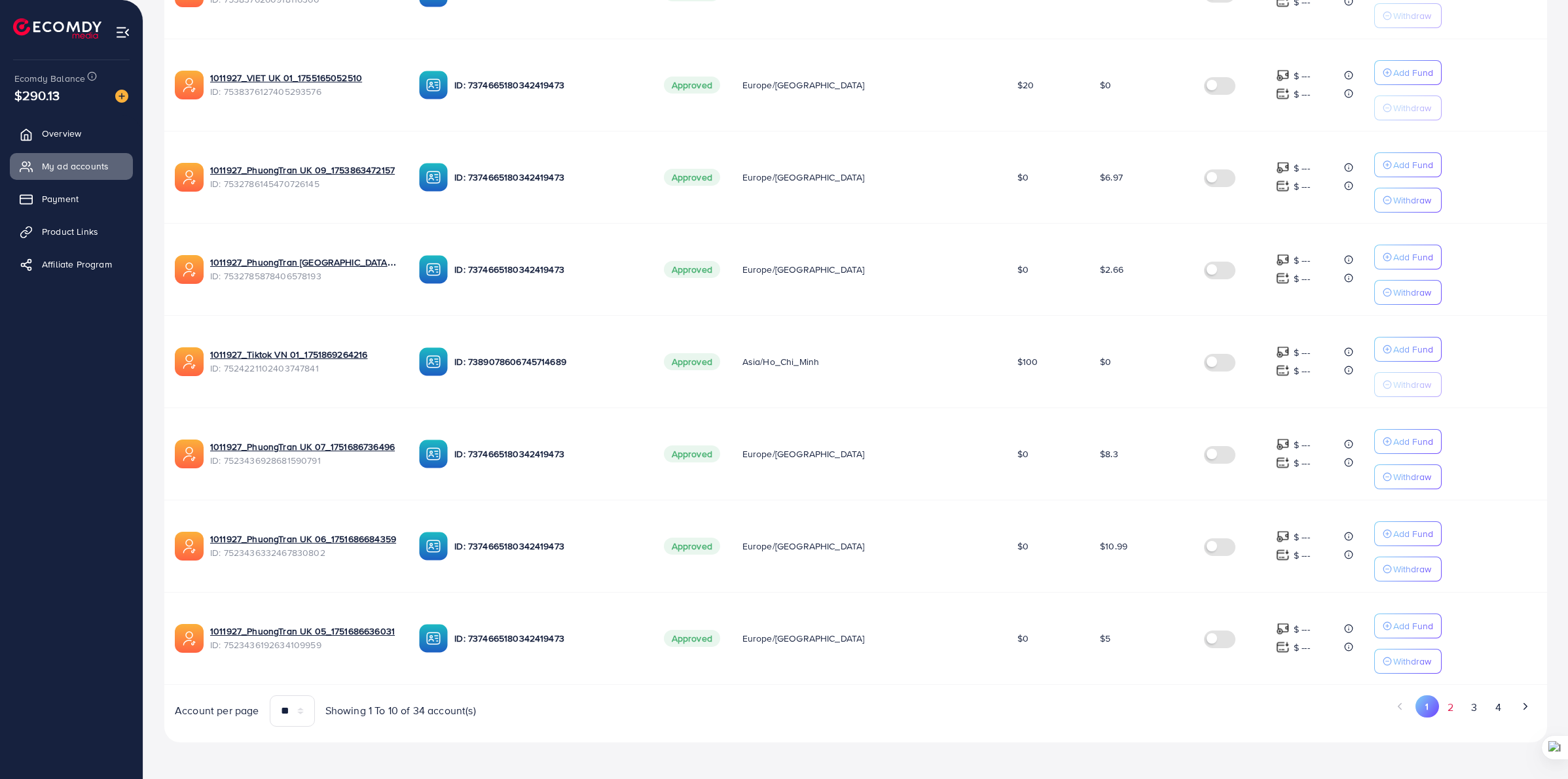
click at [1451, 704] on button "2" at bounding box center [1451, 708] width 24 height 25
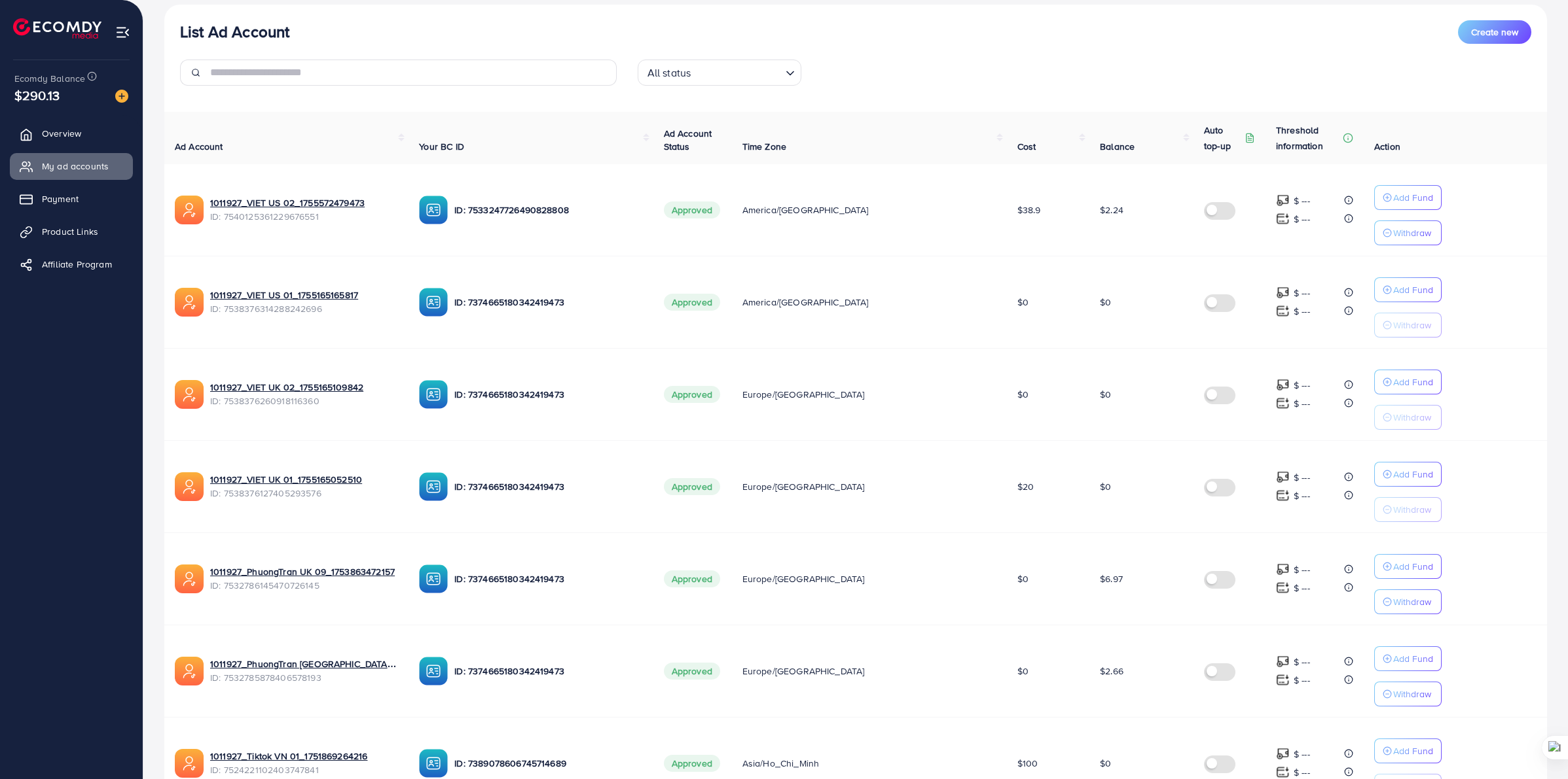
scroll to position [0, 0]
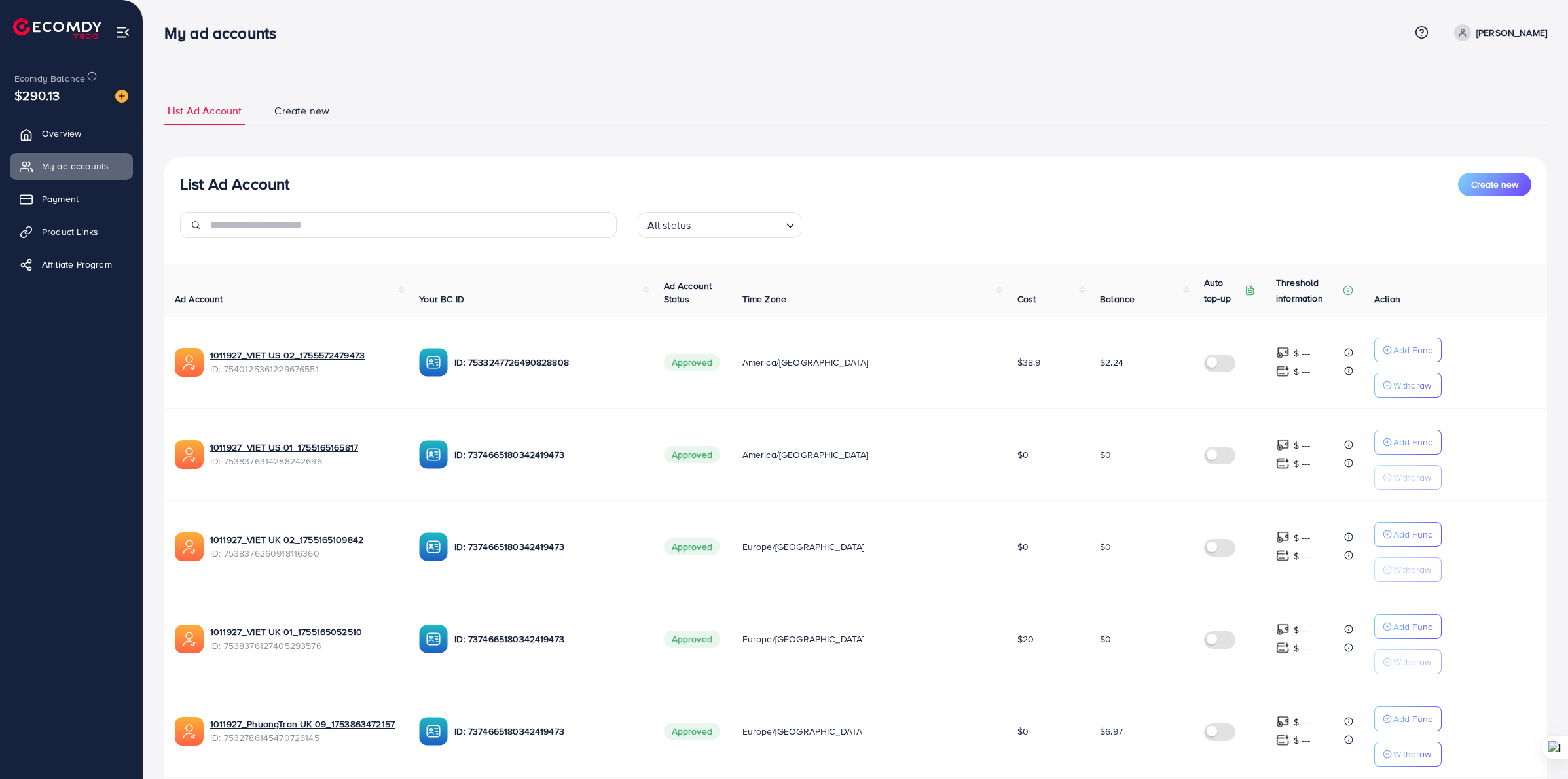
click at [1507, 30] on p "[PERSON_NAME]" at bounding box center [1511, 32] width 71 height 16
click at [1448, 116] on link "Log out" at bounding box center [1484, 107] width 125 height 30
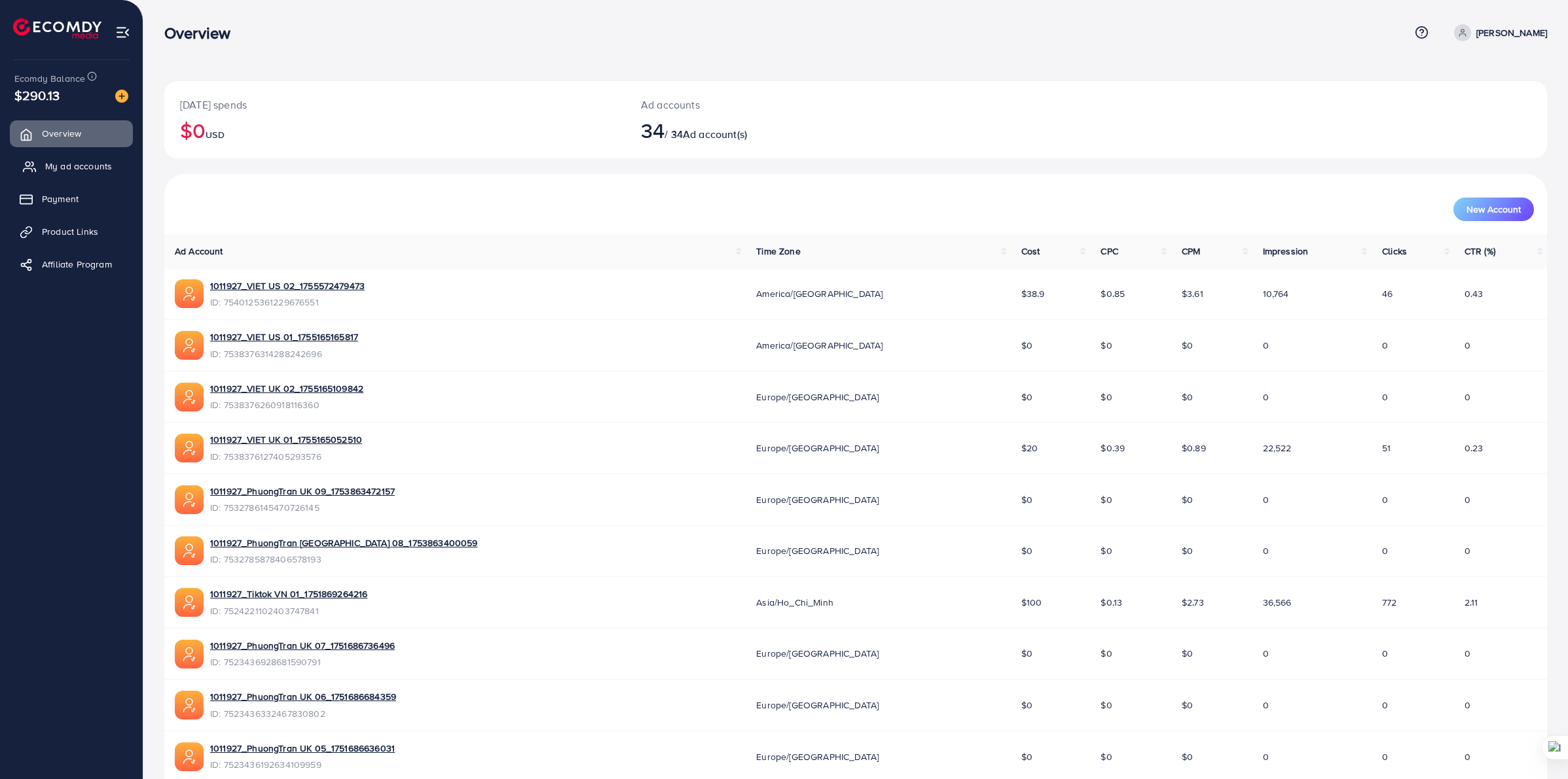
click at [82, 162] on span "My ad accounts" at bounding box center [78, 166] width 66 height 13
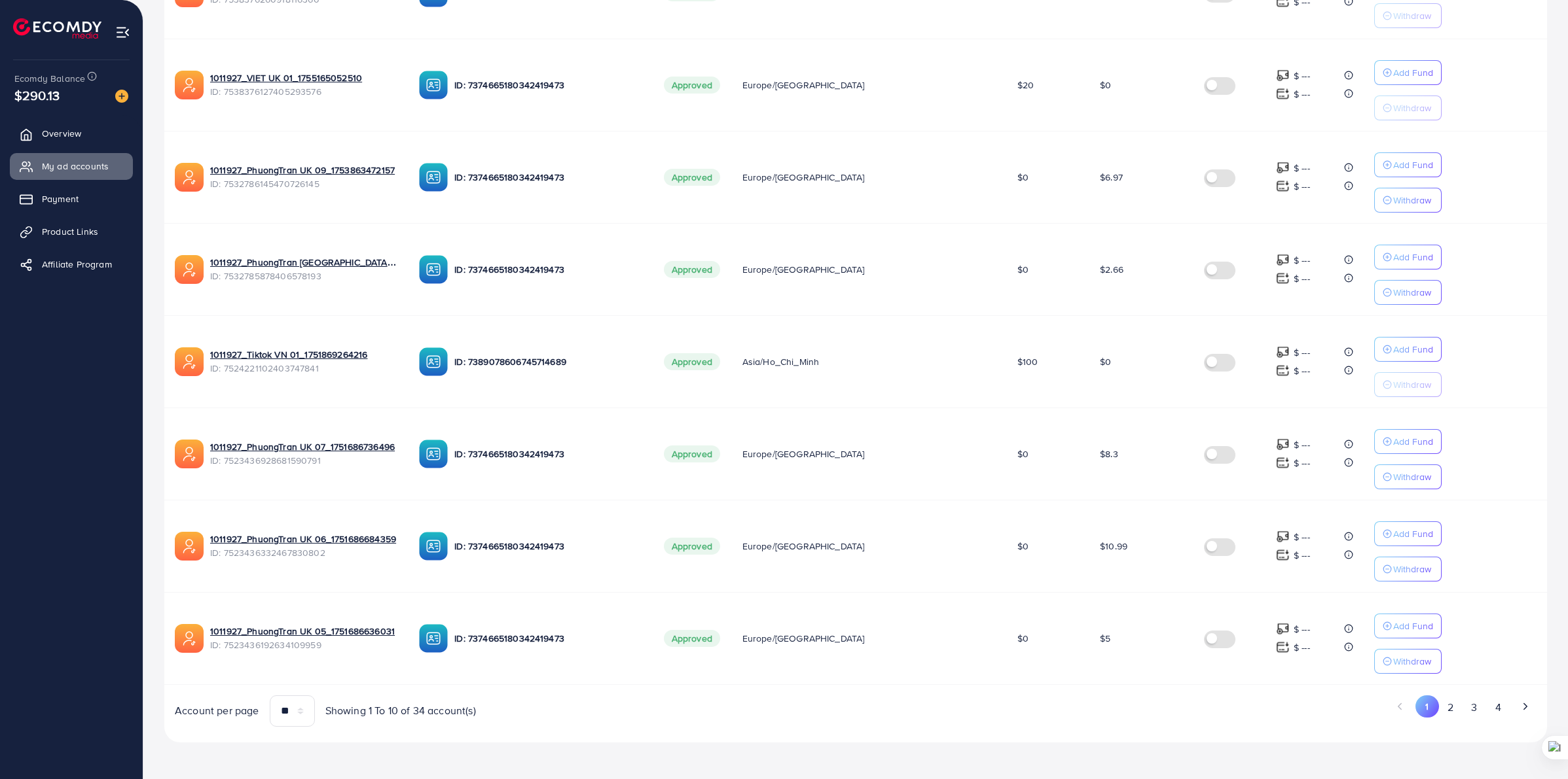
scroll to position [562, 0]
click at [1455, 712] on button "2" at bounding box center [1451, 708] width 24 height 25
click at [1428, 712] on button "1" at bounding box center [1428, 708] width 23 height 25
click at [1458, 708] on button "2" at bounding box center [1451, 708] width 24 height 25
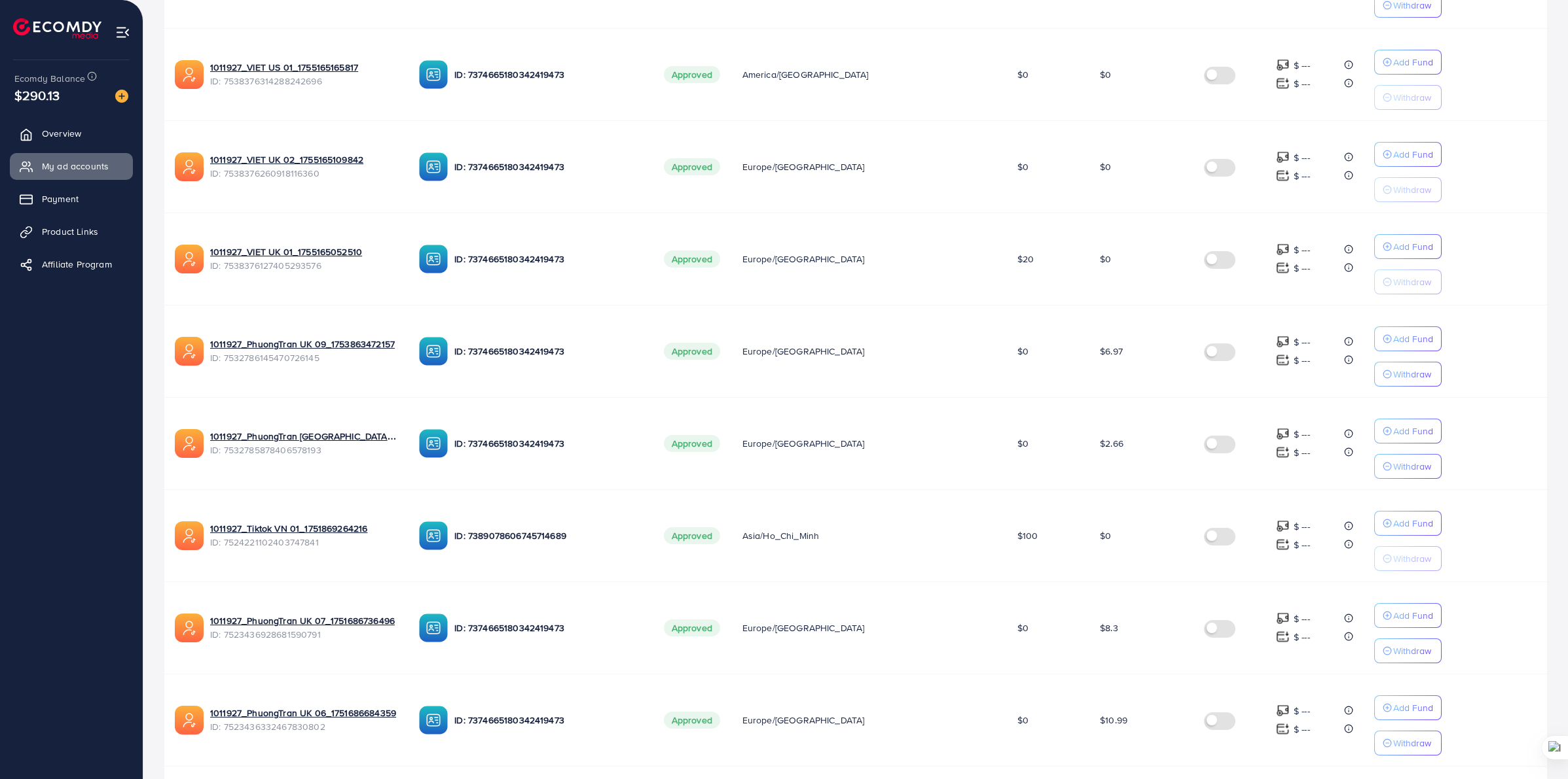
scroll to position [235, 0]
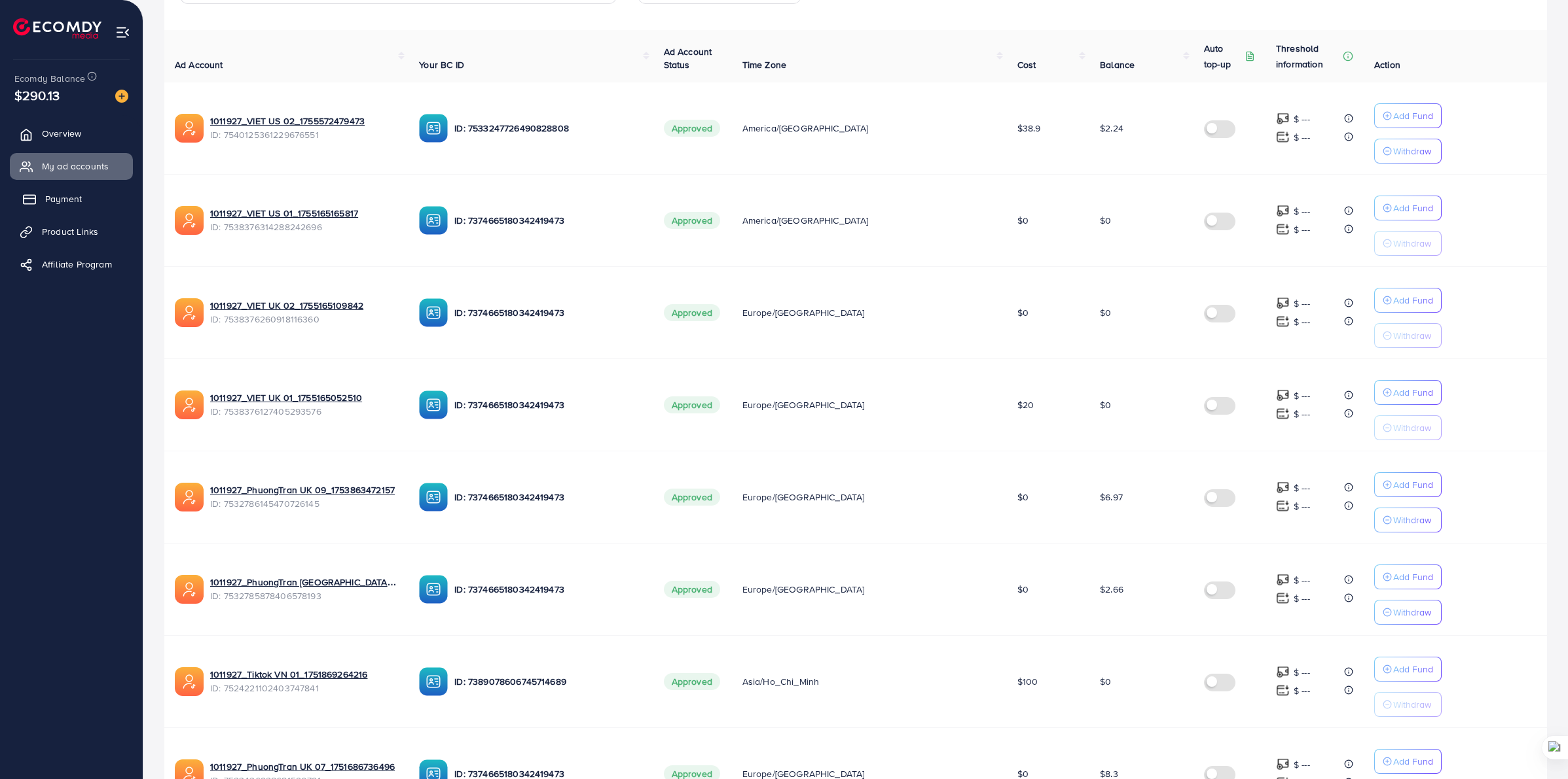
click at [76, 203] on span "Payment" at bounding box center [63, 199] width 37 height 13
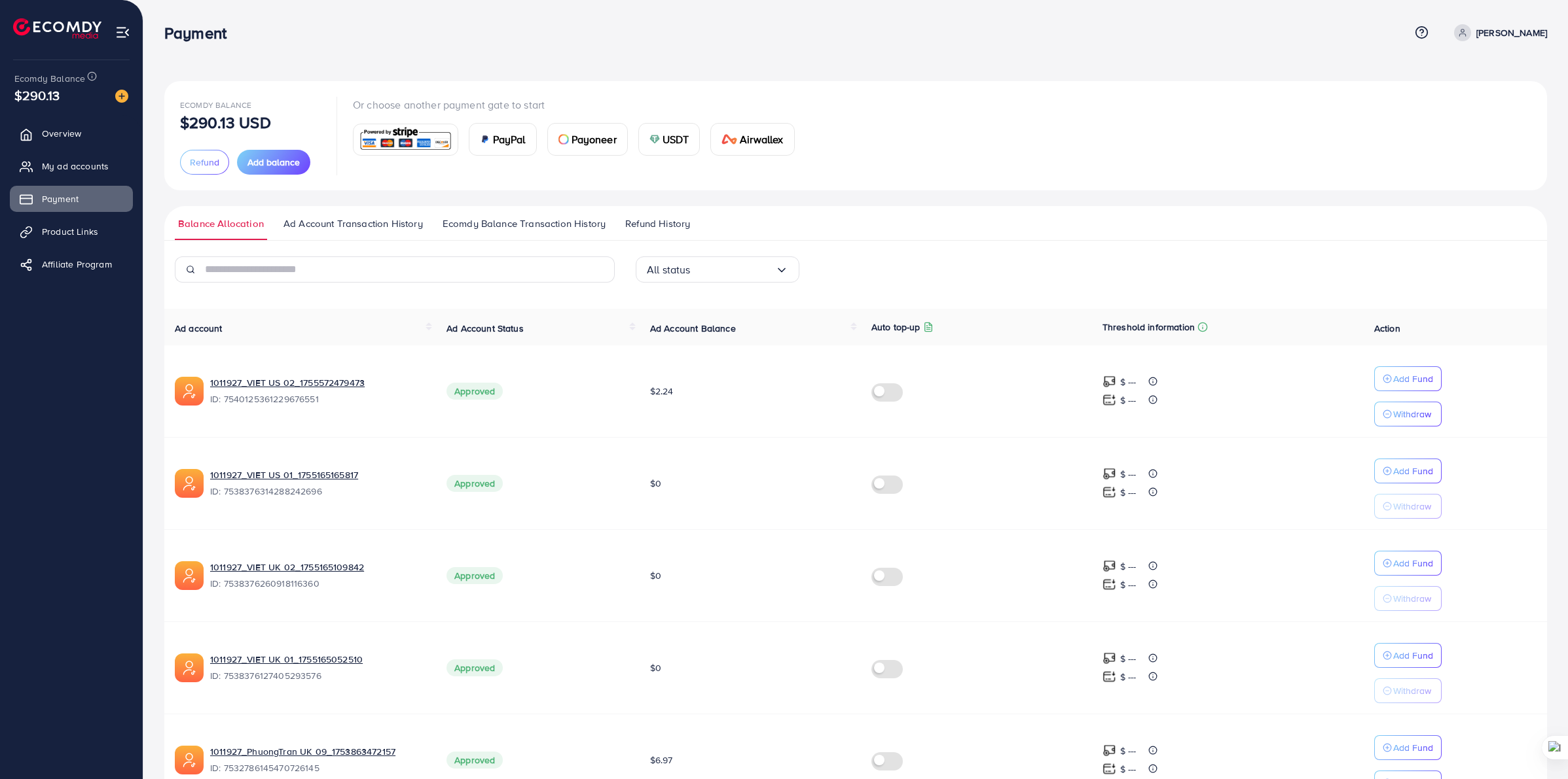
click at [1516, 37] on p "[PERSON_NAME]" at bounding box center [1511, 32] width 71 height 16
click at [1471, 112] on span "Log out" at bounding box center [1468, 107] width 35 height 16
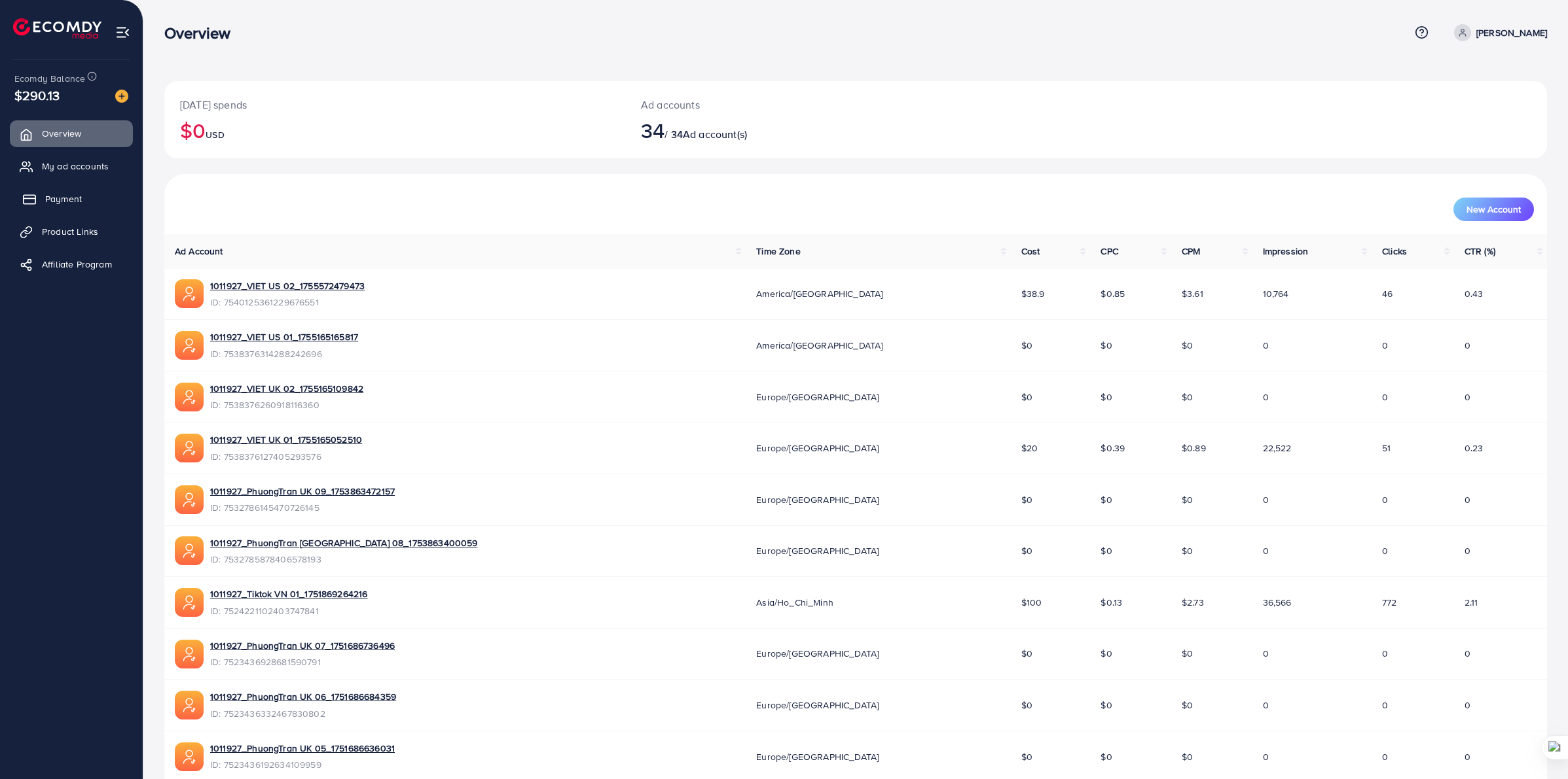
click at [59, 200] on span "Payment" at bounding box center [63, 199] width 37 height 13
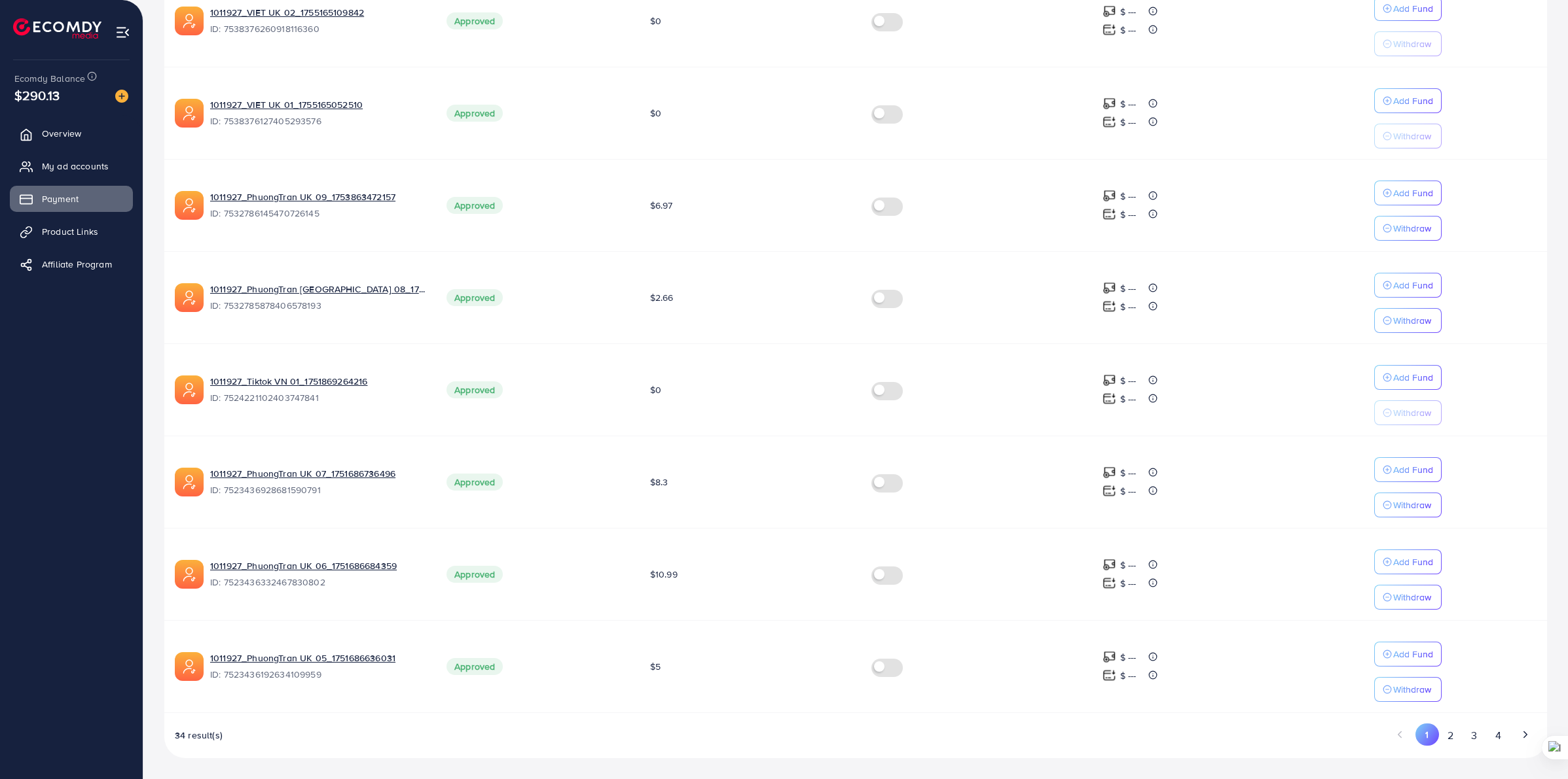
scroll to position [563, 0]
click at [1459, 740] on button "2" at bounding box center [1451, 736] width 24 height 25
click at [1476, 737] on button "3" at bounding box center [1474, 736] width 24 height 25
click at [1494, 734] on button "4" at bounding box center [1497, 736] width 24 height 25
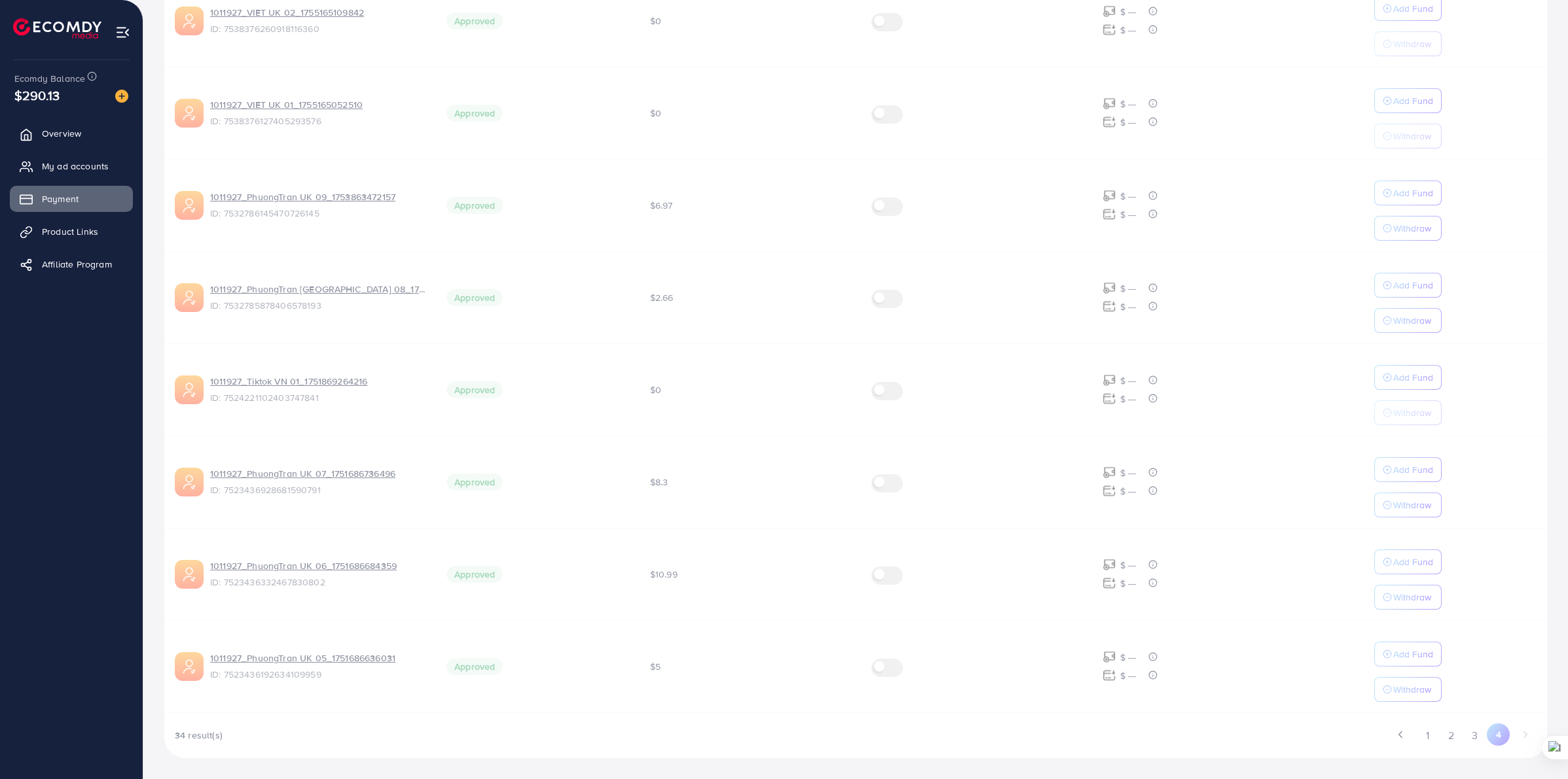
scroll to position [4, 0]
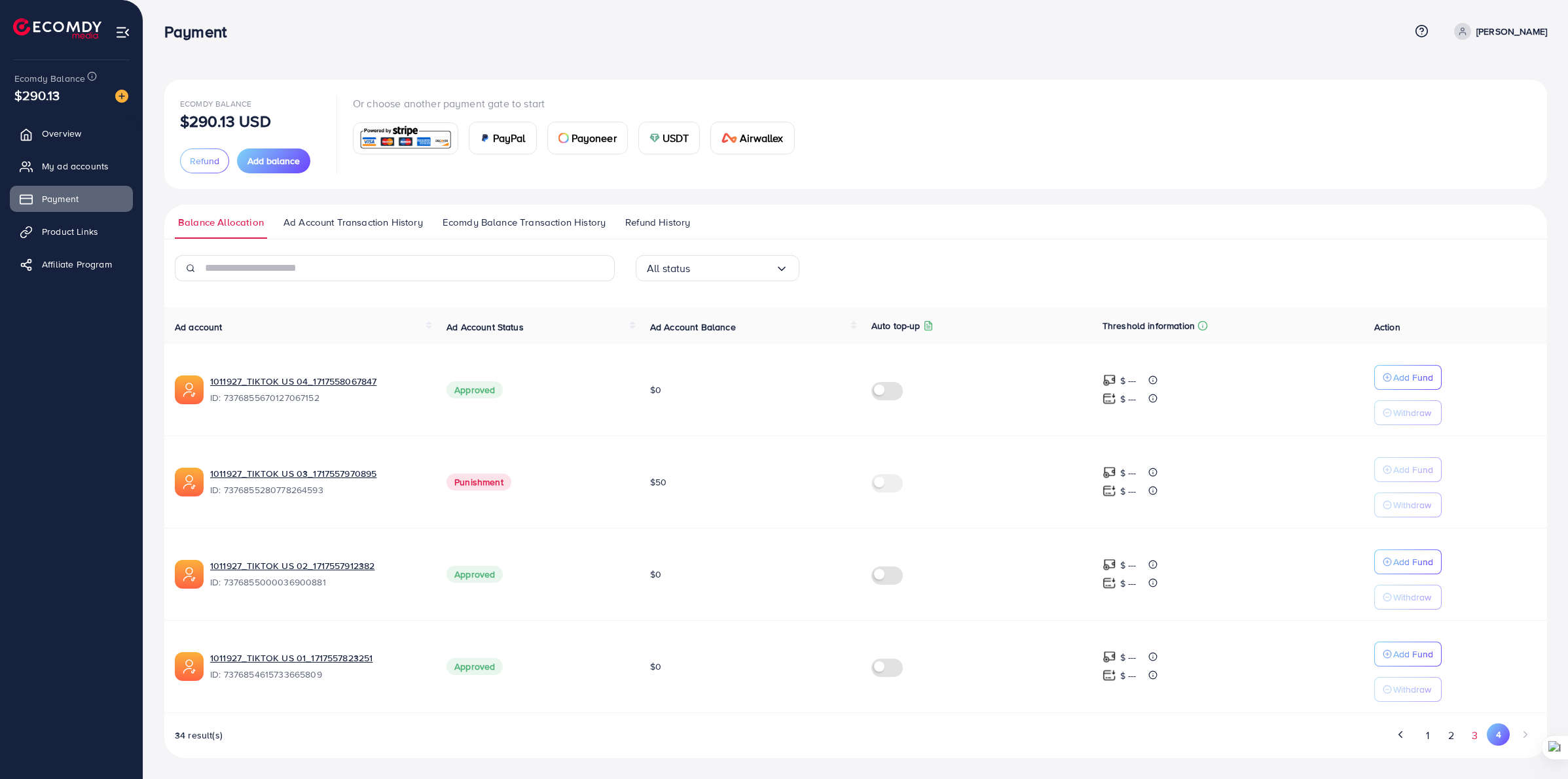
click at [1474, 734] on button "3" at bounding box center [1475, 736] width 24 height 25
click at [1449, 743] on button "2" at bounding box center [1451, 736] width 24 height 25
click at [1428, 735] on button "1" at bounding box center [1428, 736] width 23 height 25
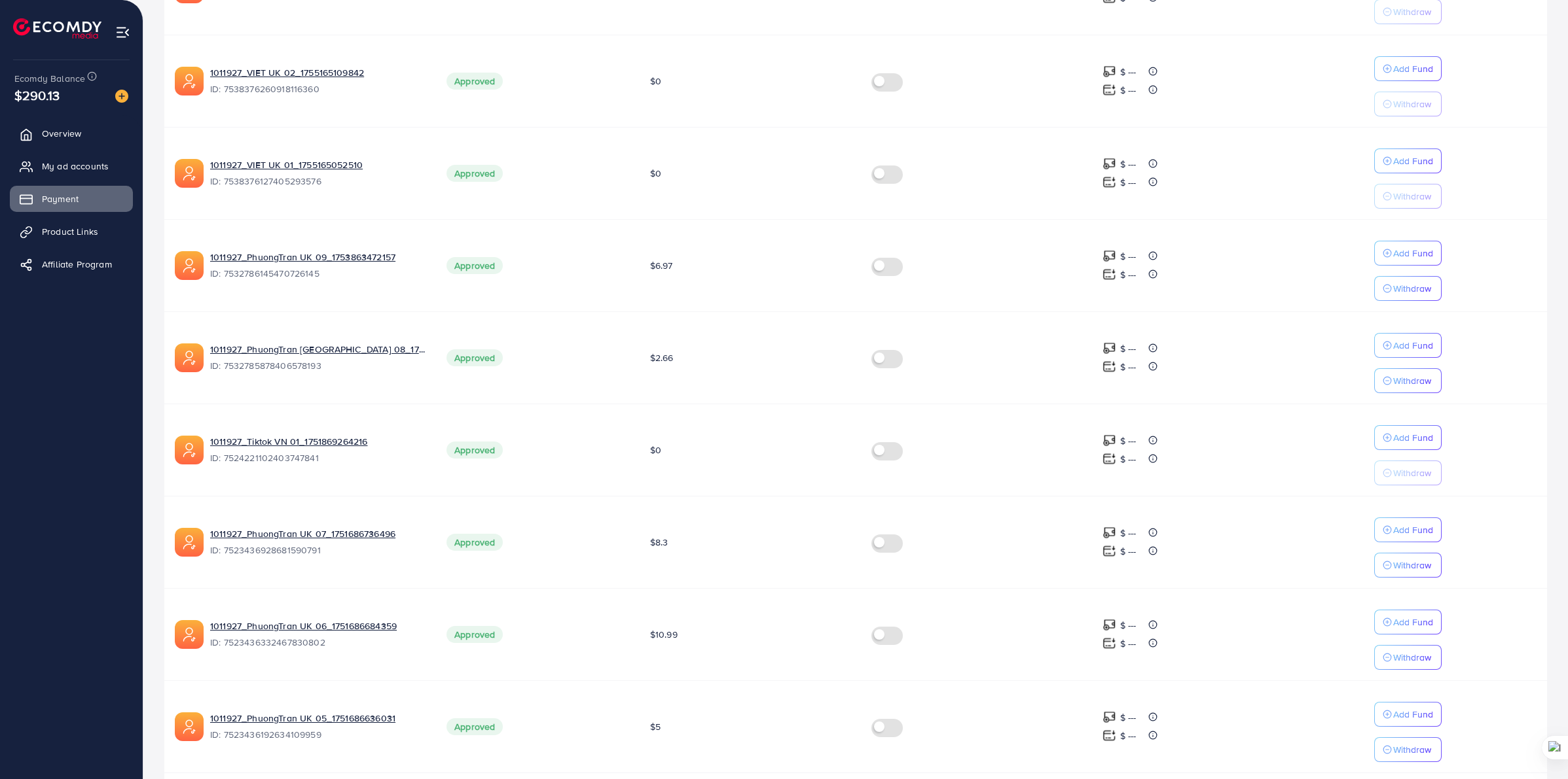
scroll to position [563, 0]
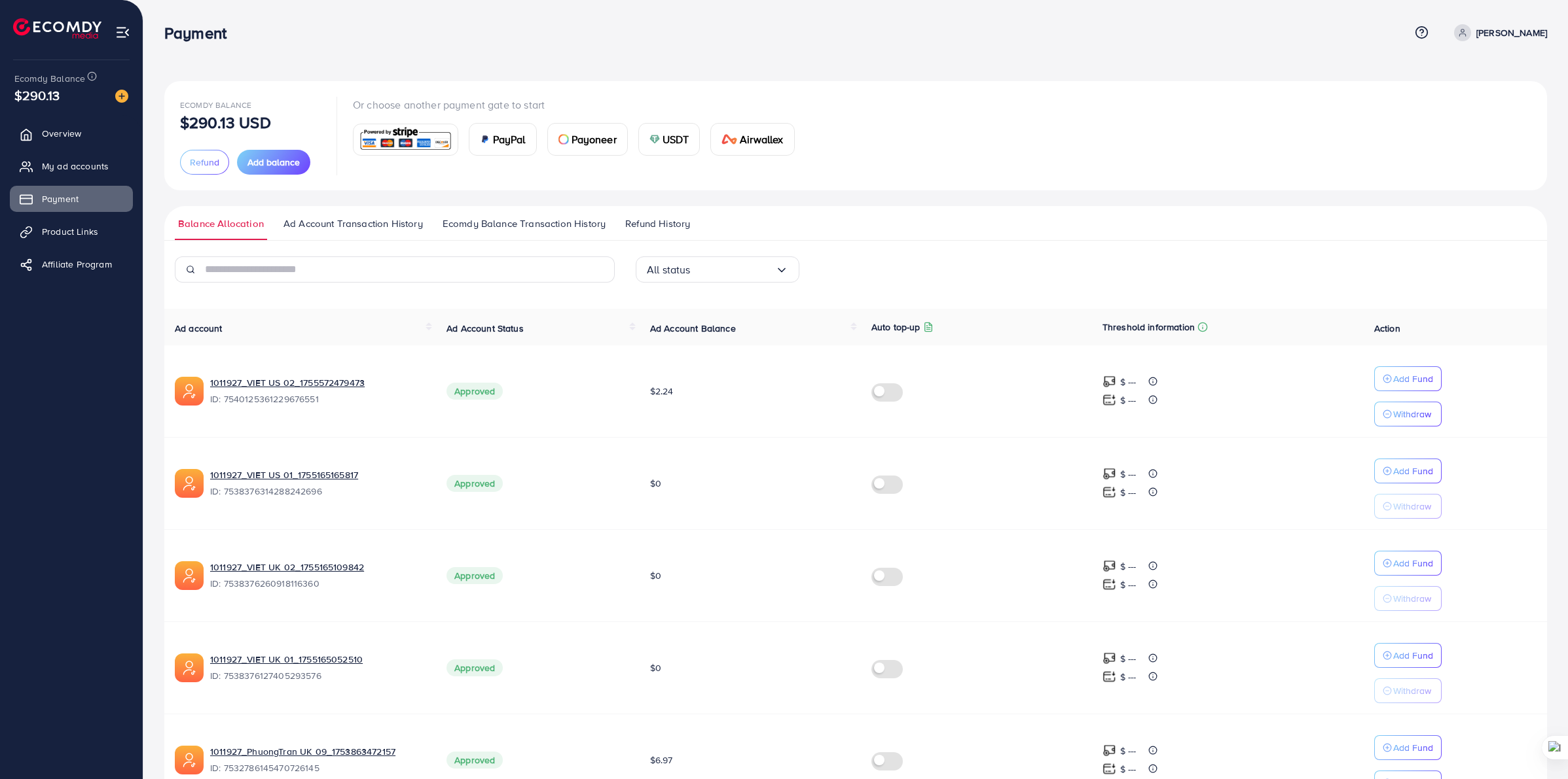
click at [119, 34] on img at bounding box center [122, 32] width 15 height 15
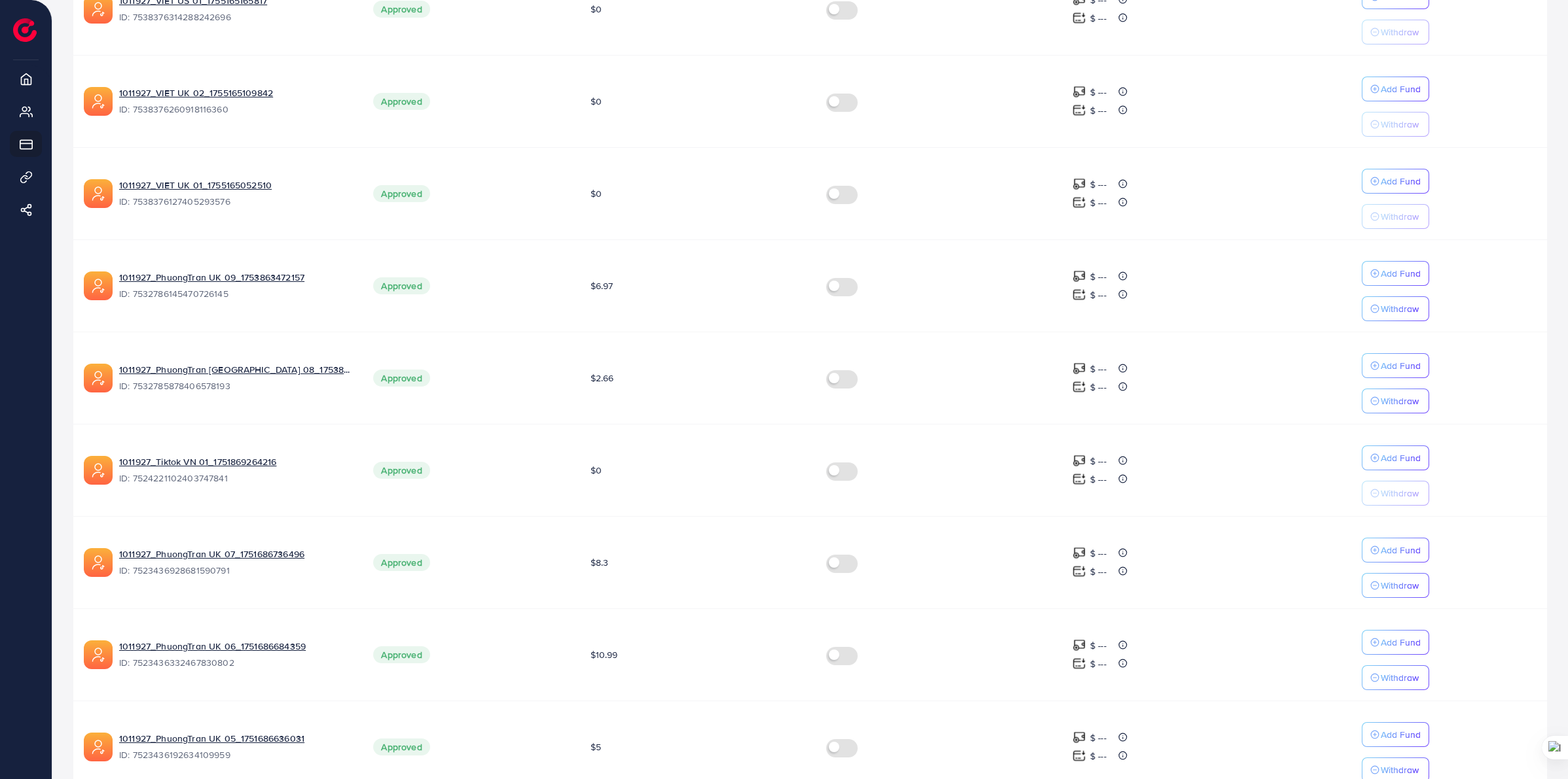
scroll to position [563, 0]
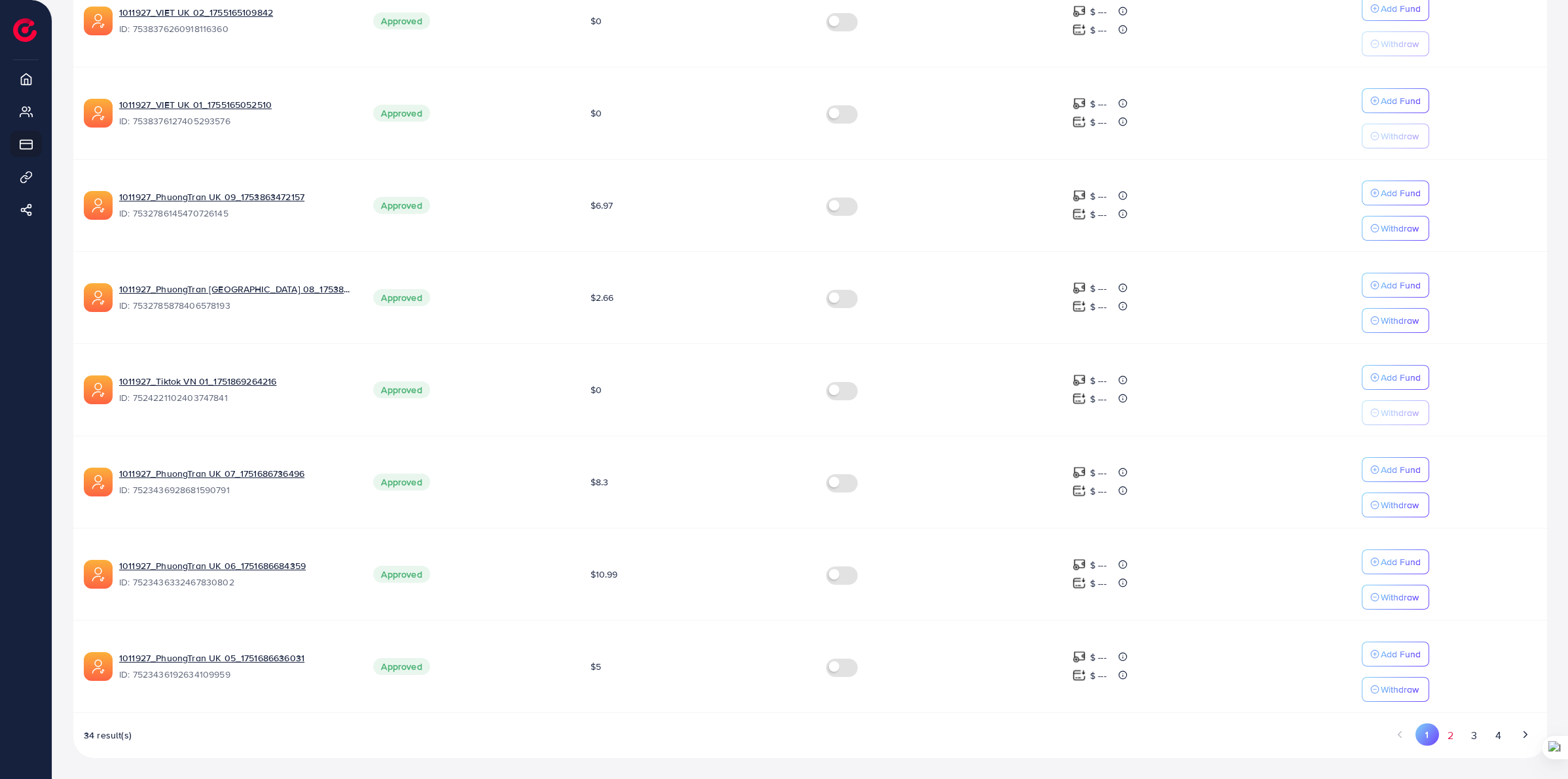
click at [1451, 737] on button "2" at bounding box center [1451, 736] width 24 height 25
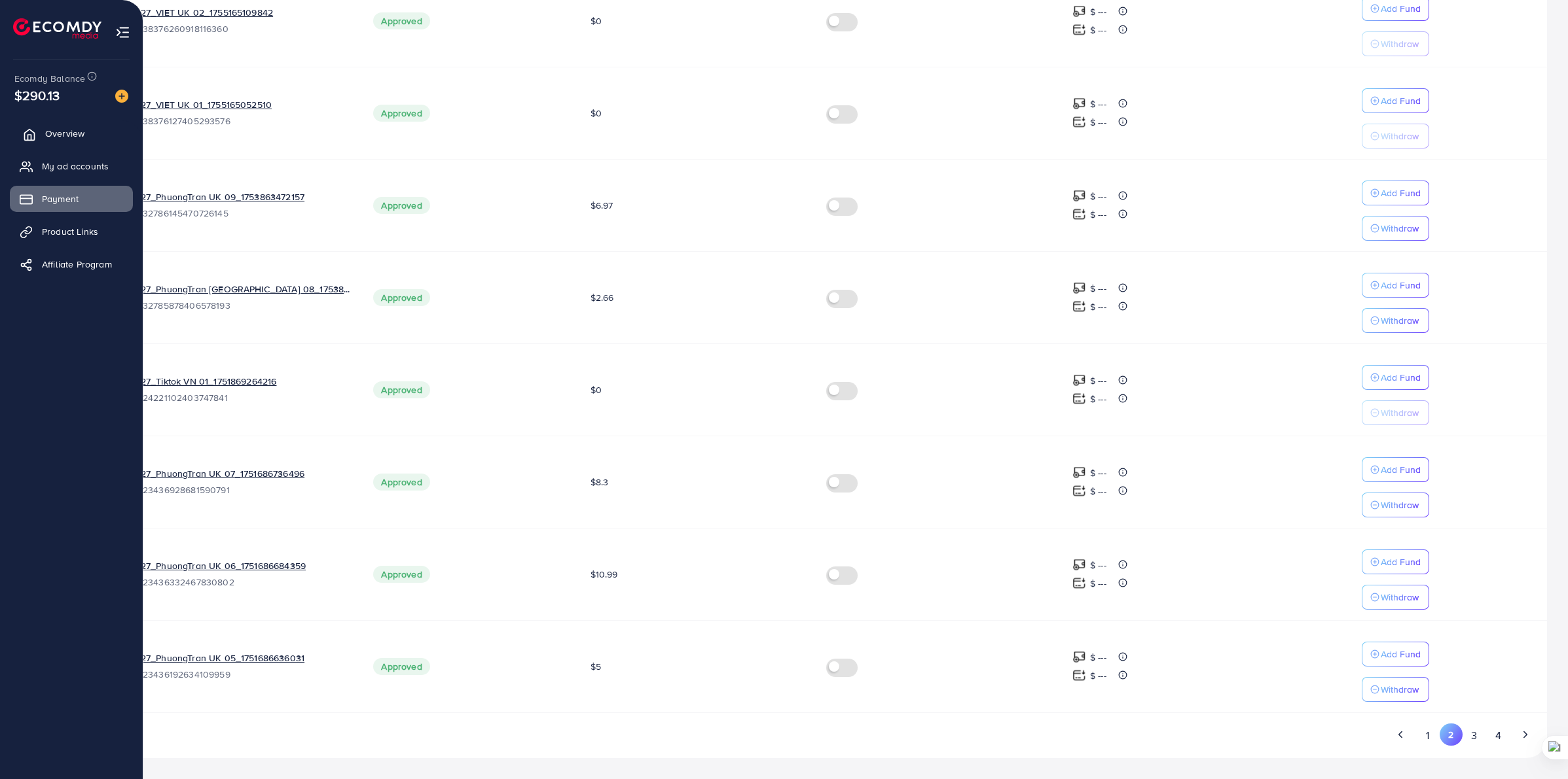
click at [66, 136] on span "Overview" at bounding box center [65, 134] width 39 height 13
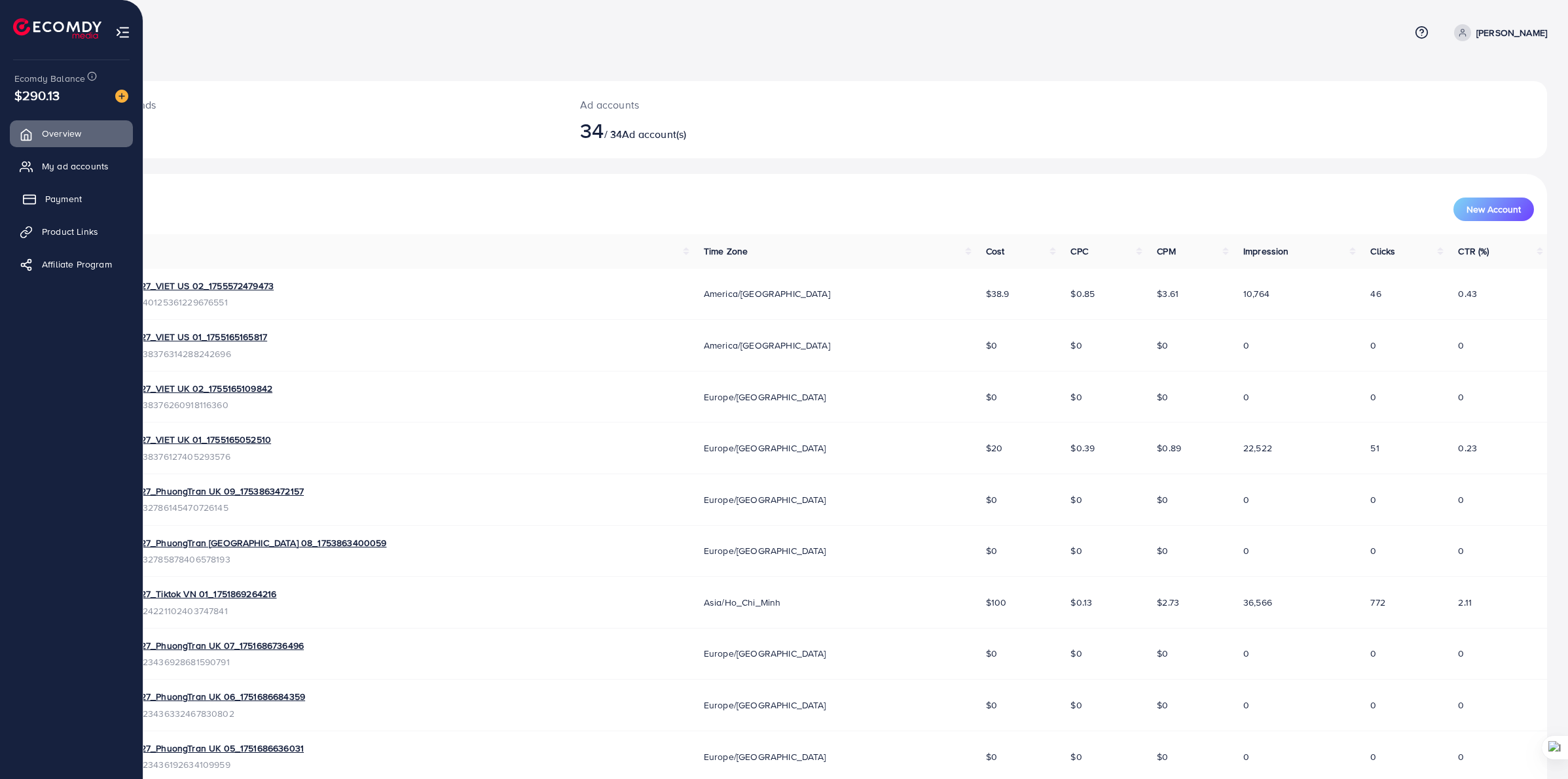
click at [63, 191] on link "Payment" at bounding box center [71, 199] width 123 height 26
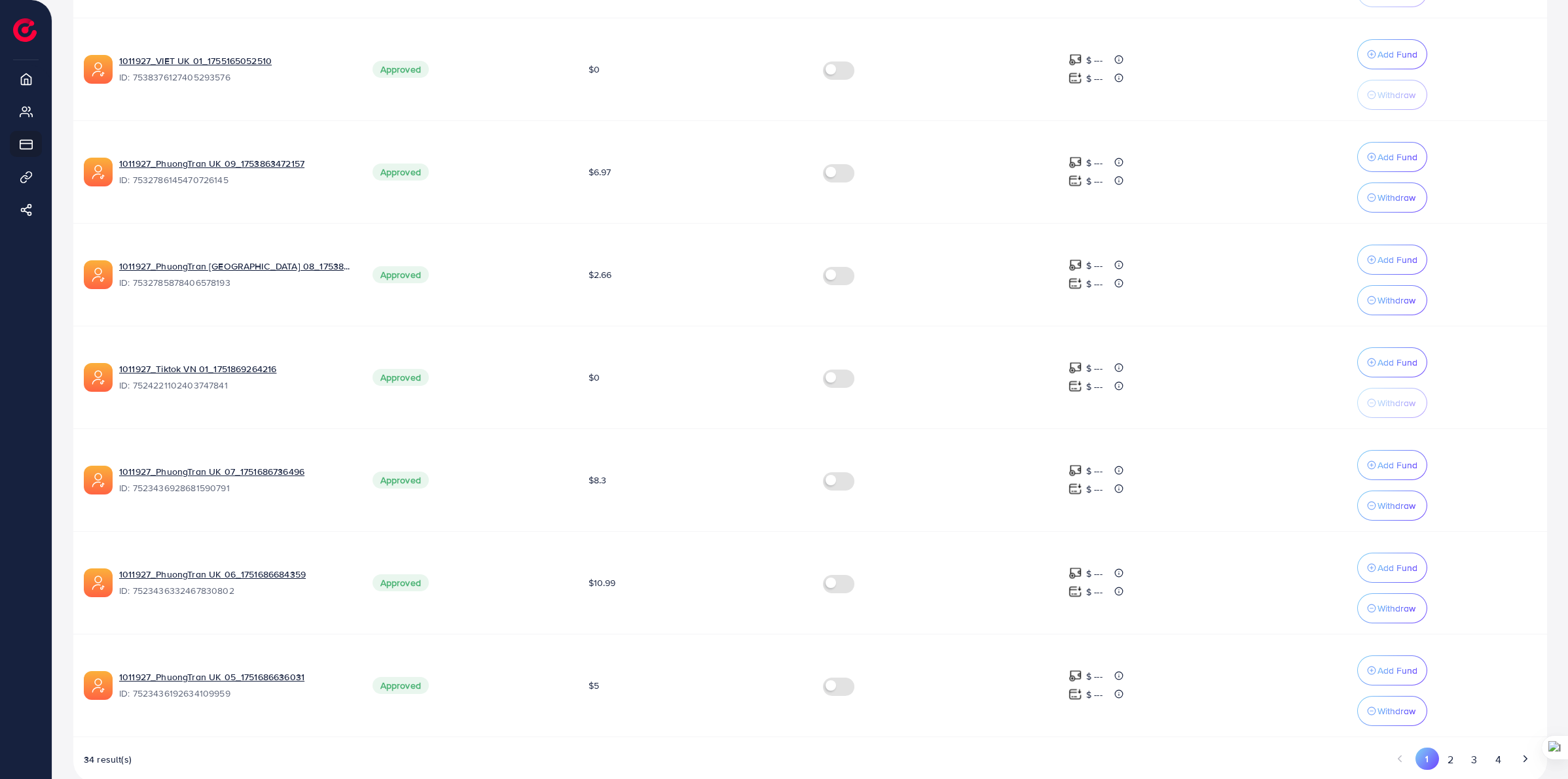
scroll to position [667, 0]
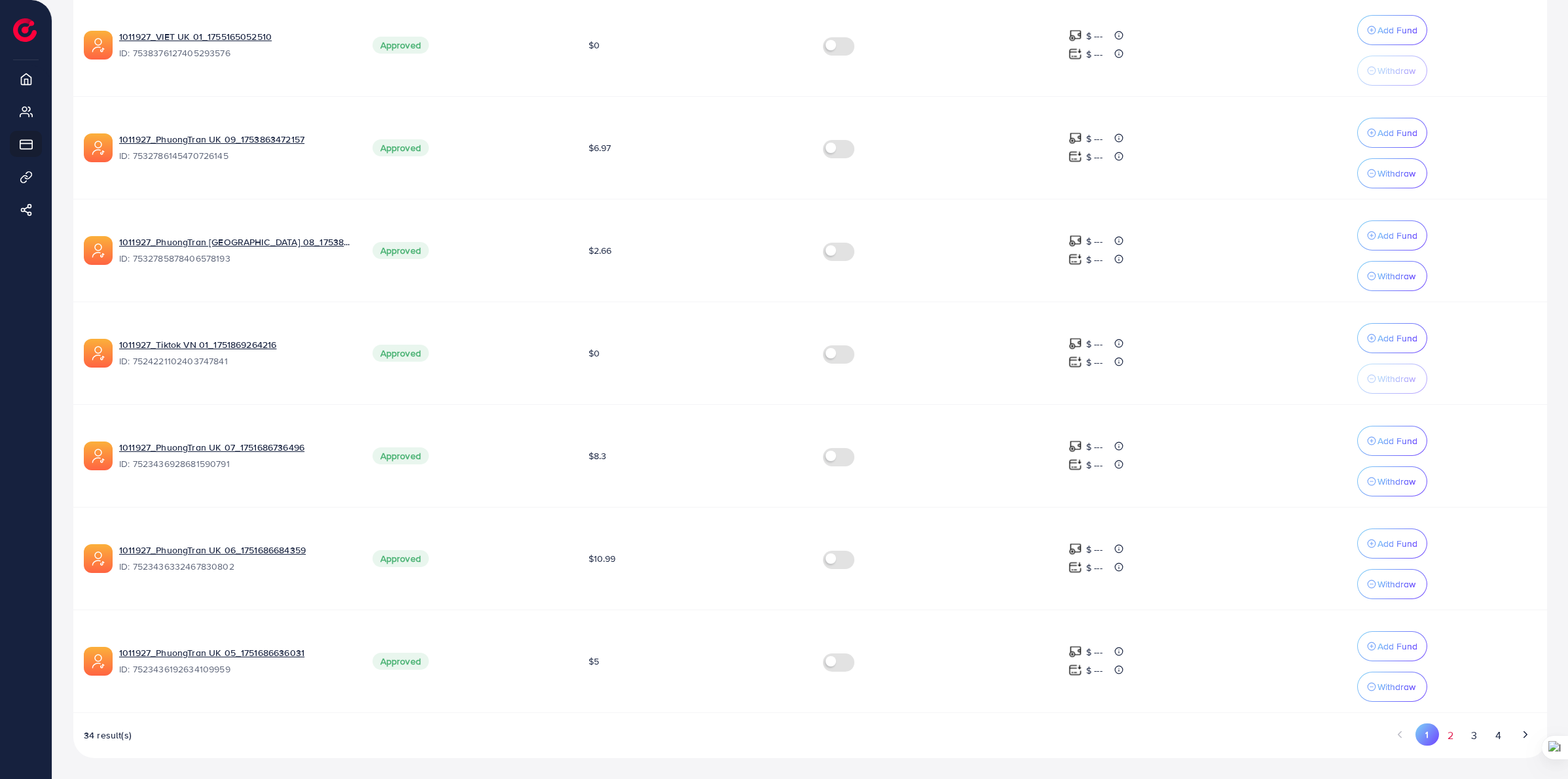
click at [1451, 737] on button "2" at bounding box center [1451, 736] width 24 height 25
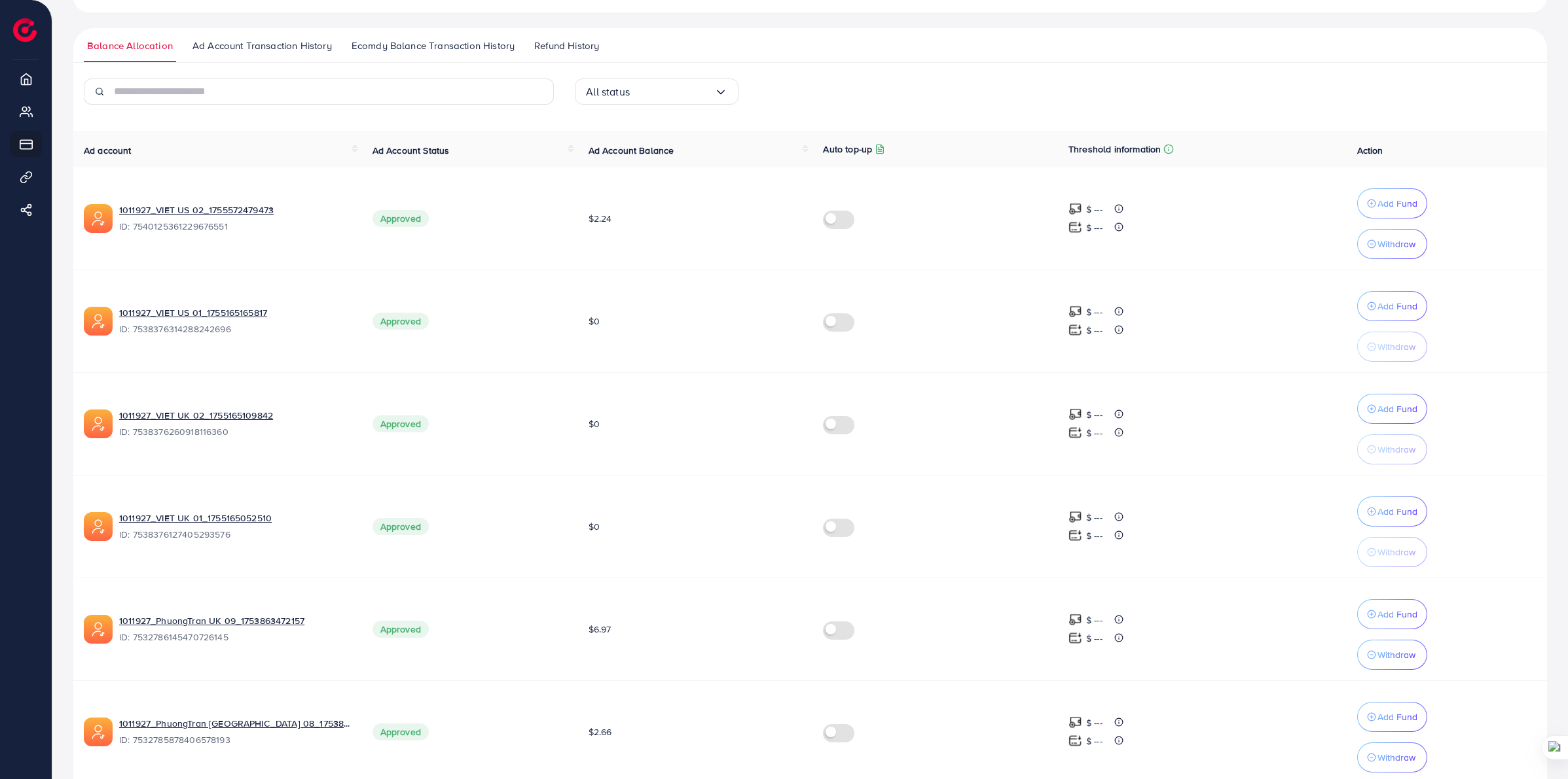
scroll to position [0, 0]
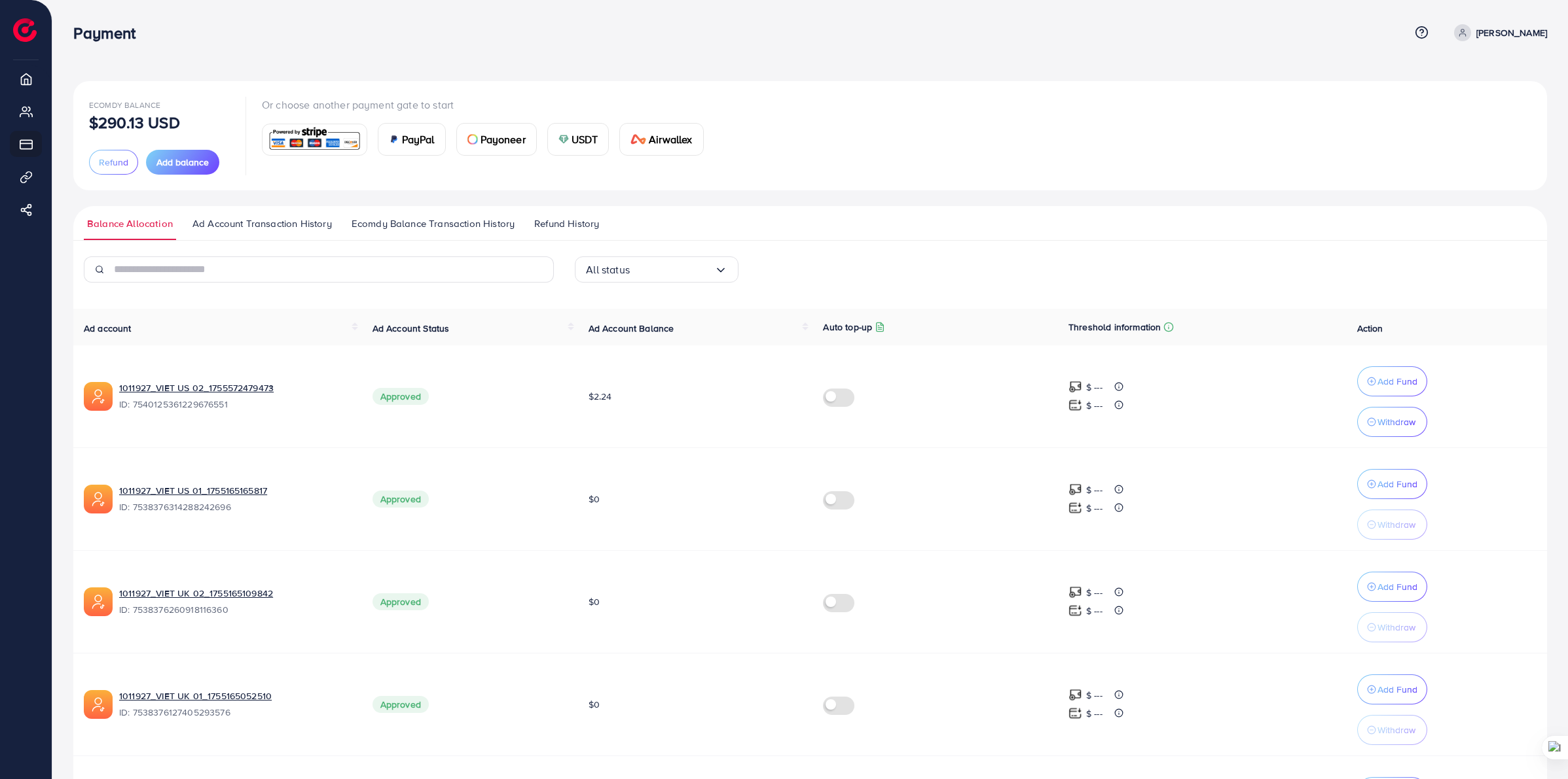
click at [1467, 31] on icon at bounding box center [1462, 32] width 9 height 9
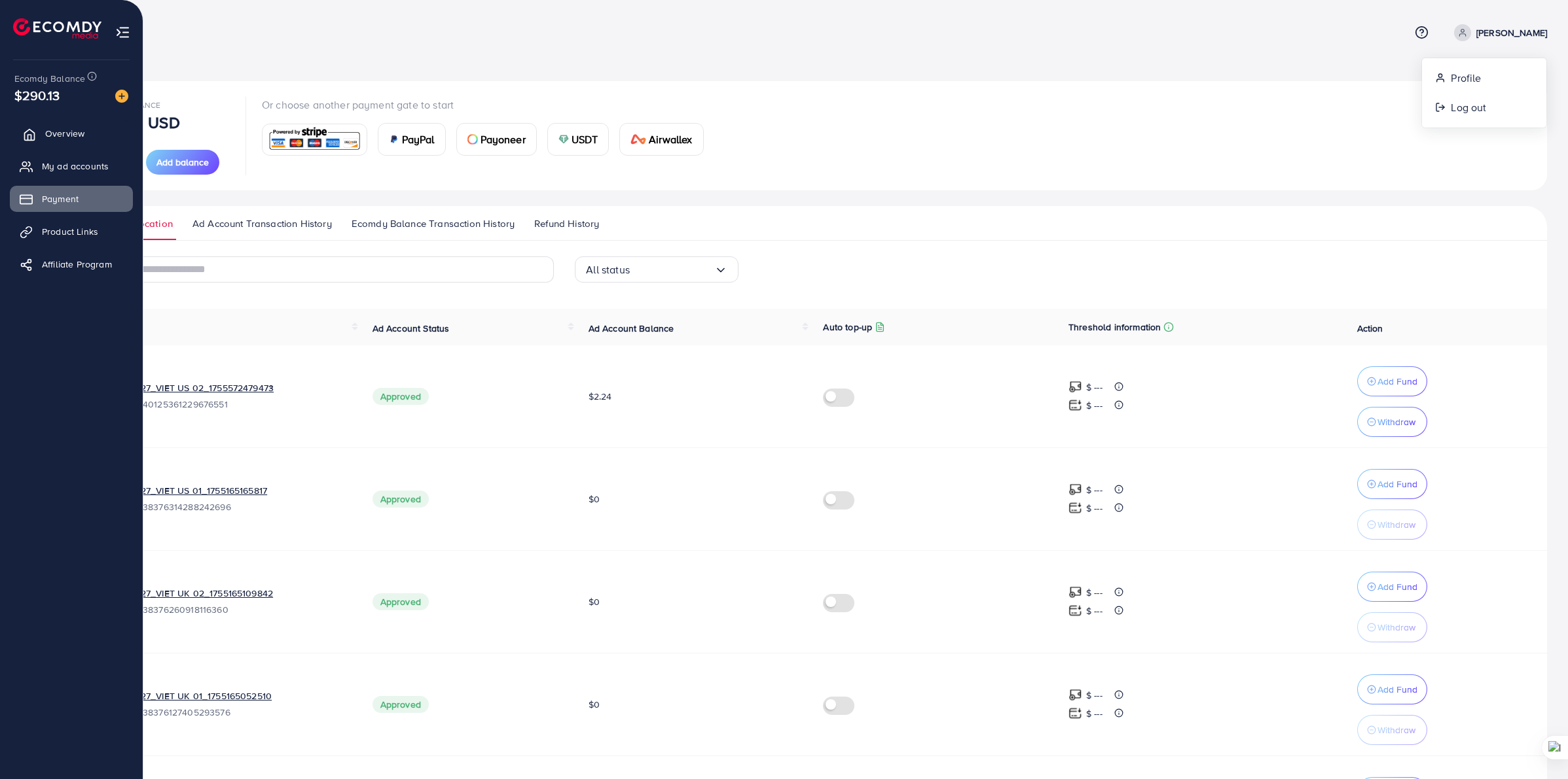
click at [63, 133] on span "Overview" at bounding box center [65, 134] width 39 height 13
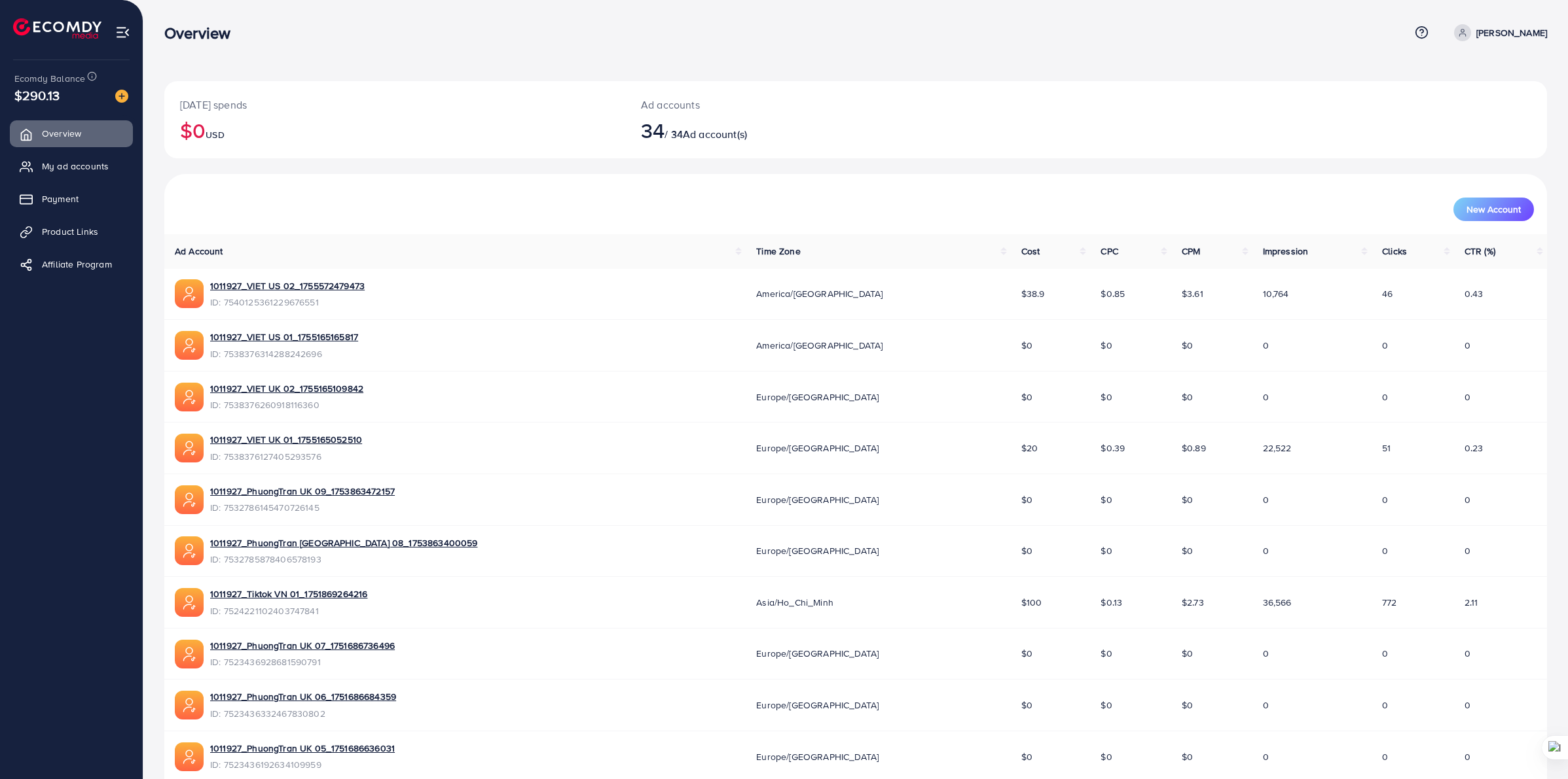
scroll to position [71, 0]
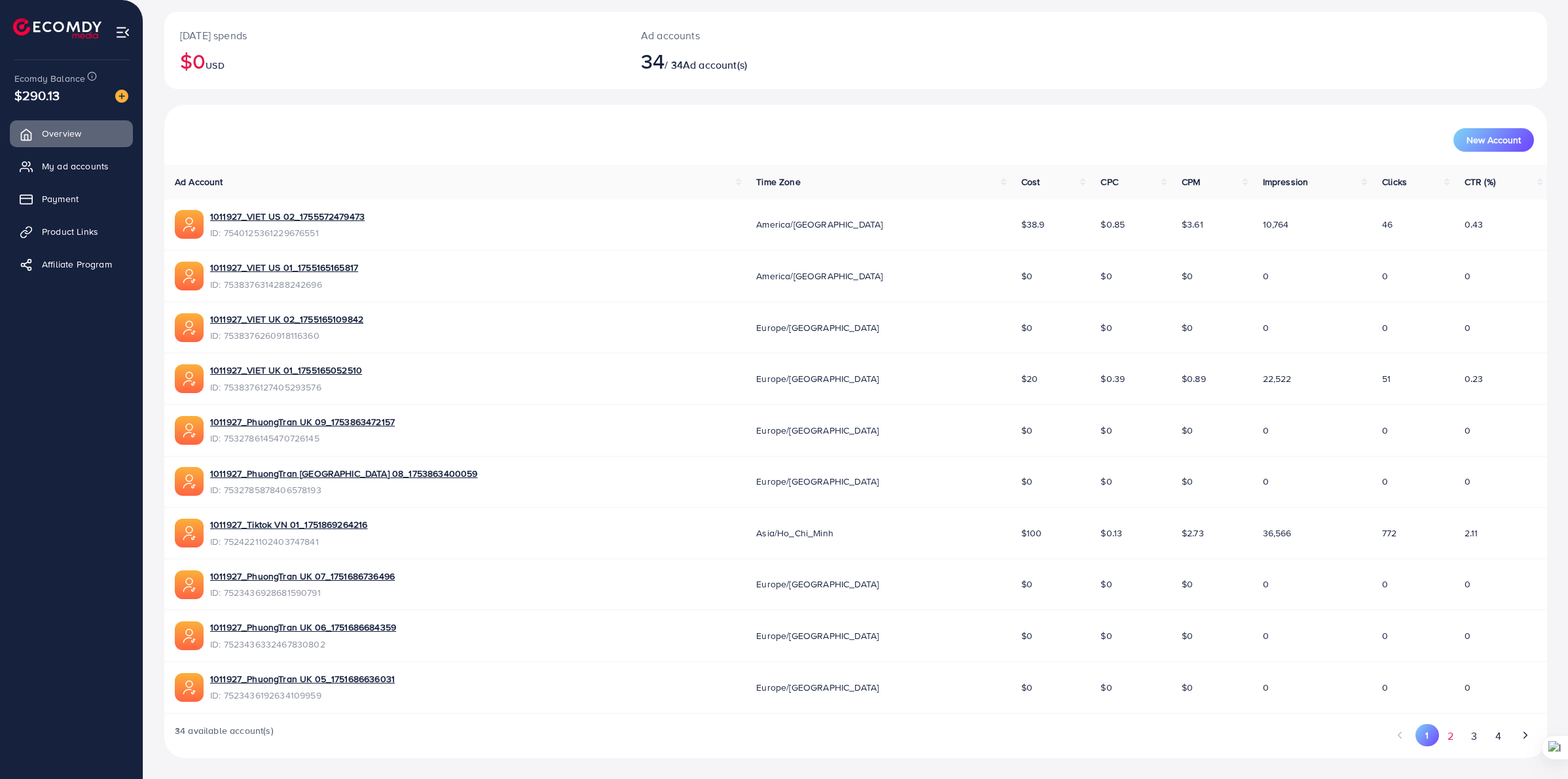
click at [1457, 747] on button "2" at bounding box center [1451, 736] width 24 height 25
click at [1484, 734] on button "3" at bounding box center [1474, 736] width 24 height 25
click at [60, 153] on link "My ad accounts" at bounding box center [71, 166] width 123 height 26
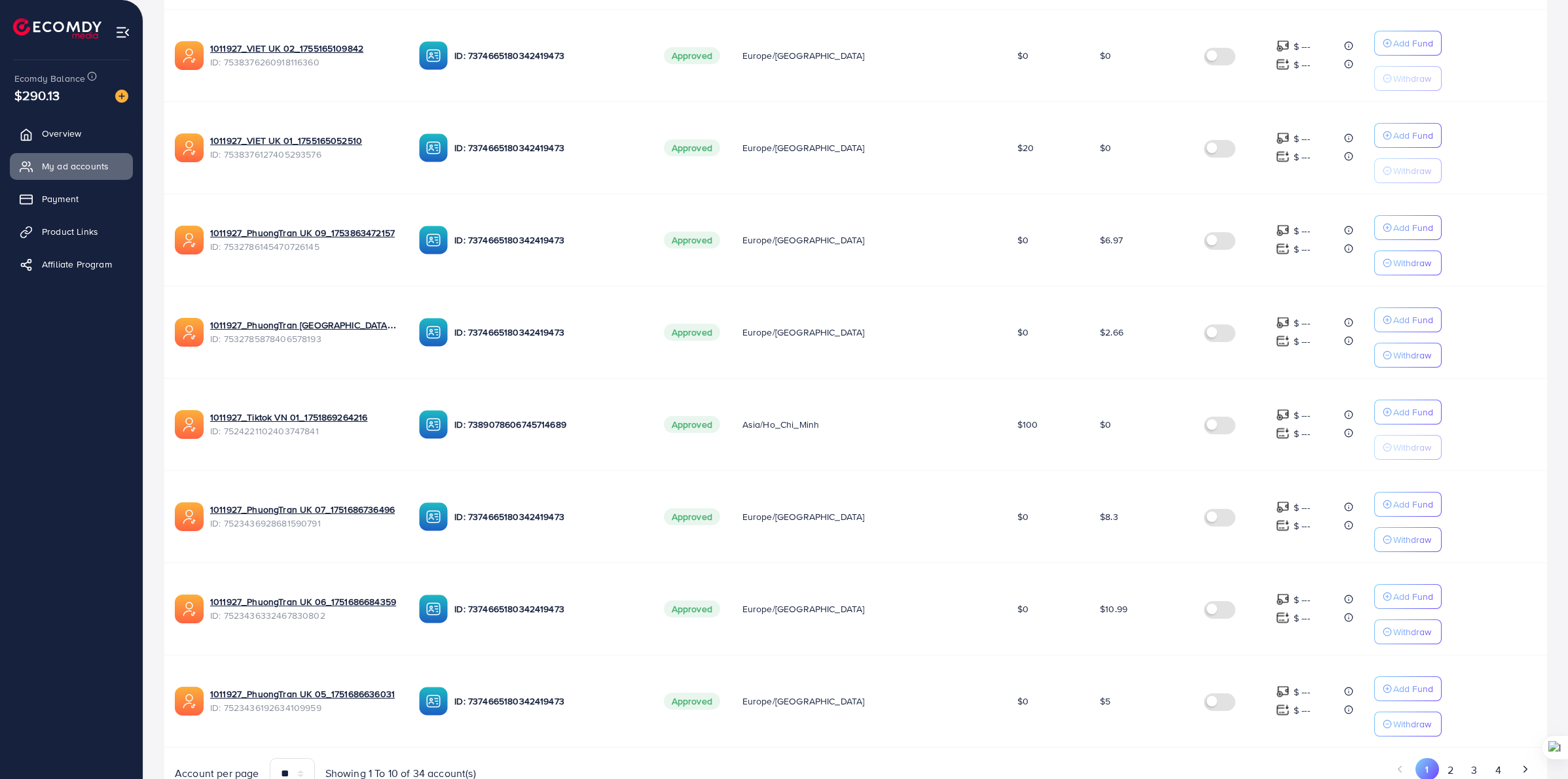
scroll to position [562, 0]
